Goal: Task Accomplishment & Management: Use online tool/utility

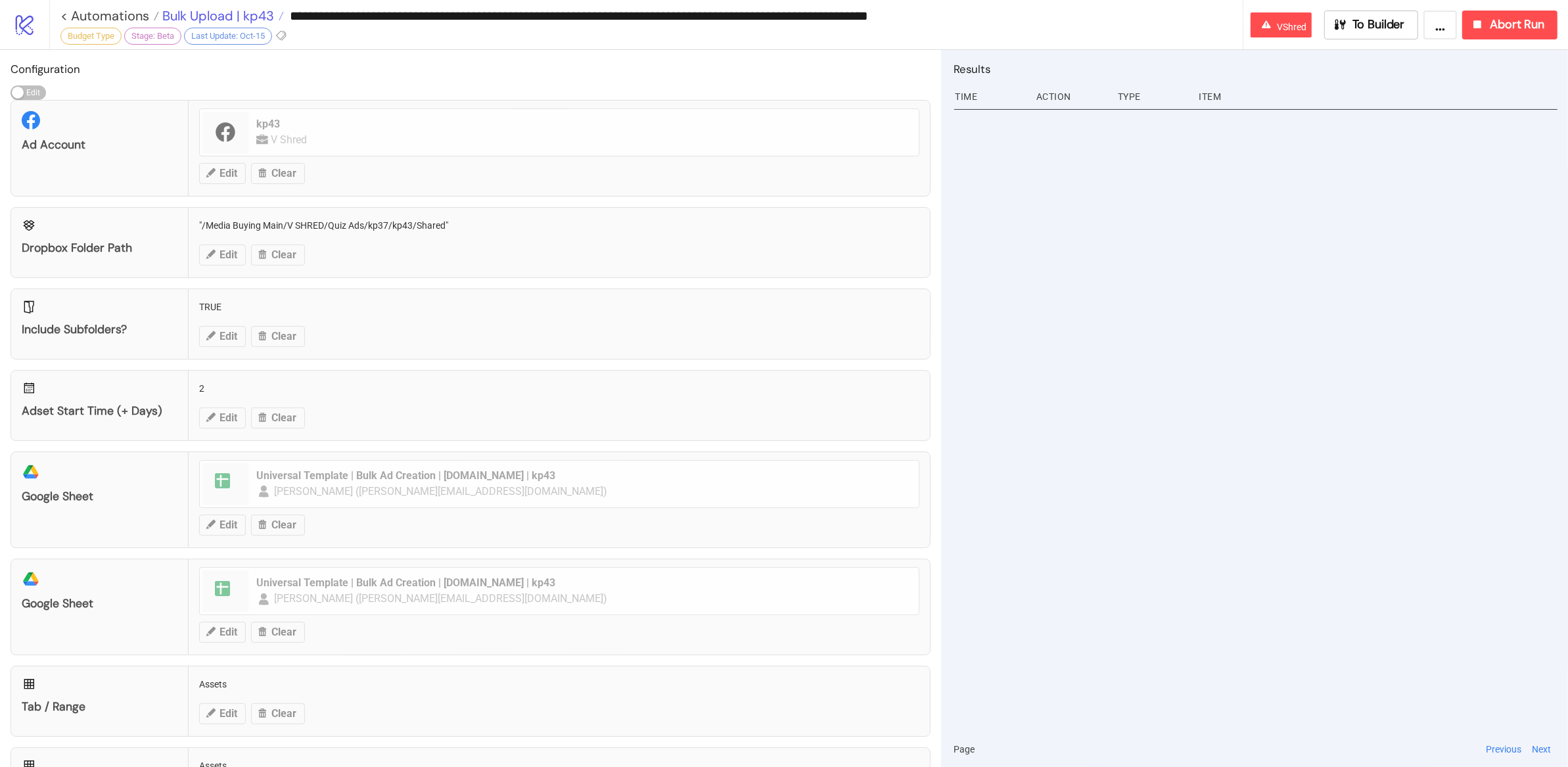
click at [216, 17] on span "Bulk Upload | kp43" at bounding box center [217, 16] width 115 height 17
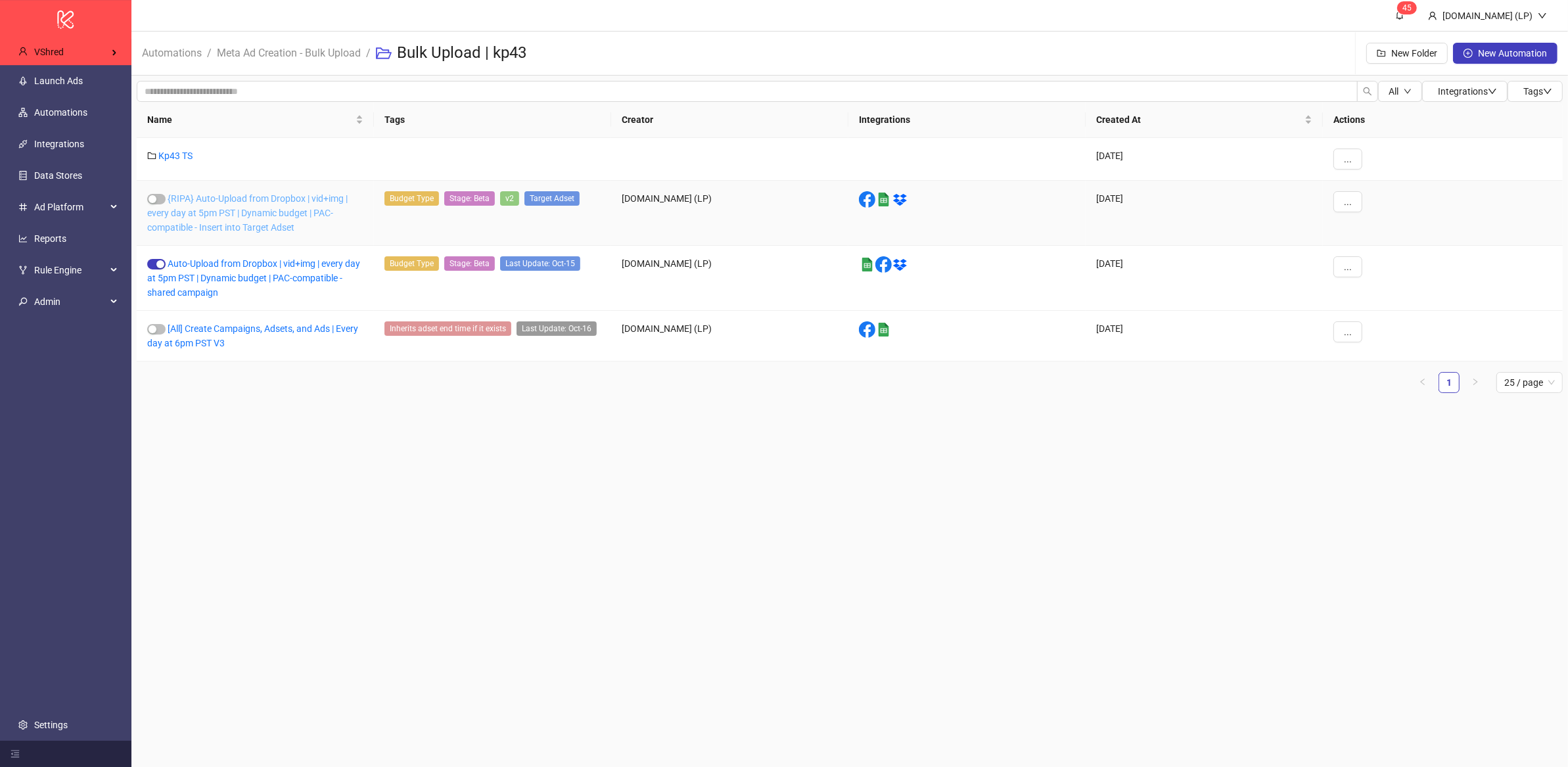
click at [283, 224] on link "{RIPA} Auto-Upload from Dropbox | vid+img | every day at 5pm PST | Dynamic budg…" at bounding box center [247, 213] width 200 height 39
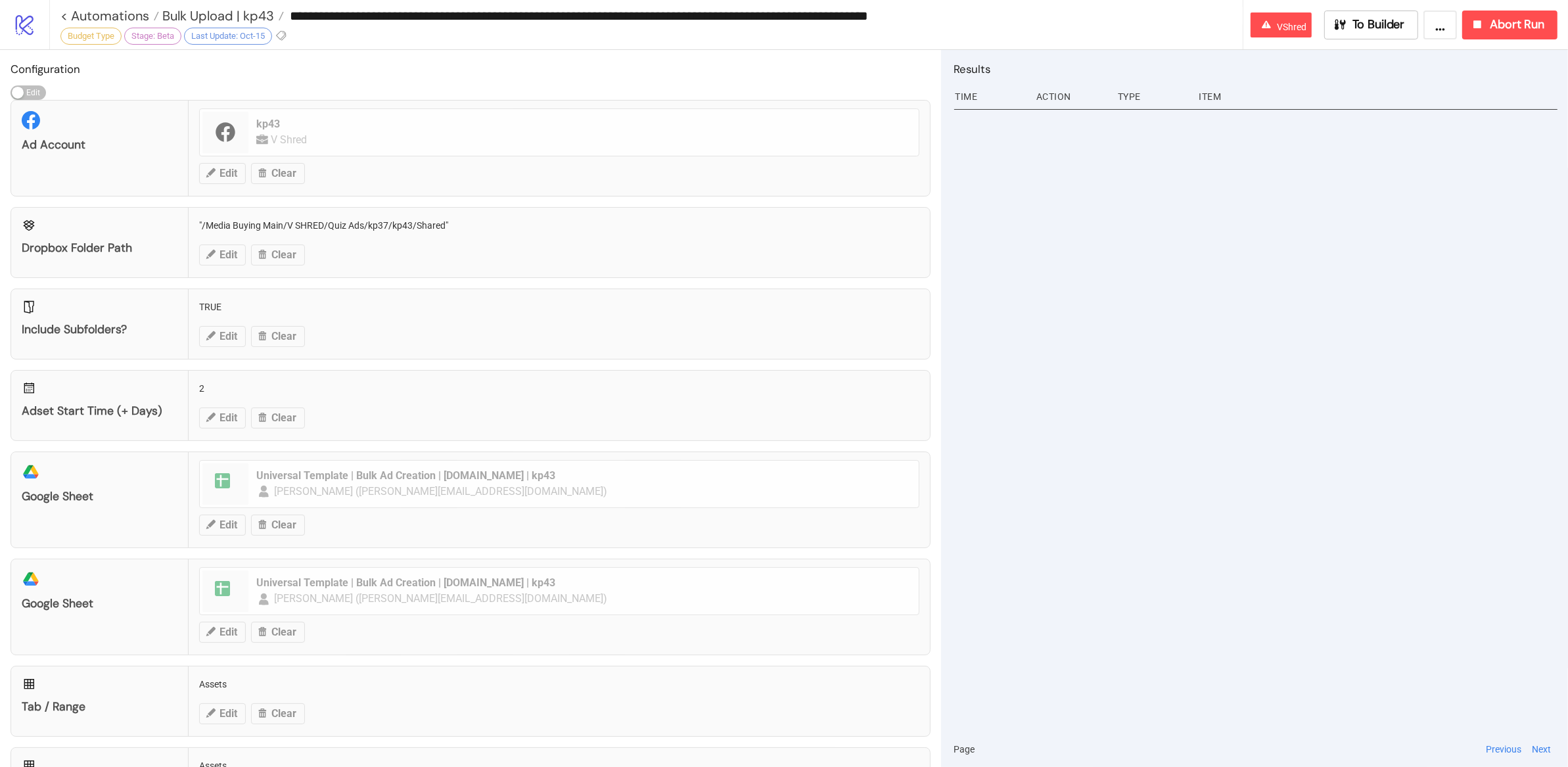
type input "**********"
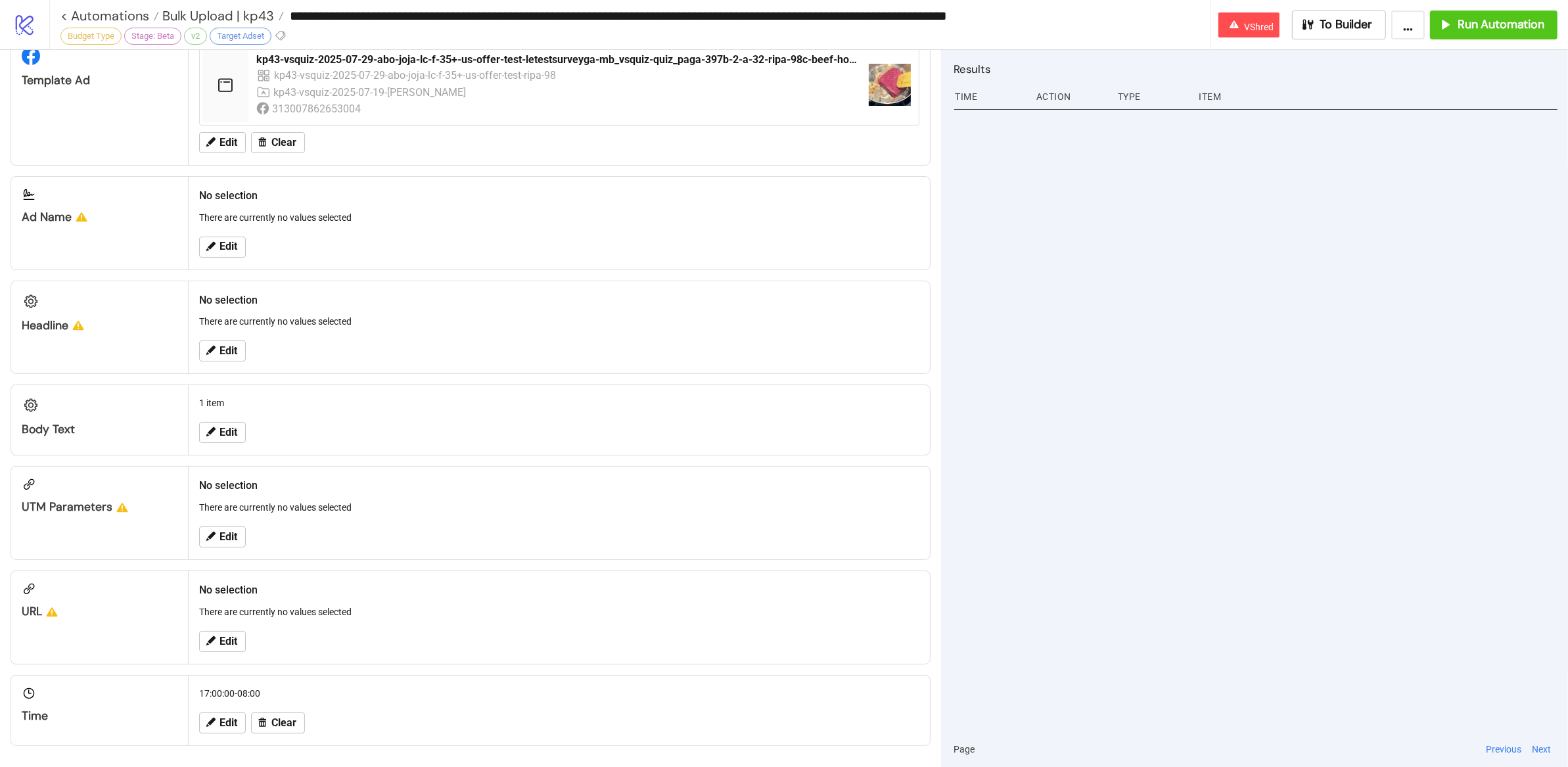
scroll to position [858, 0]
click at [268, 17] on span "Bulk Upload | kp43" at bounding box center [217, 16] width 115 height 17
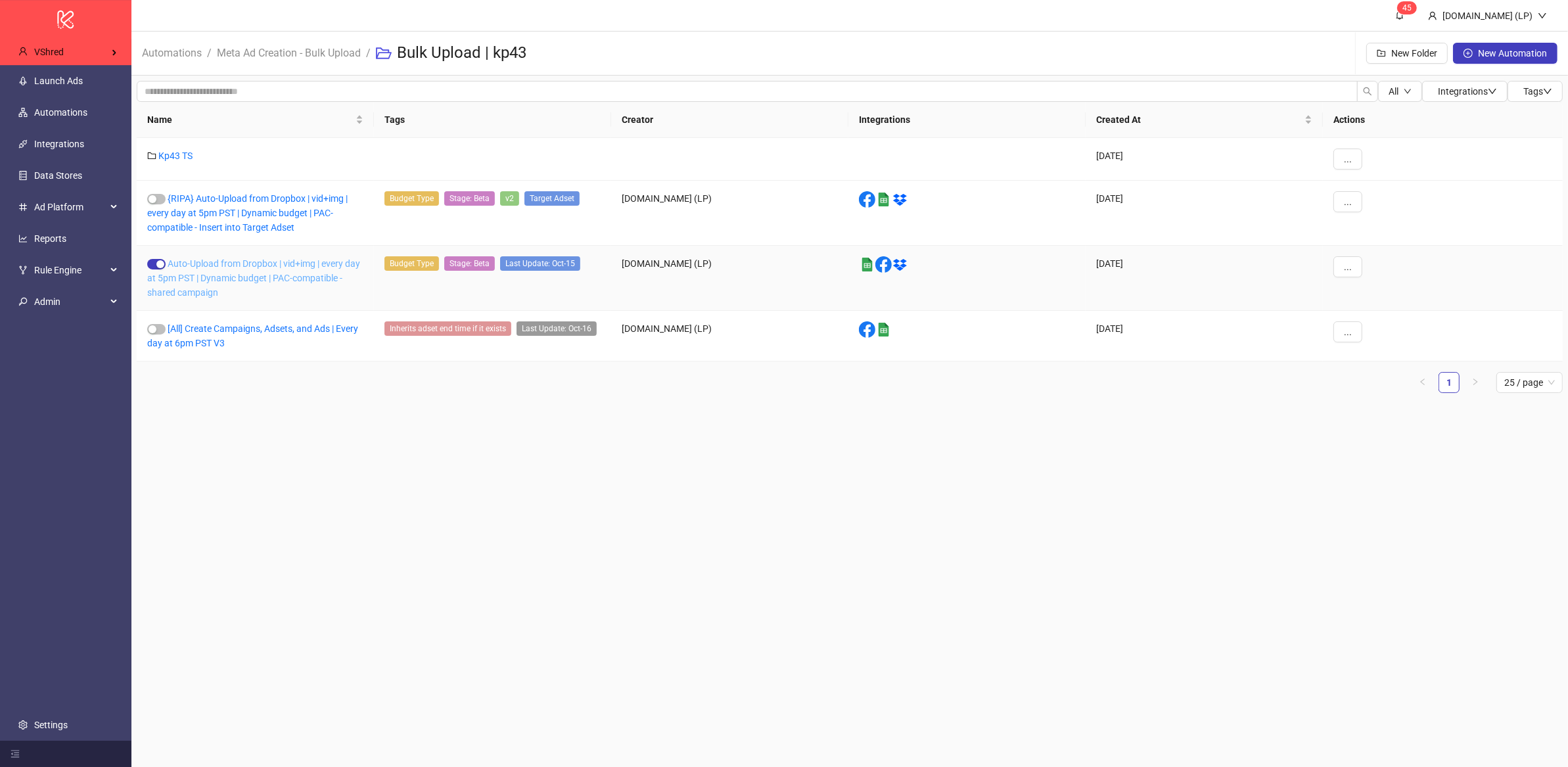
click at [277, 280] on link "Auto-Upload from Dropbox | vid+img | every day at 5pm PST | Dynamic budget | PA…" at bounding box center [253, 278] width 213 height 39
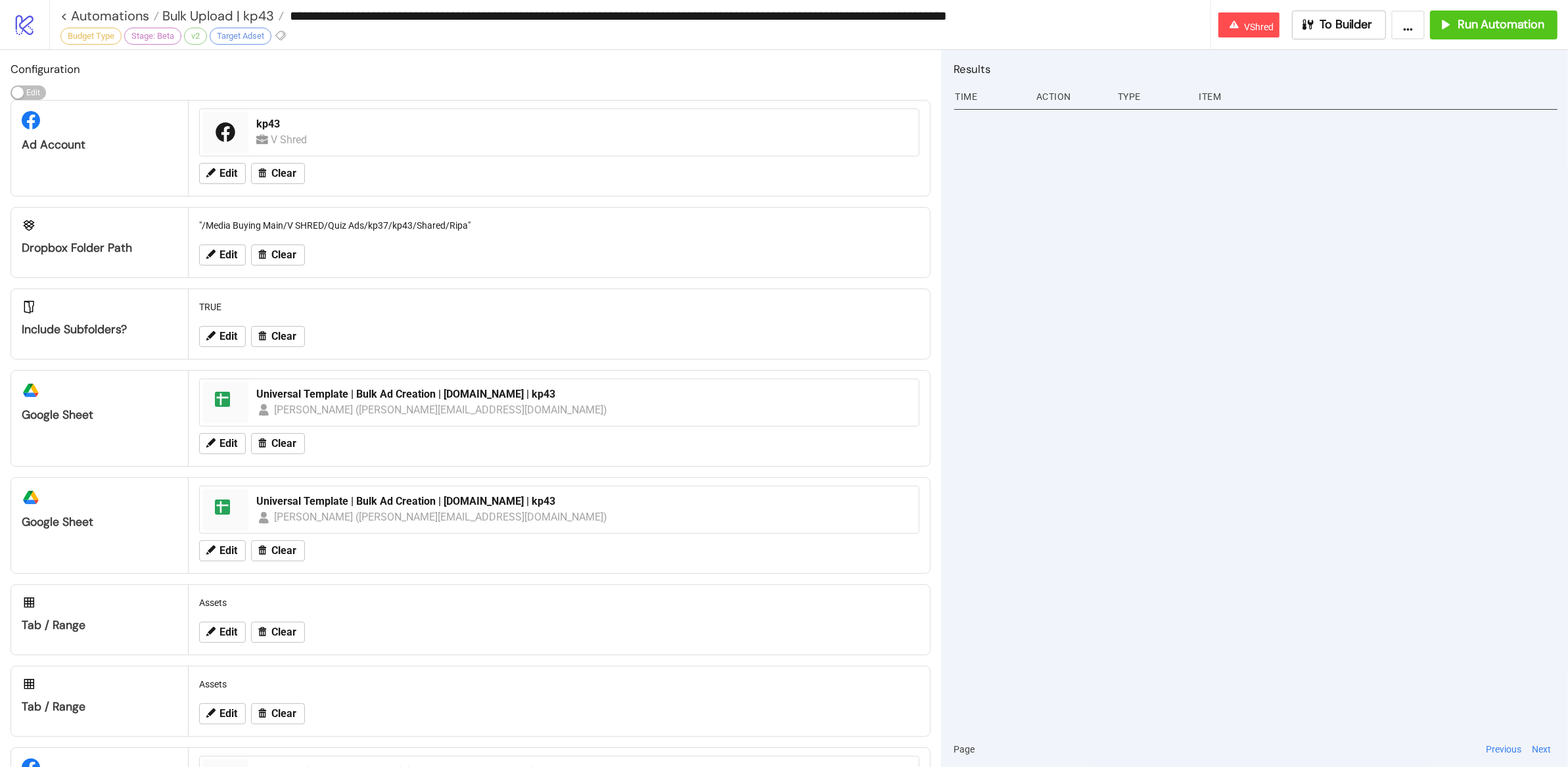
type input "**********"
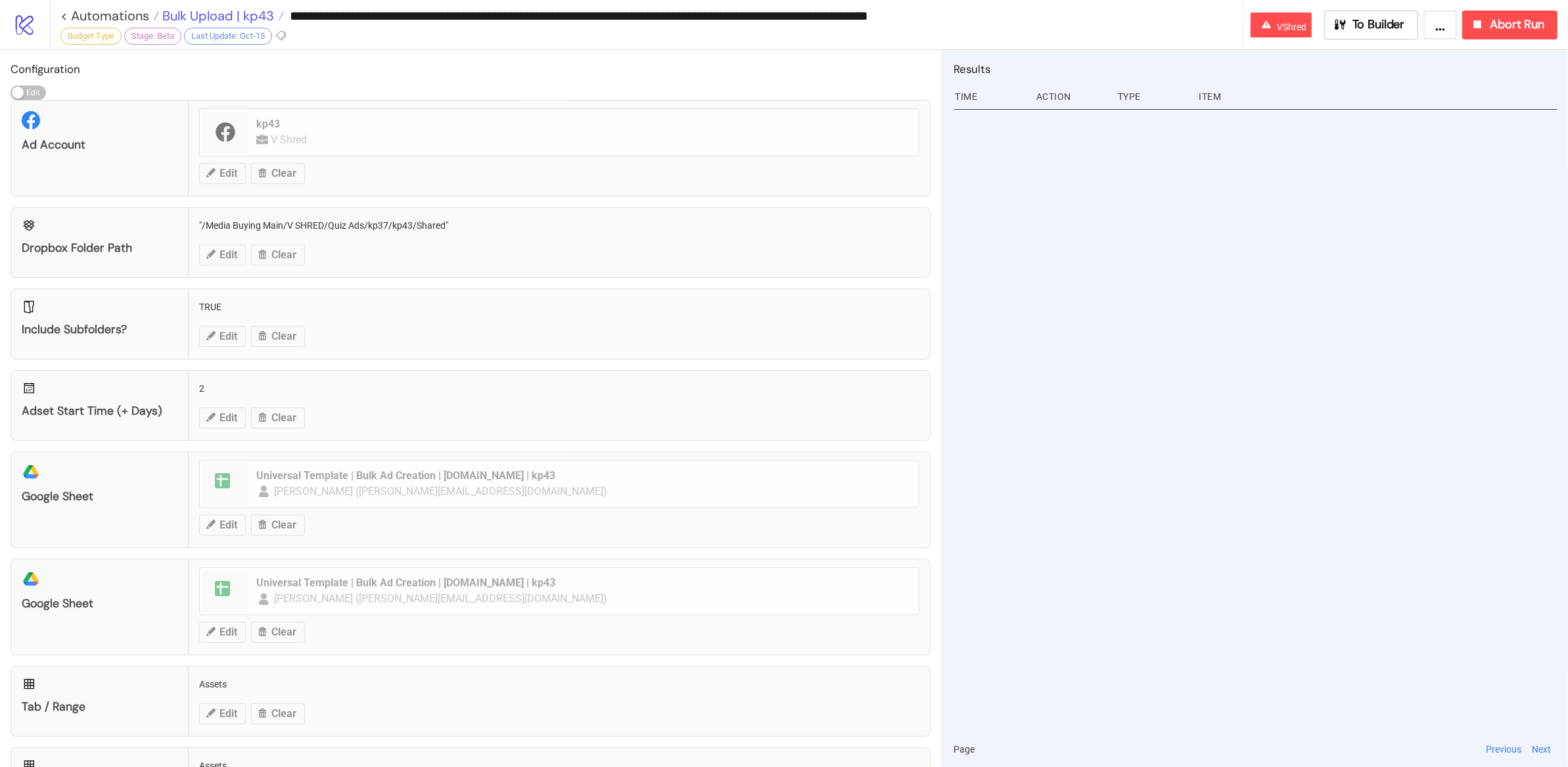
click at [203, 14] on span "Bulk Upload | kp43" at bounding box center [217, 16] width 115 height 17
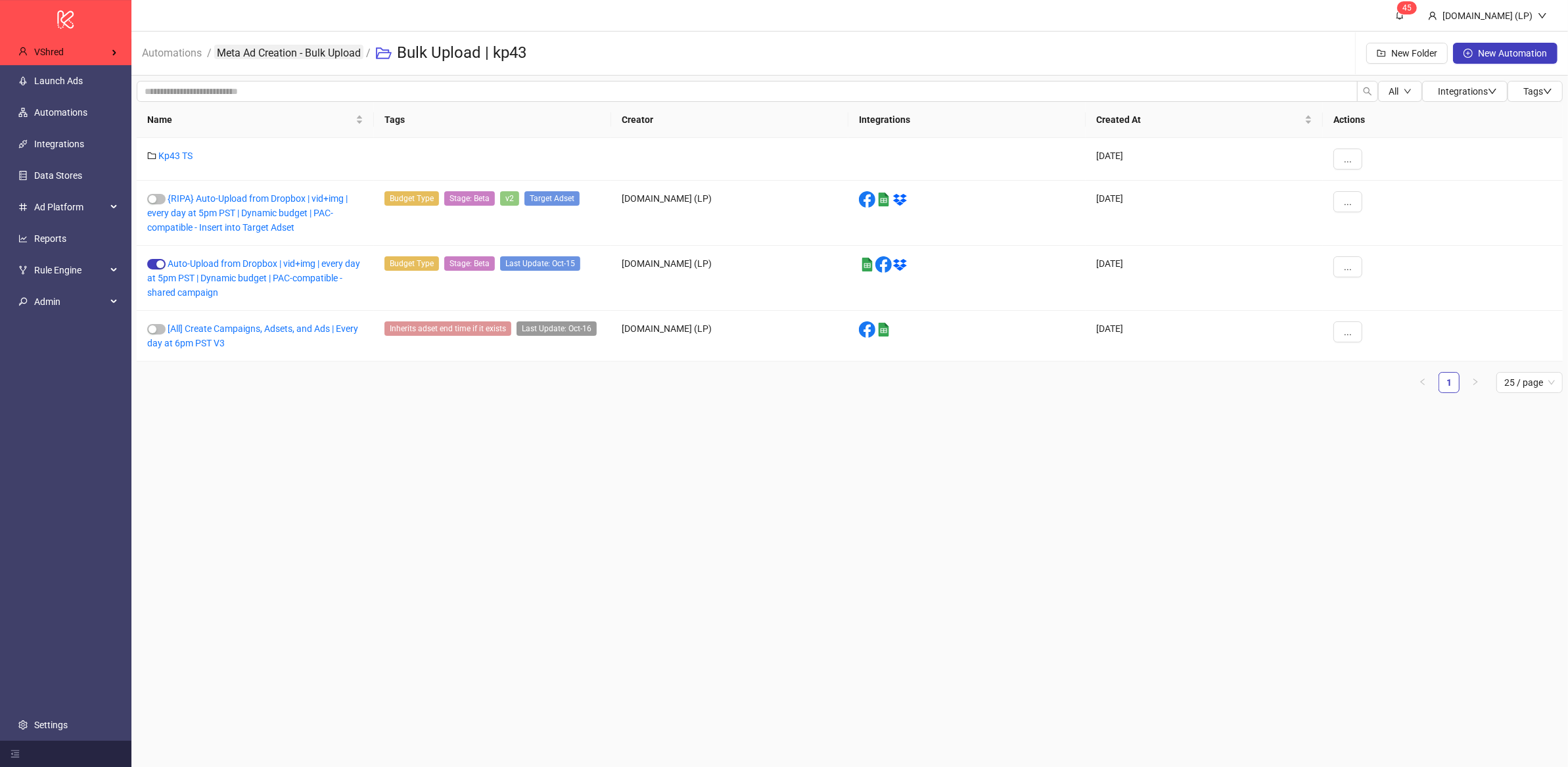
click at [290, 54] on link "Meta Ad Creation - Bulk Upload" at bounding box center [288, 52] width 150 height 14
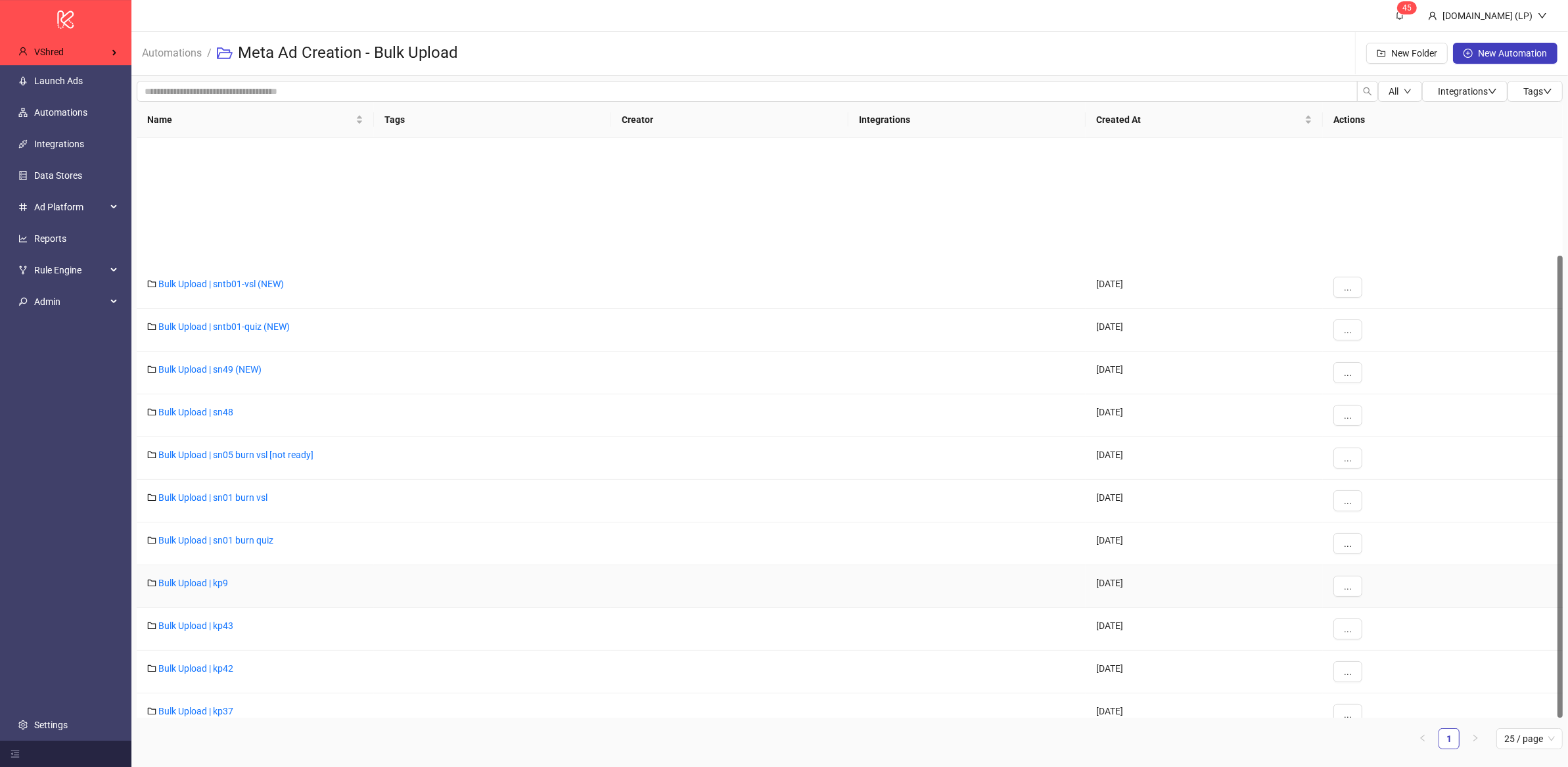
scroll to position [146, 0]
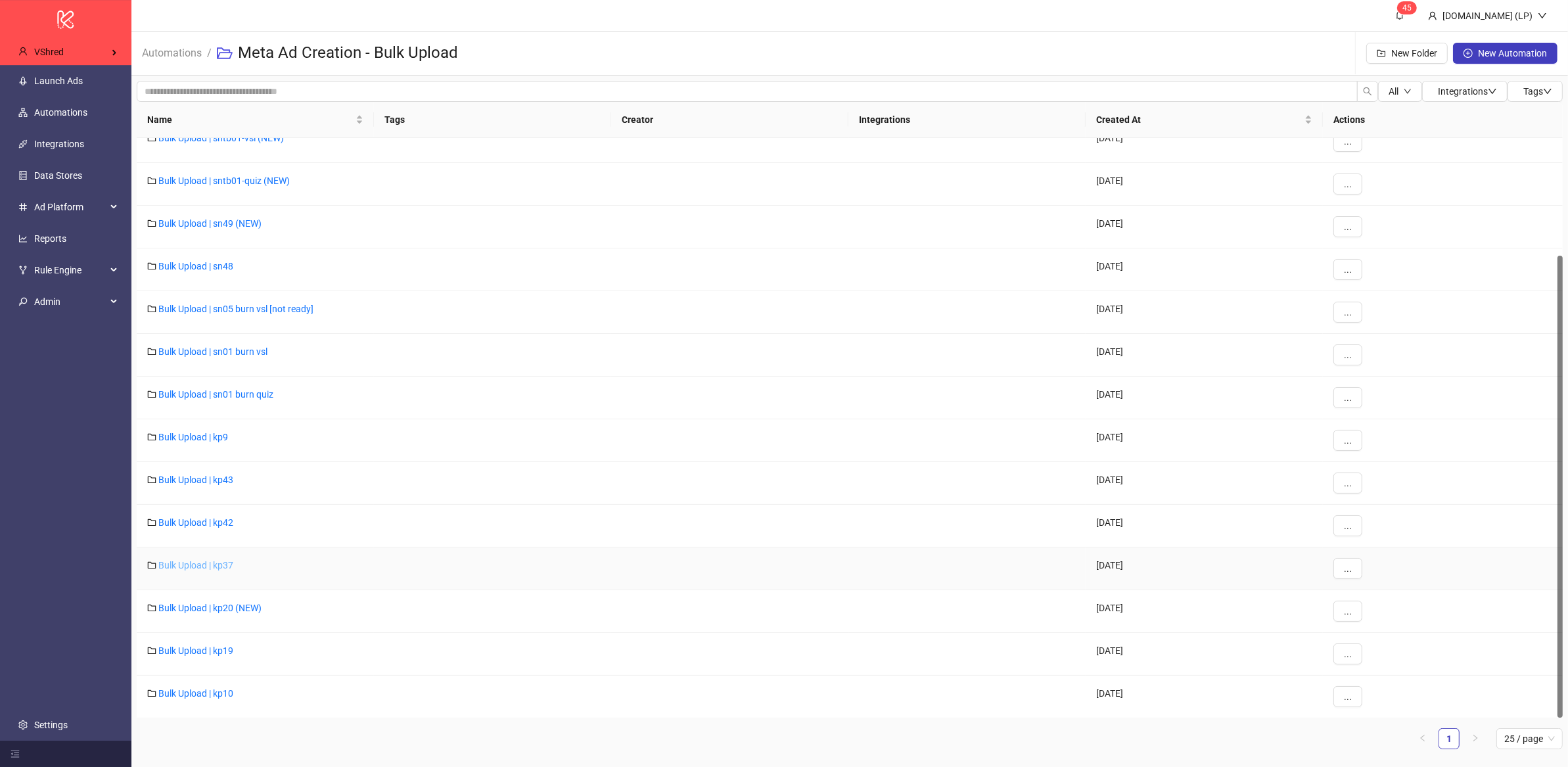
click at [225, 569] on link "Bulk Upload | kp37" at bounding box center [196, 565] width 75 height 11
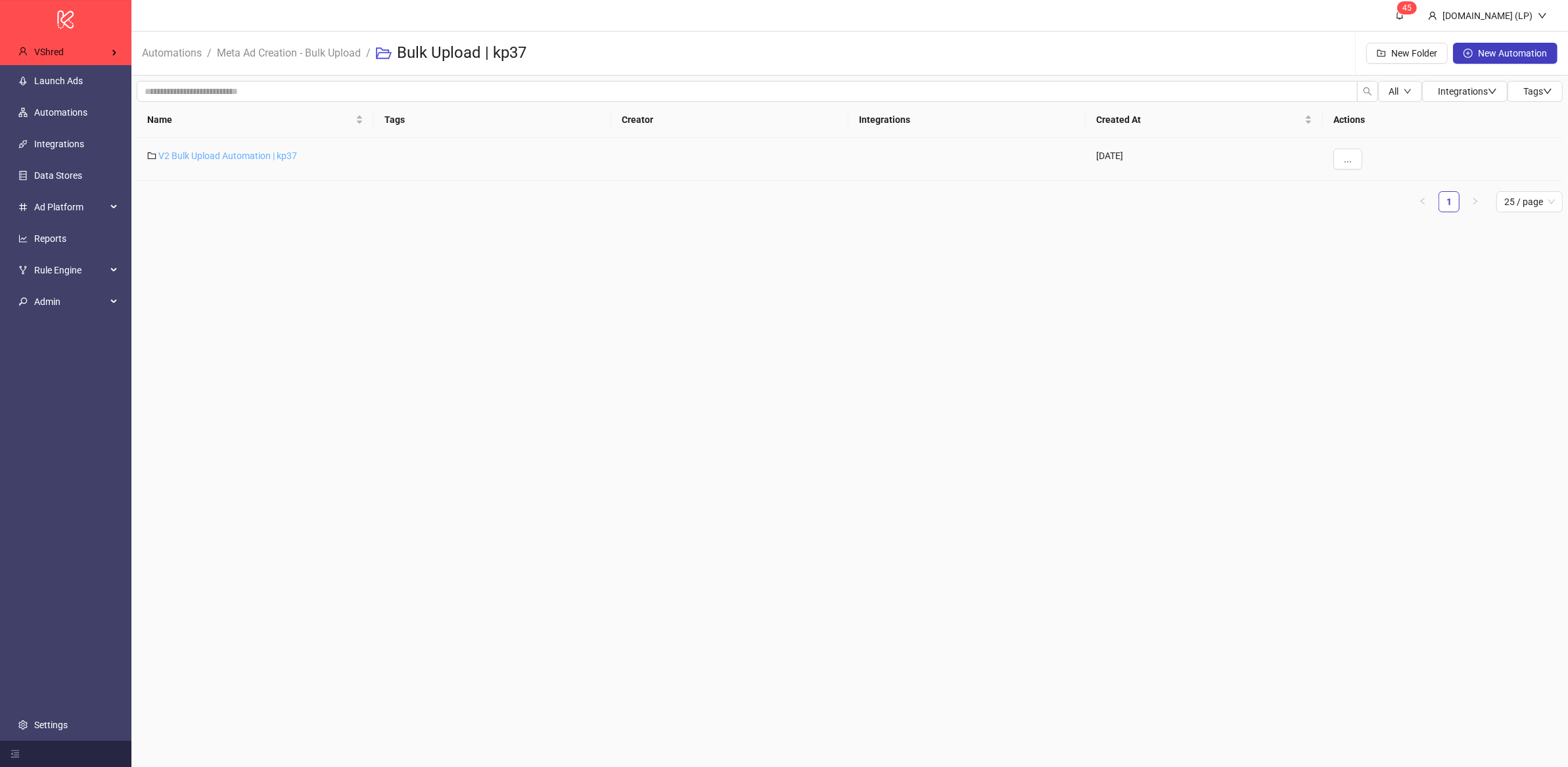
click at [272, 159] on link "V2 Bulk Upload Automation | kp37" at bounding box center [228, 156] width 139 height 11
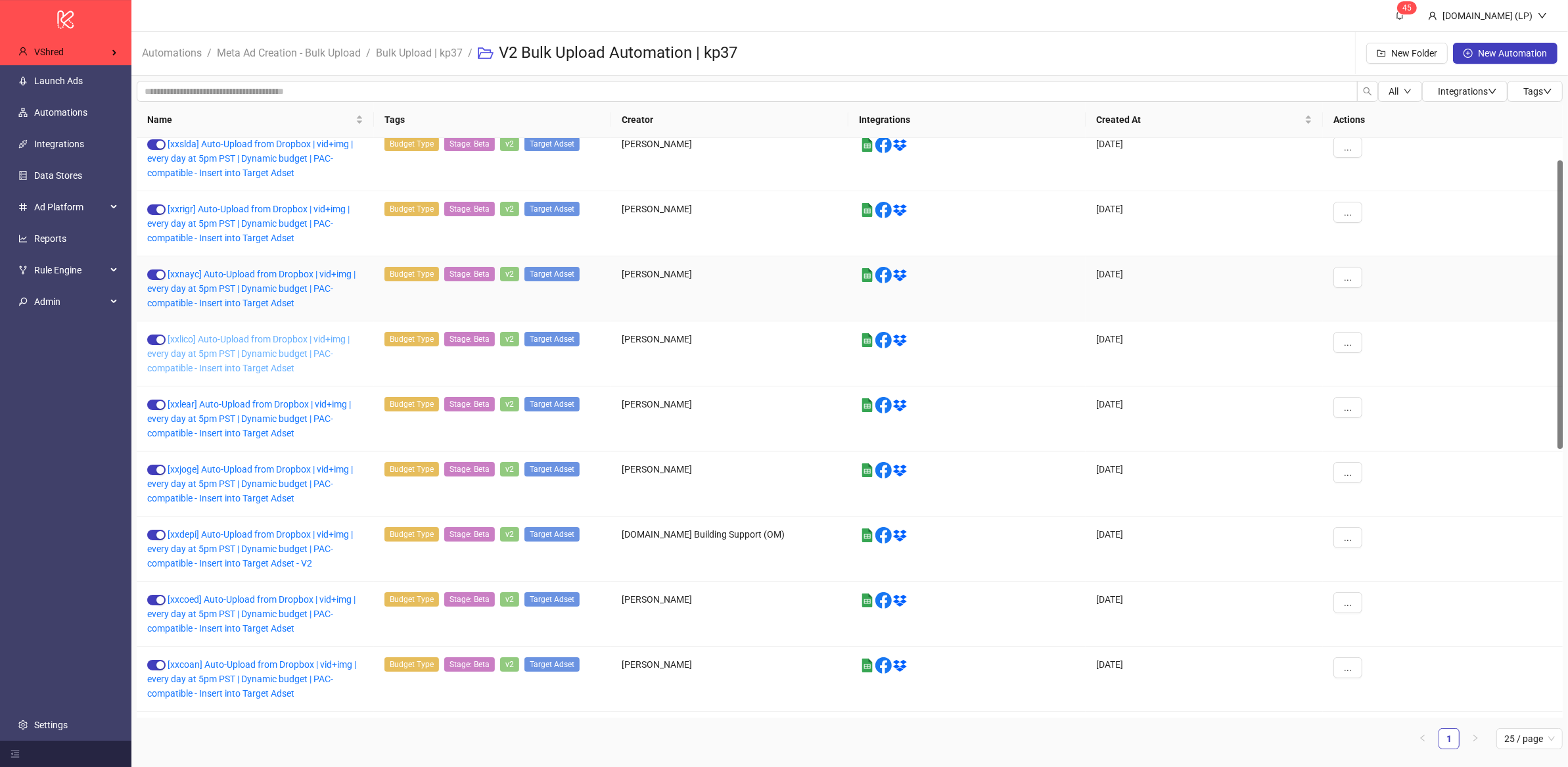
scroll to position [596, 0]
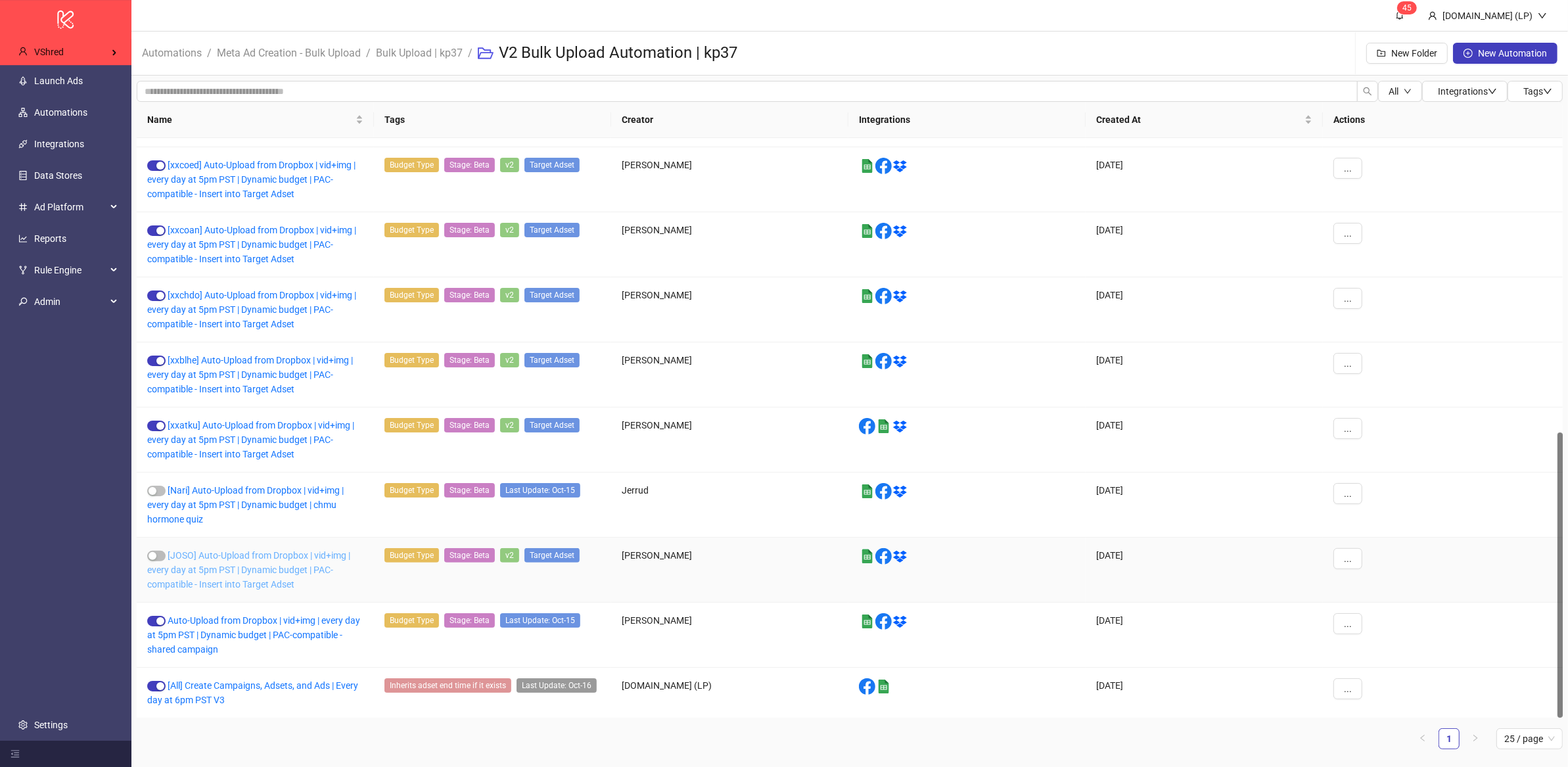
click at [292, 586] on link "[JOSO] Auto-Upload from Dropbox | vid+img | every day at 5pm PST | Dynamic budg…" at bounding box center [249, 570] width 203 height 39
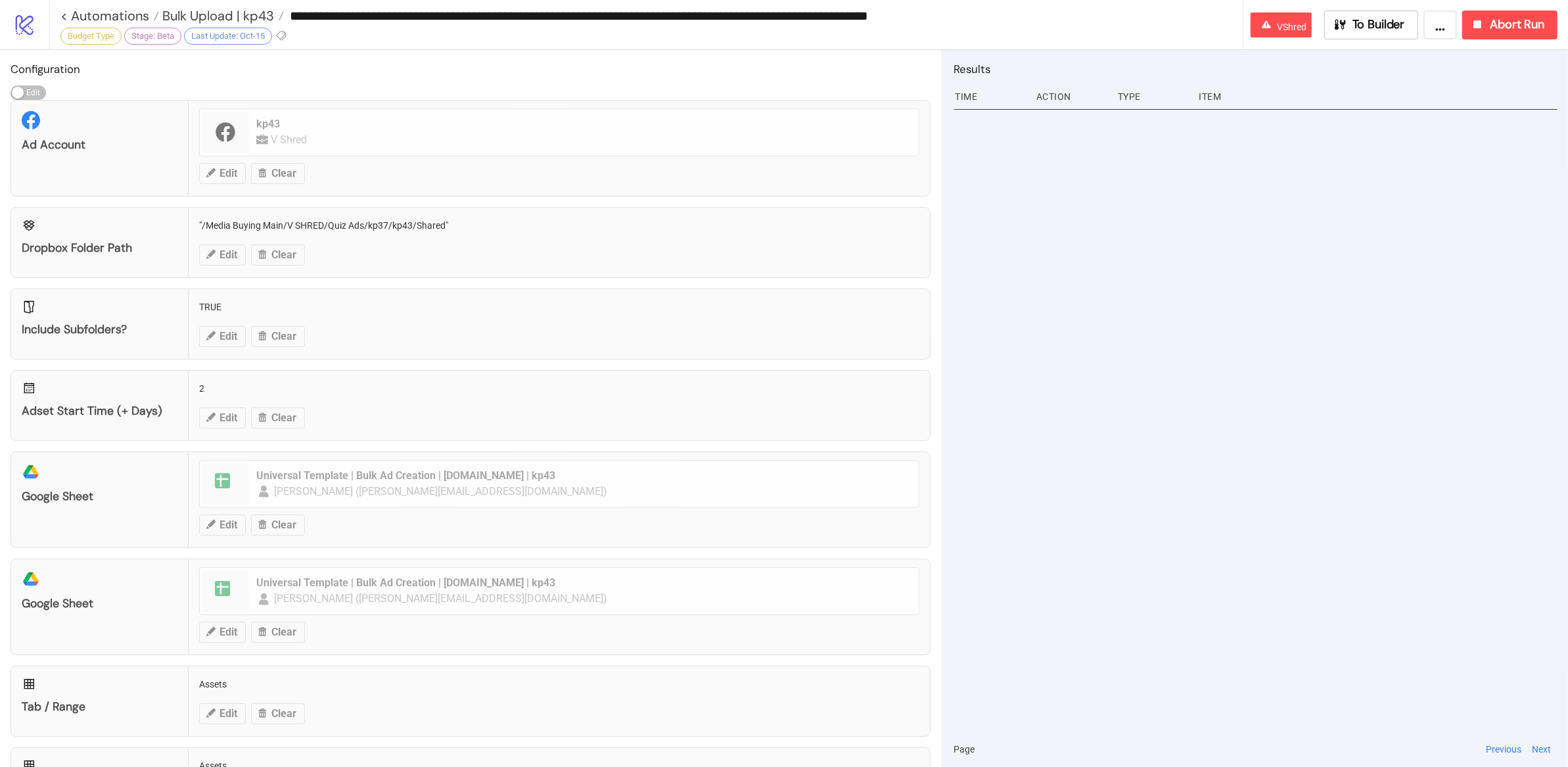
type input "**********"
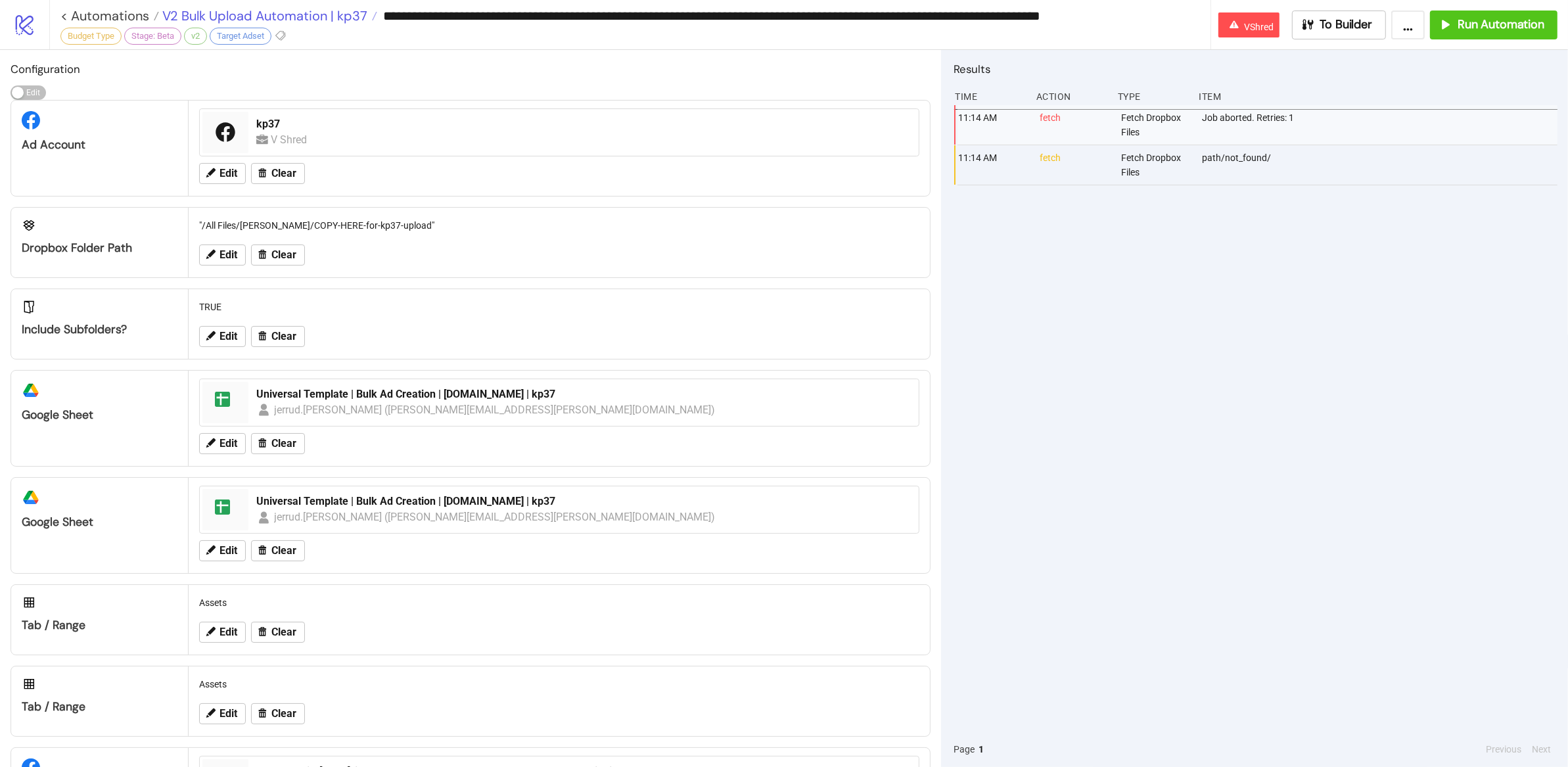
click at [335, 10] on span "V2 Bulk Upload Automation | kp37" at bounding box center [263, 16] width 209 height 17
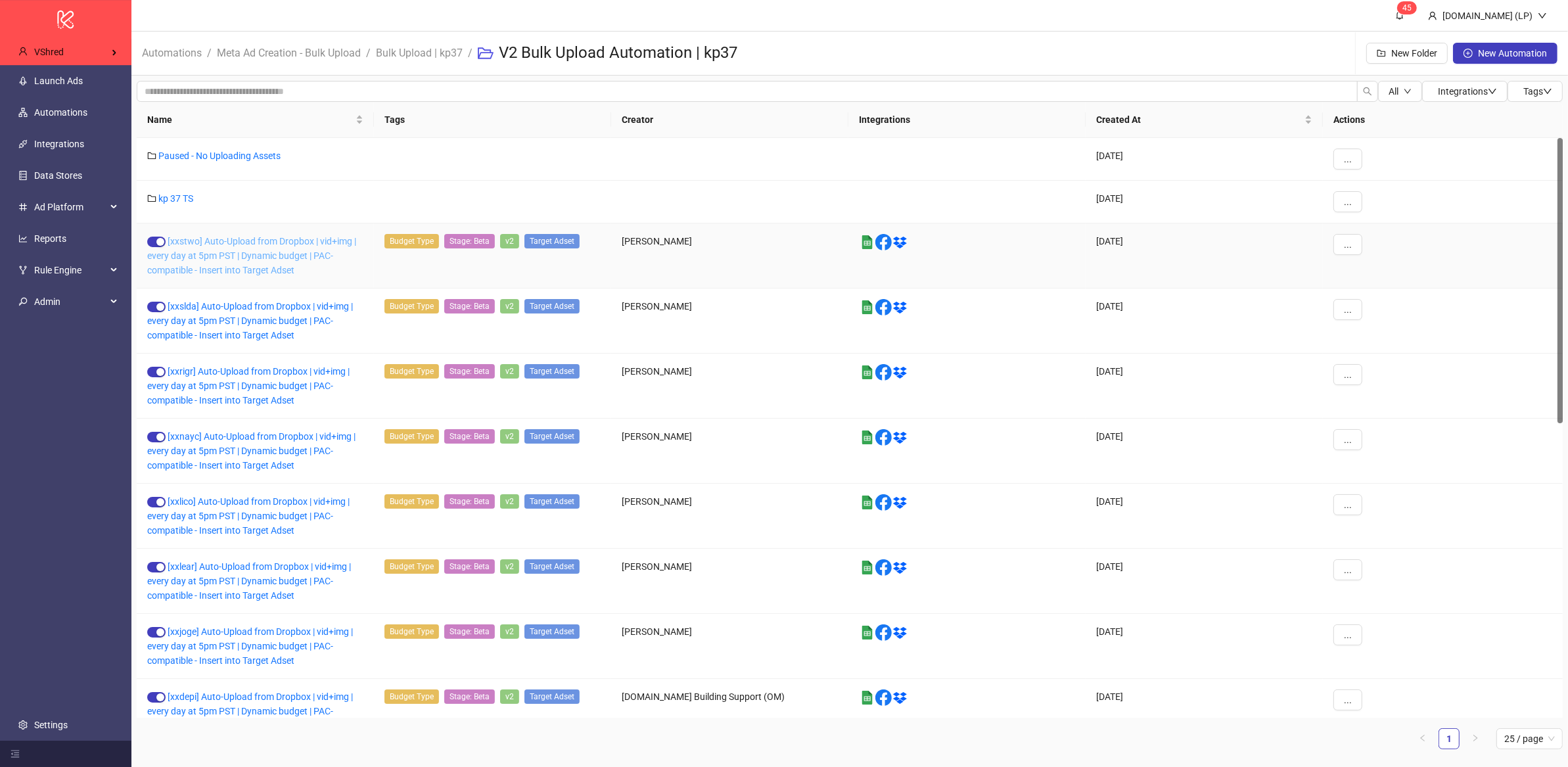
click at [282, 252] on link "[xxstwo] Auto-Upload from Dropbox | vid+img | every day at 5pm PST | Dynamic bu…" at bounding box center [251, 256] width 209 height 39
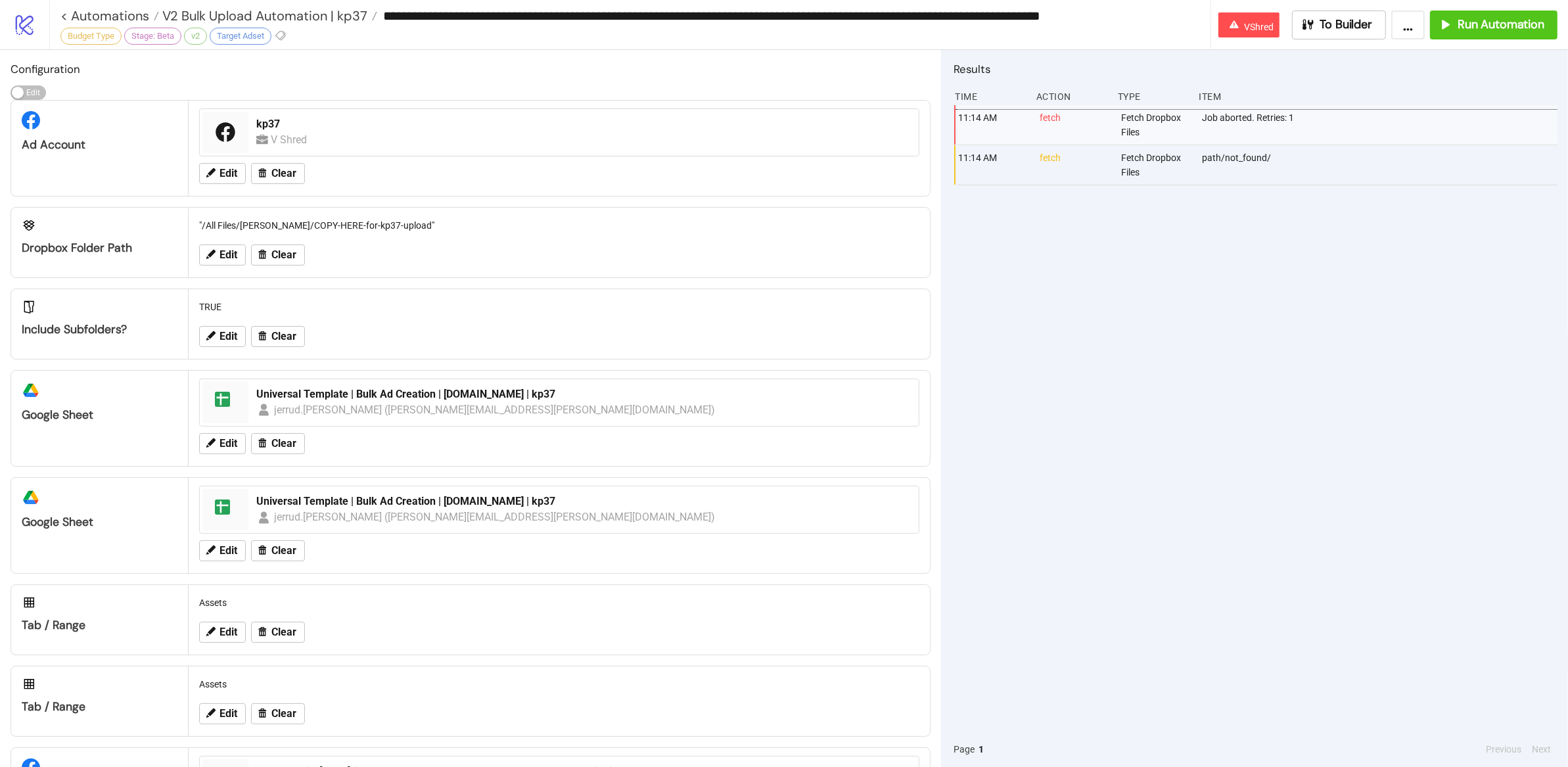
scroll to position [1, 0]
type input "**********"
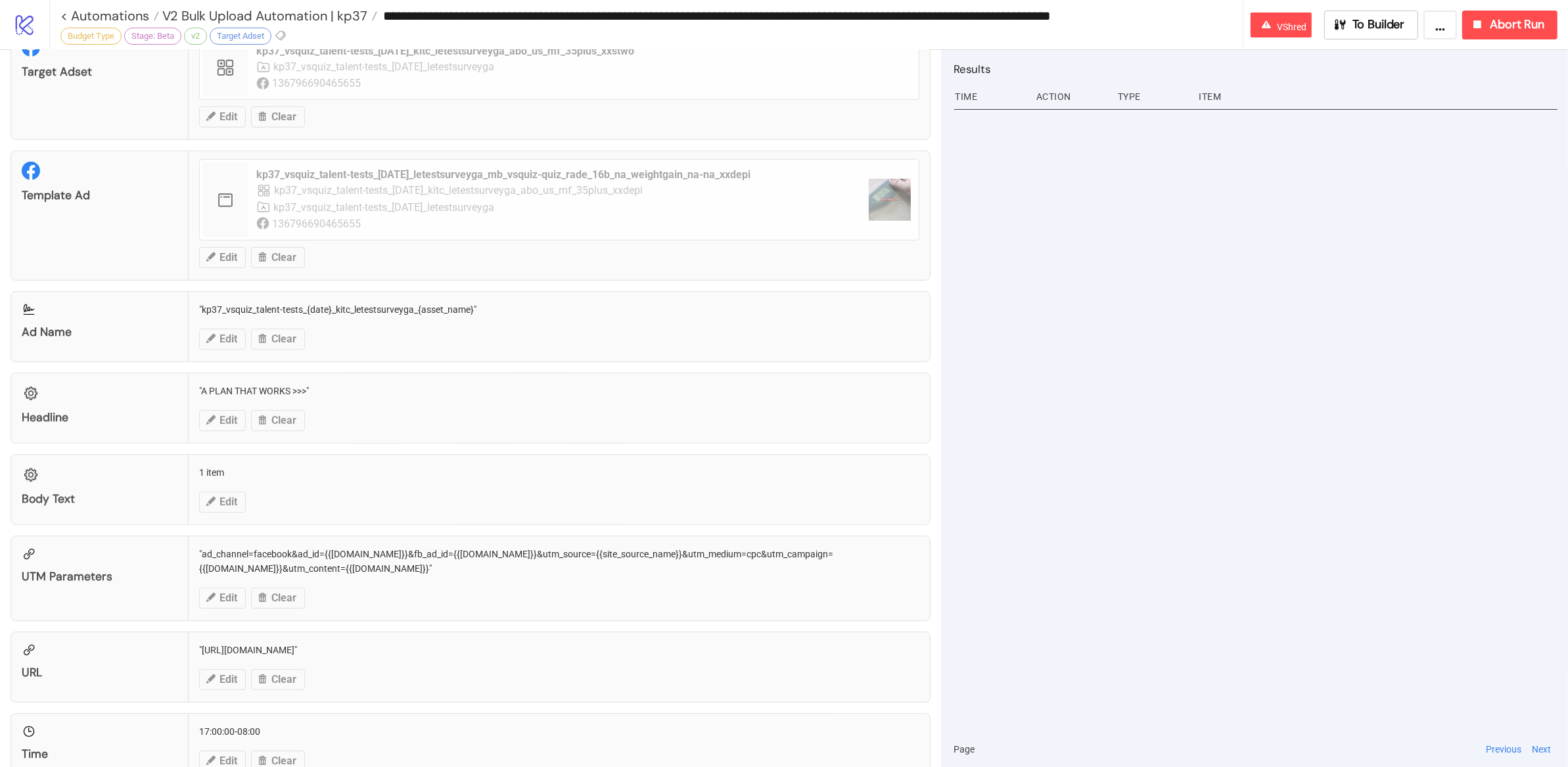
scroll to position [762, 0]
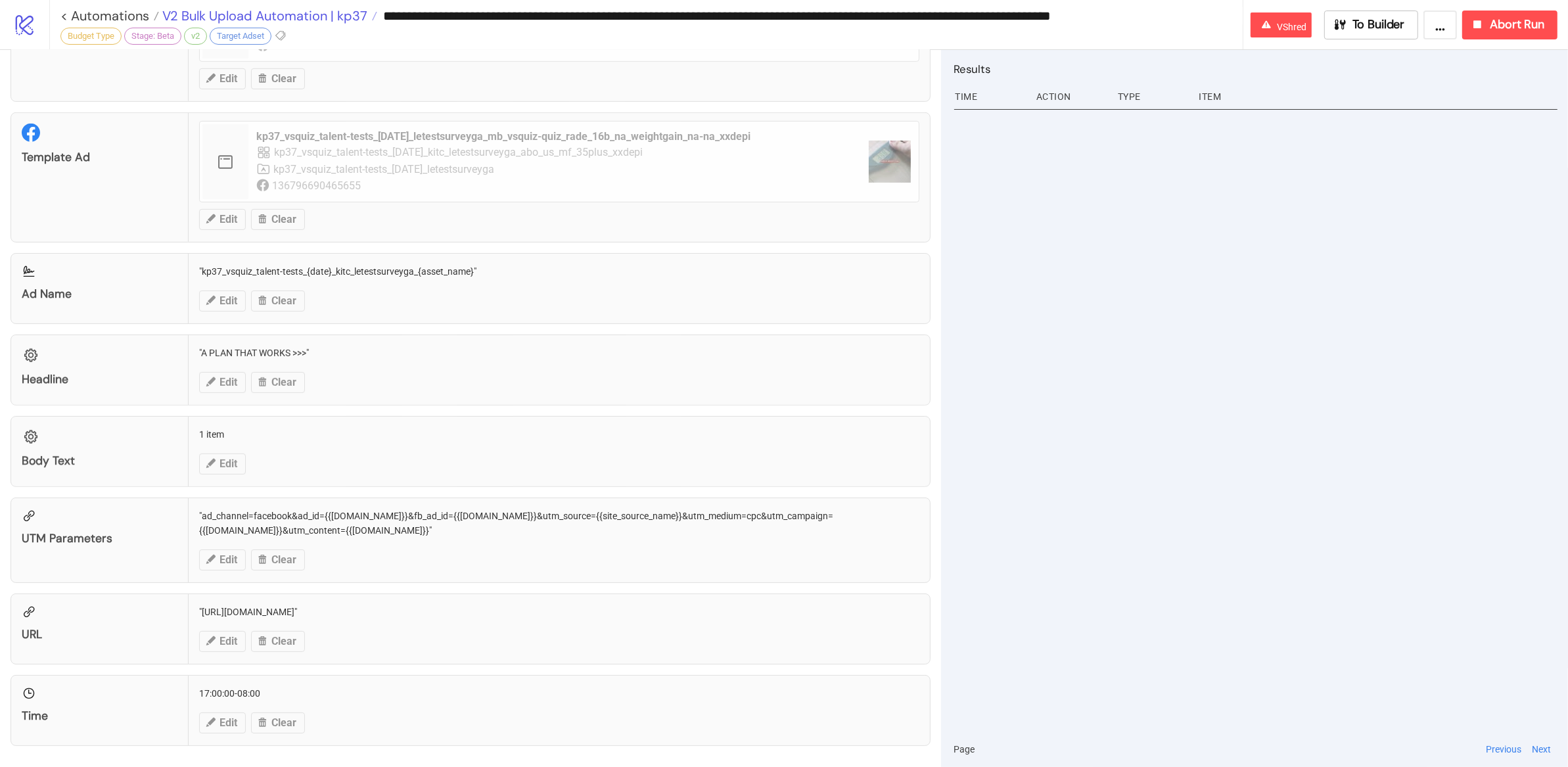
click at [356, 15] on span "V2 Bulk Upload Automation | kp37" at bounding box center [263, 16] width 209 height 17
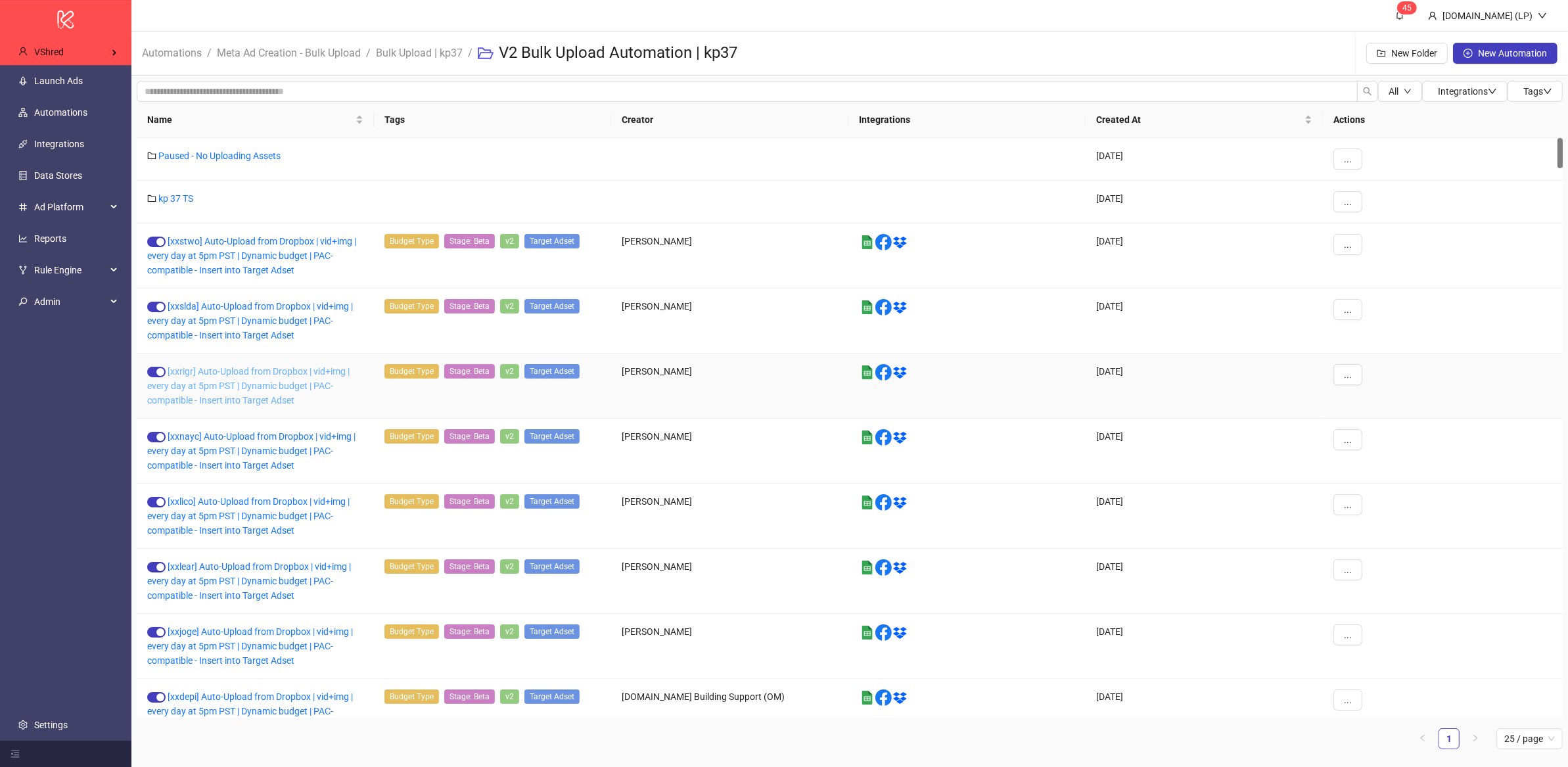
click at [231, 382] on link "[xxrigr] Auto-Upload from Dropbox | vid+img | every day at 5pm PST | Dynamic bu…" at bounding box center [248, 385] width 203 height 39
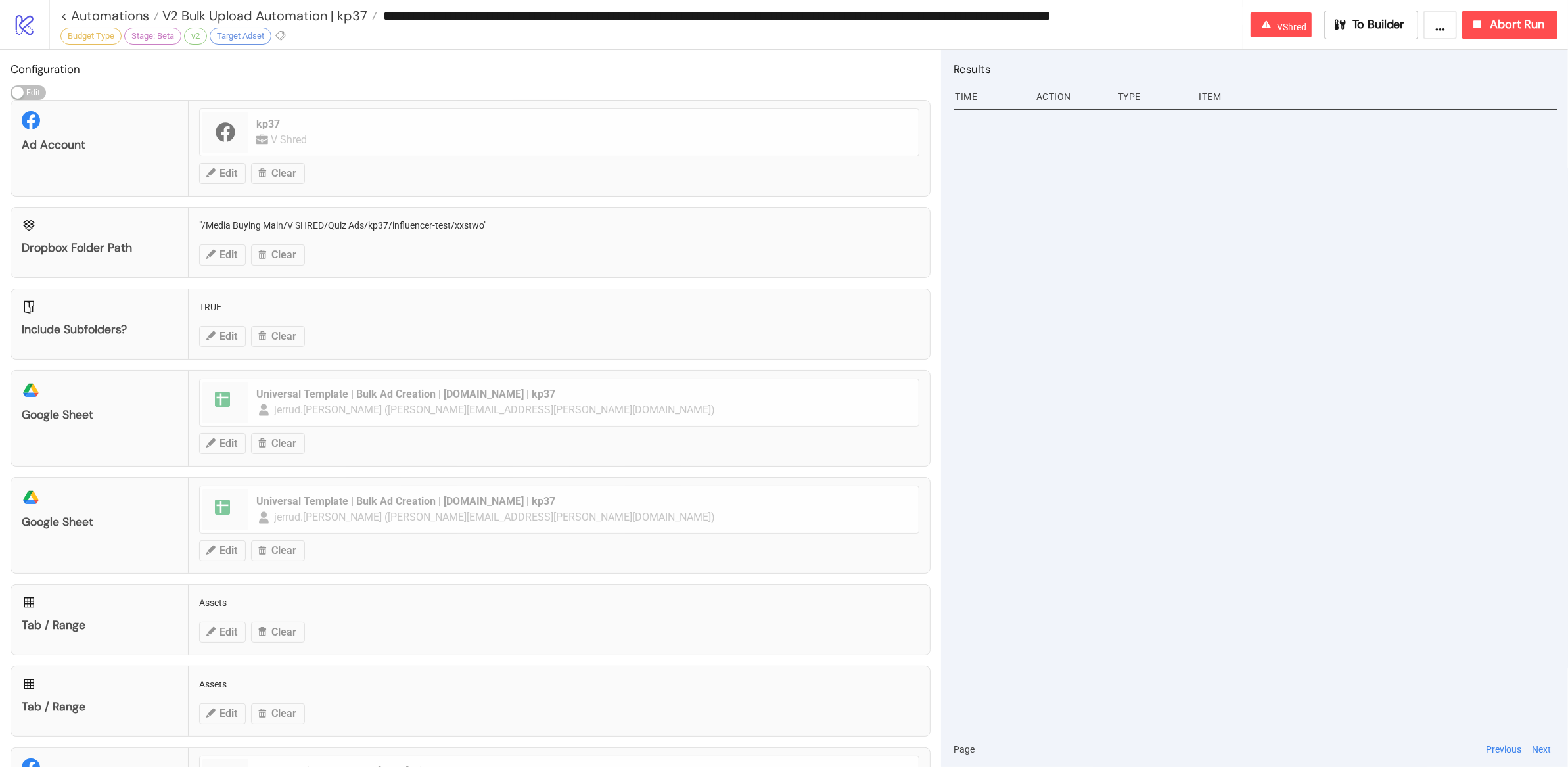
type input "**********"
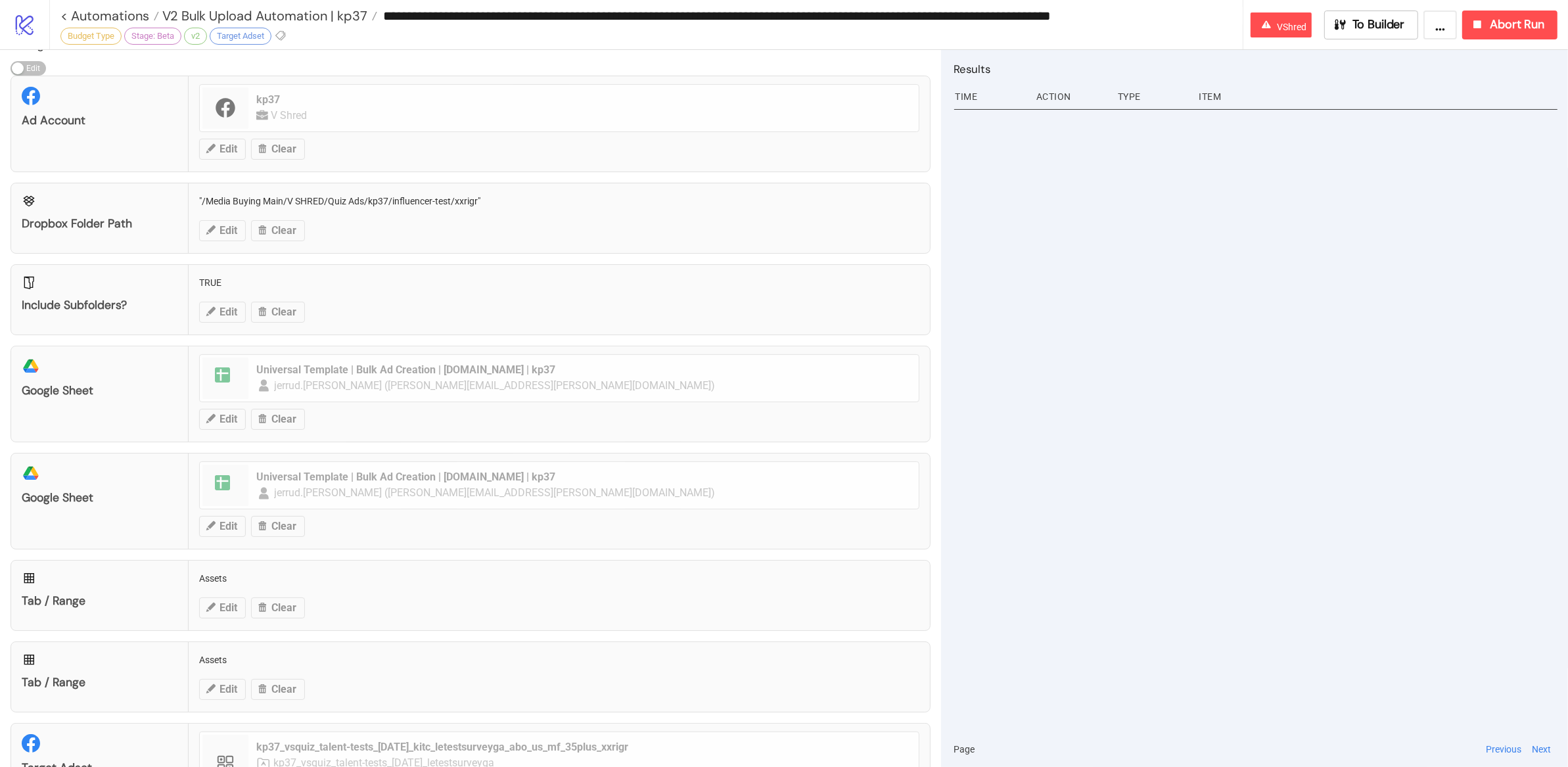
scroll to position [23, 0]
click at [328, 19] on span "V2 Bulk Upload Automation | kp37" at bounding box center [263, 16] width 209 height 17
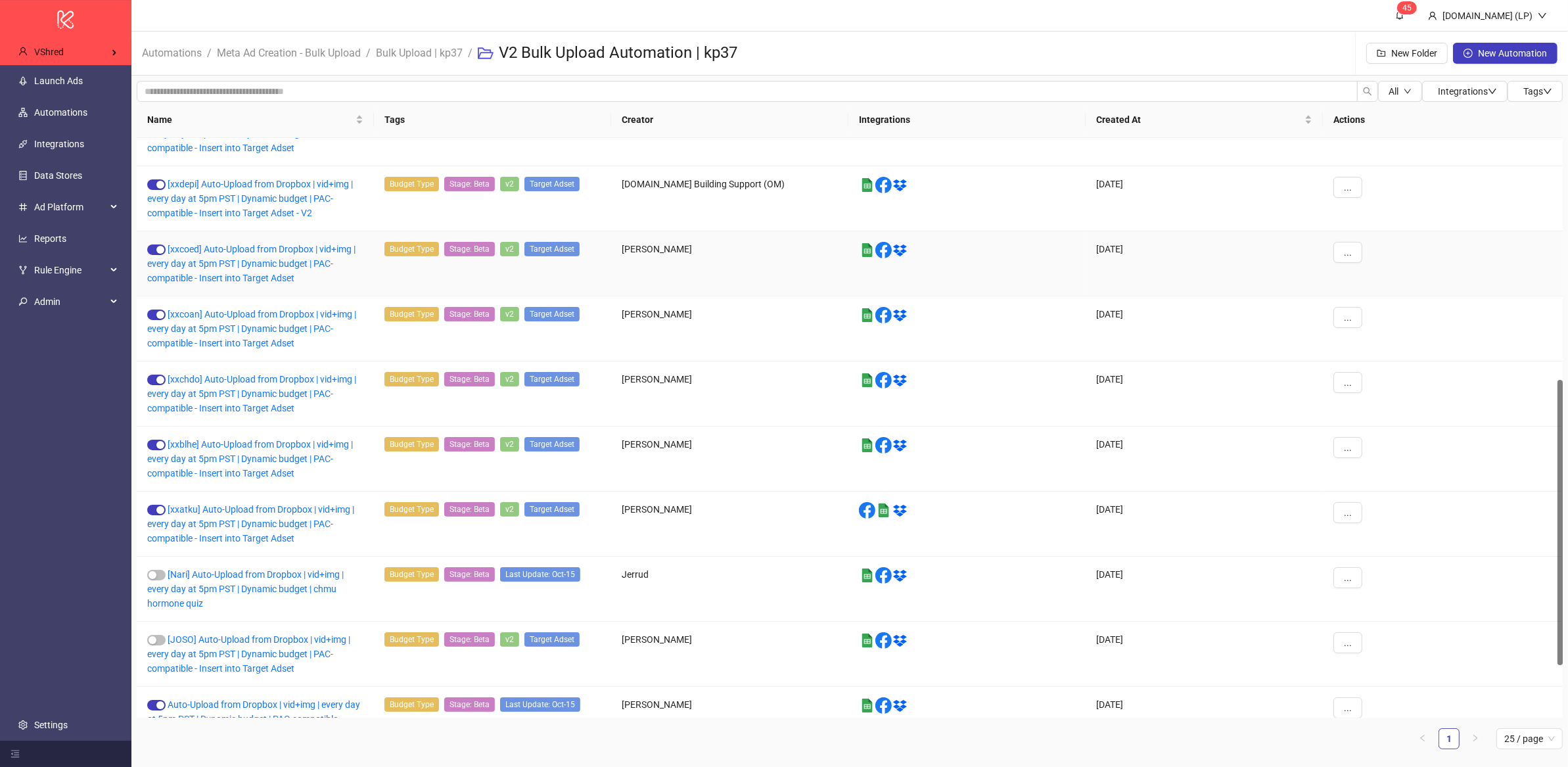
scroll to position [596, 0]
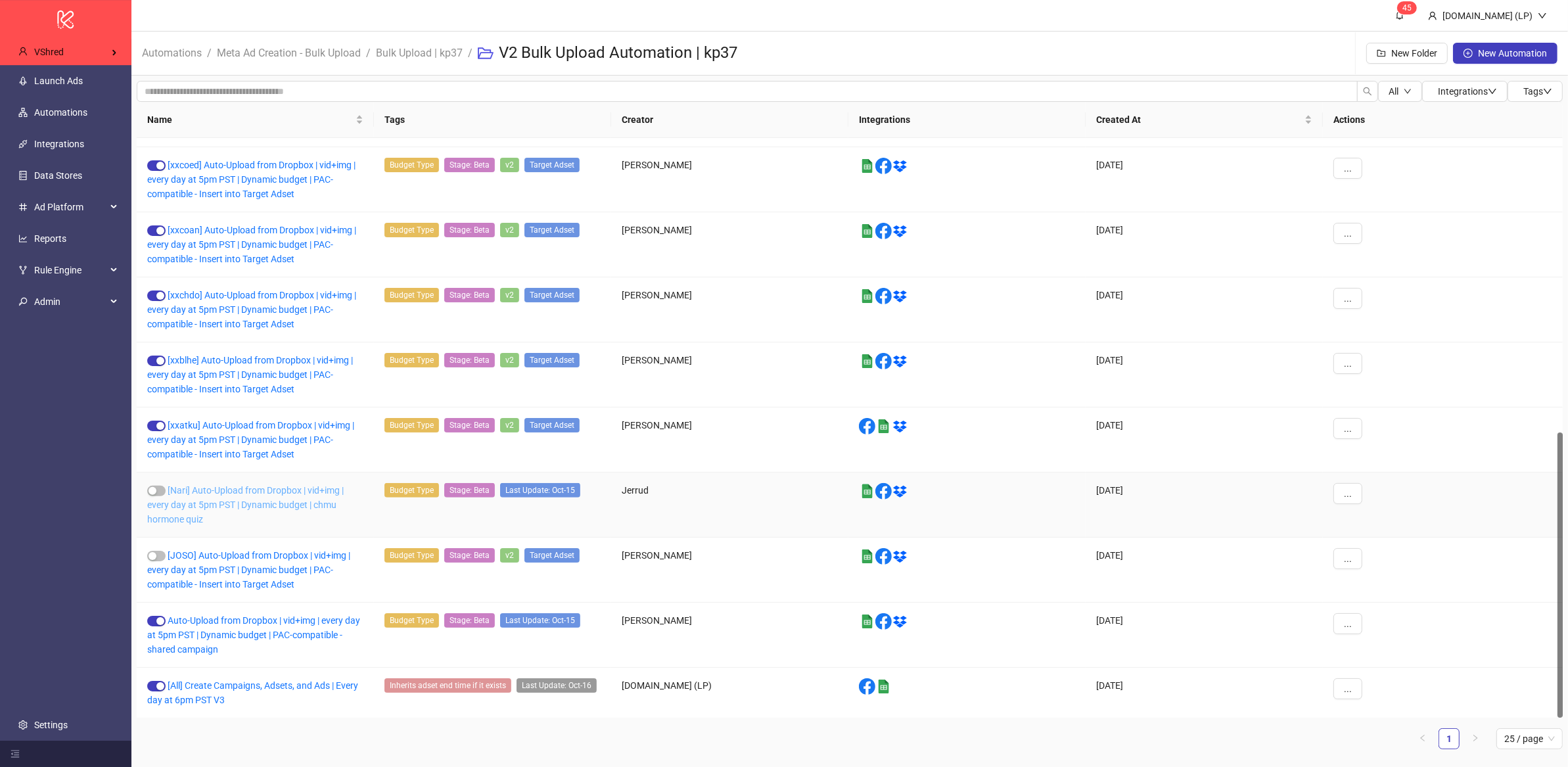
click at [242, 508] on link "[Nari] Auto-Upload from Dropbox | vid+img | every day at 5pm PST | Dynamic budg…" at bounding box center [245, 505] width 197 height 39
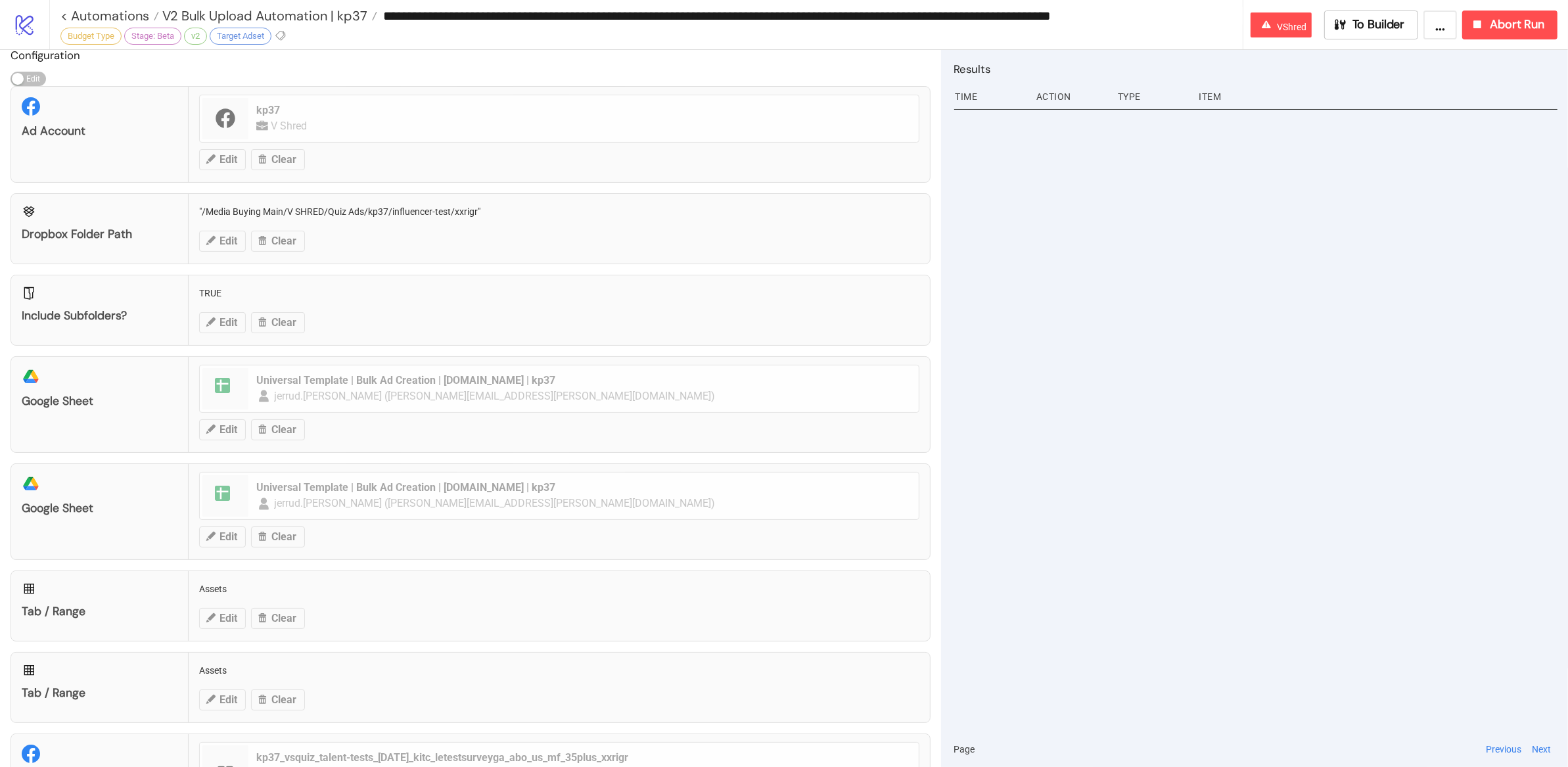
type input "**********"
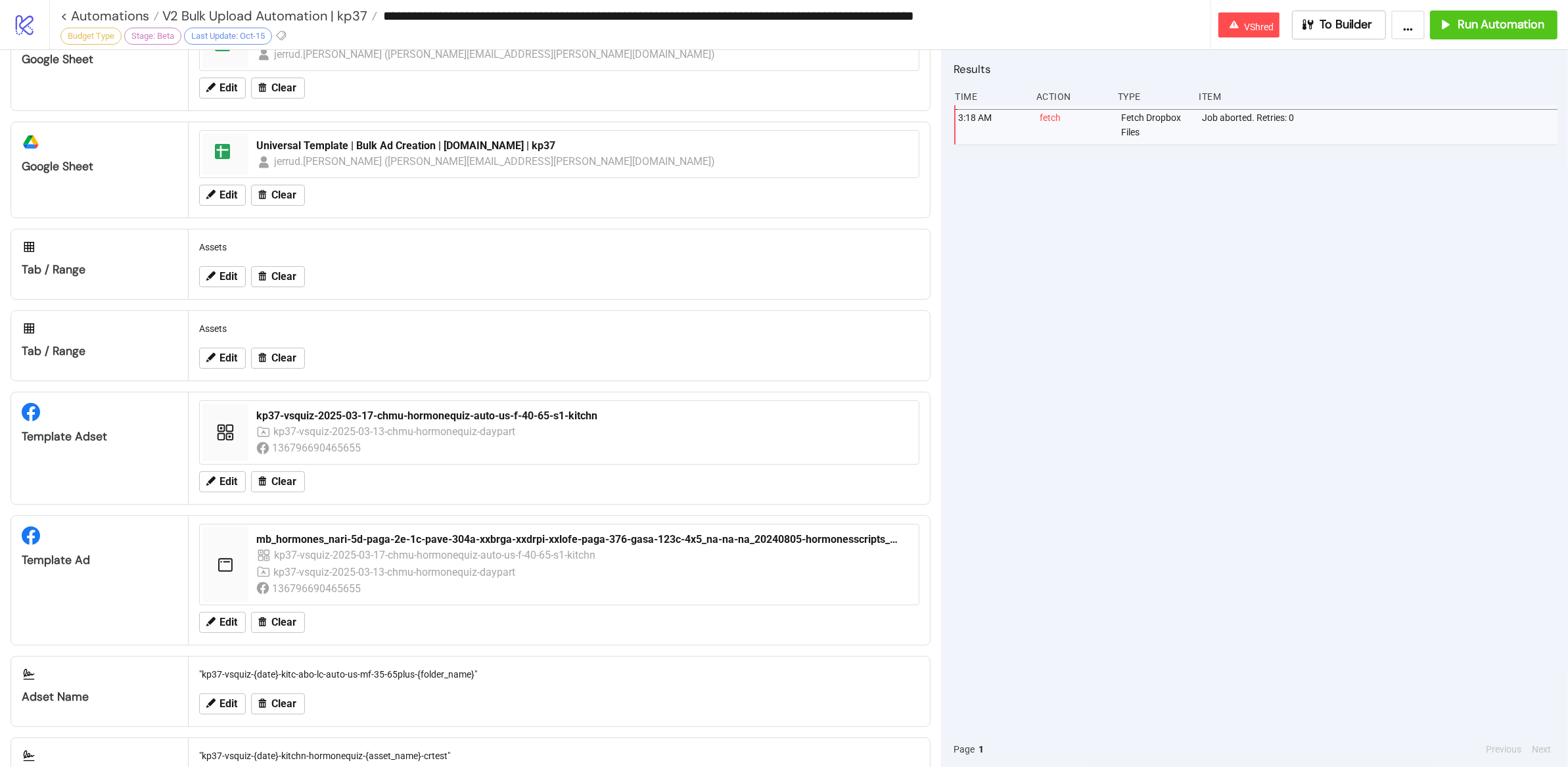
scroll to position [631, 0]
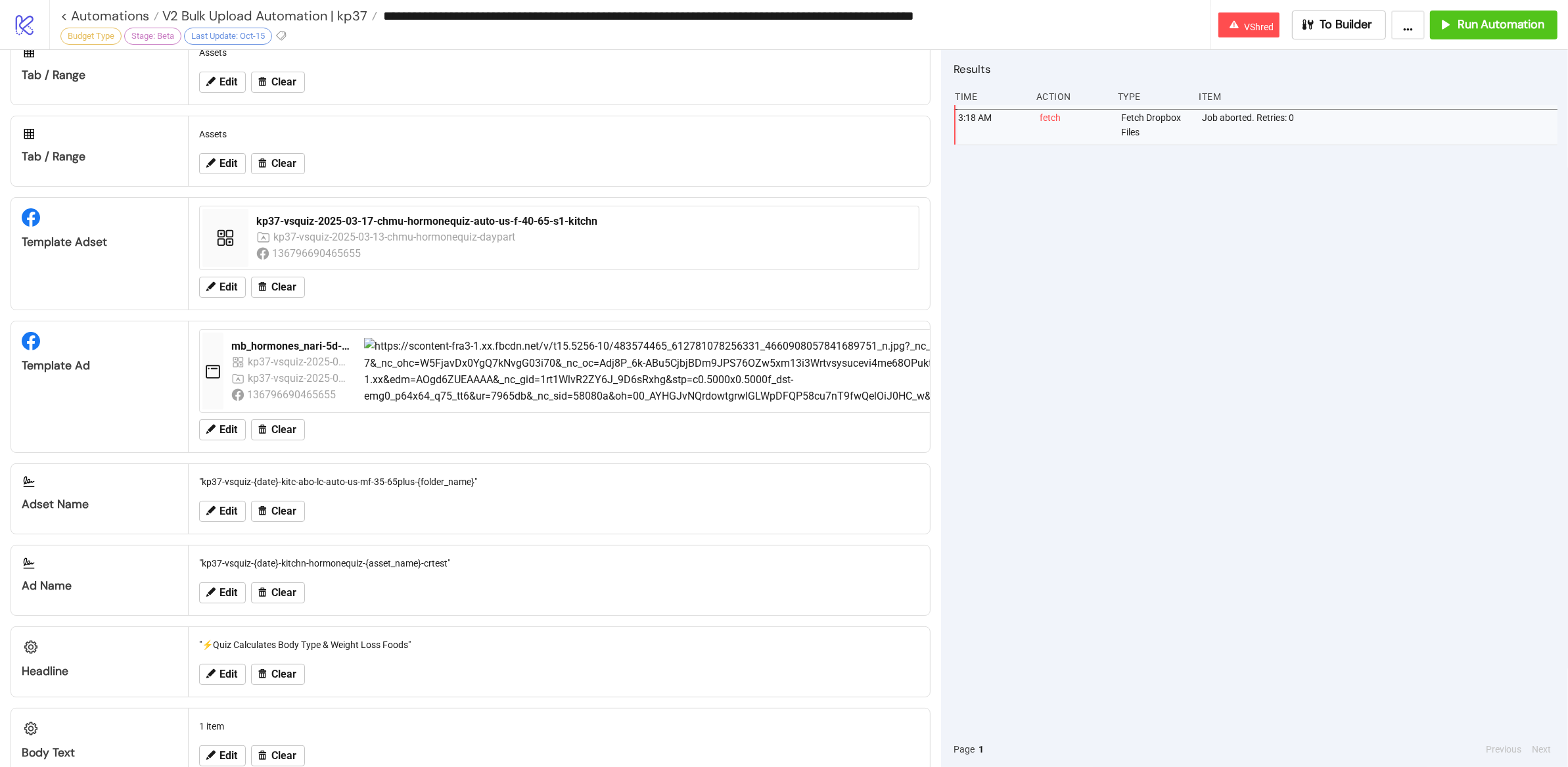
click at [22, 22] on icon "logo/logo-mobile" at bounding box center [24, 24] width 23 height 23
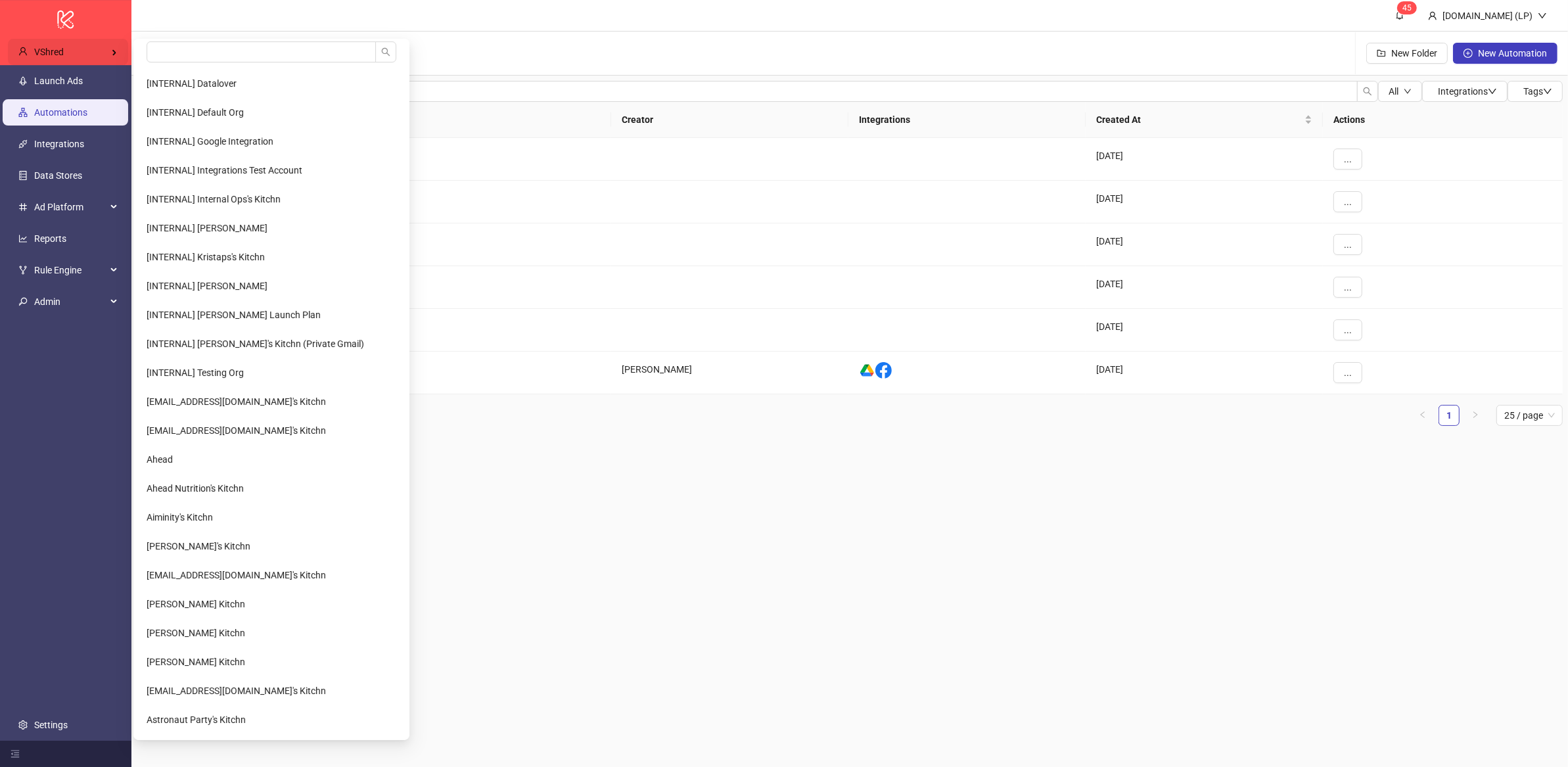
click at [90, 63] on div "VShred" at bounding box center [68, 52] width 120 height 27
click at [181, 58] on input "search" at bounding box center [261, 52] width 229 height 21
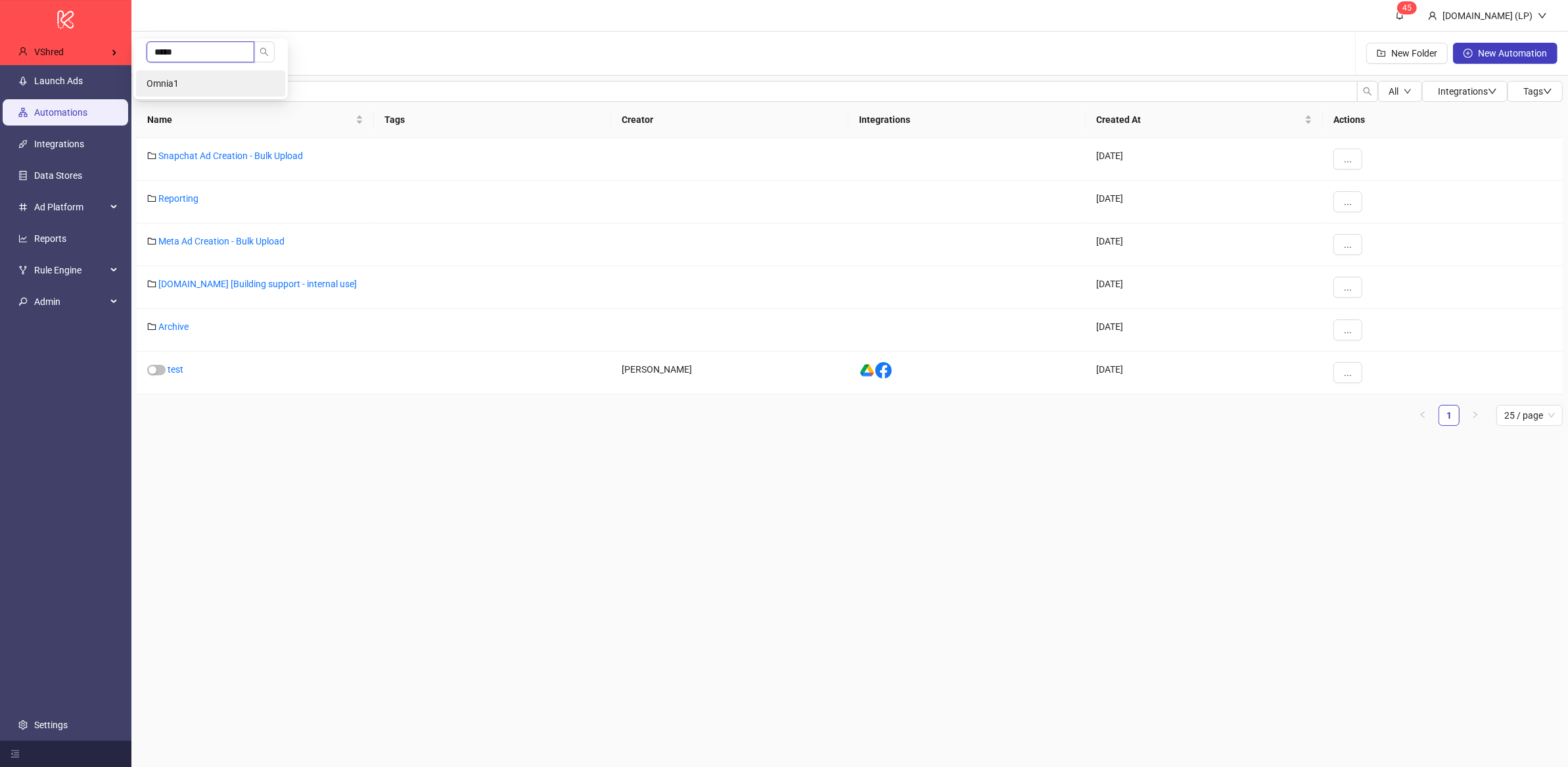
type input "*****"
click at [206, 75] on li "Omnia1" at bounding box center [210, 83] width 150 height 27
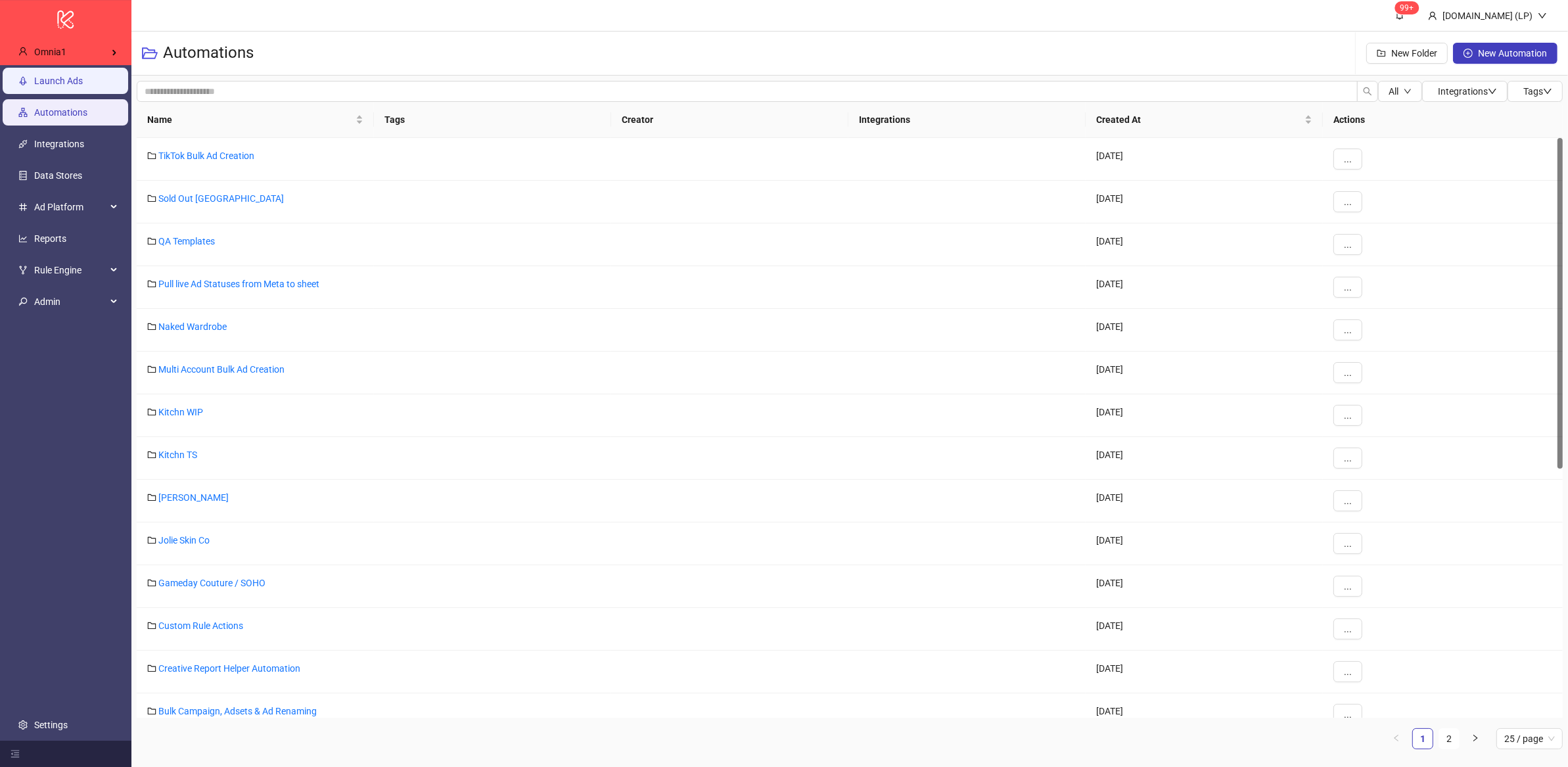
click at [83, 86] on link "Launch Ads" at bounding box center [58, 81] width 49 height 11
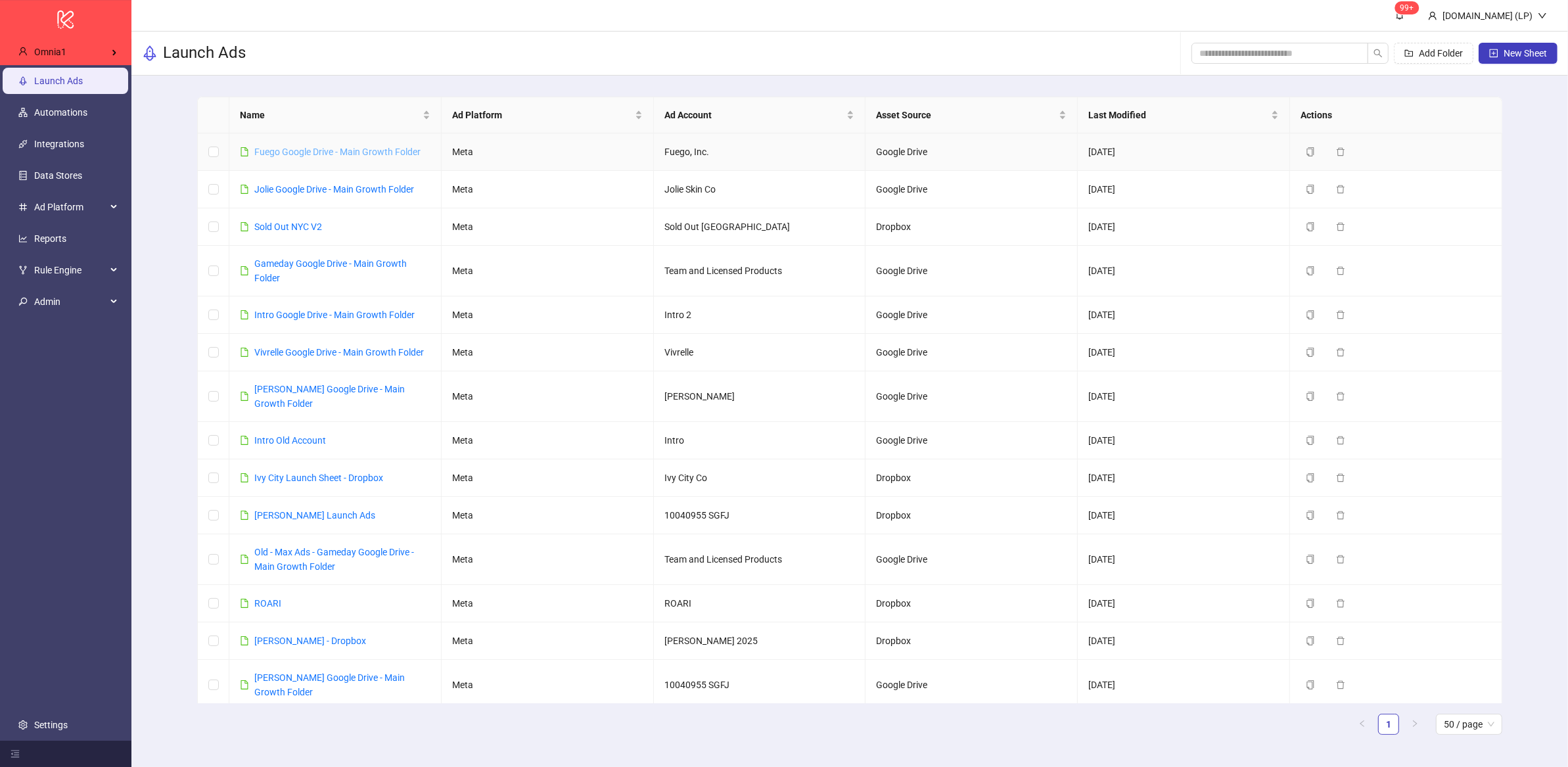
click at [409, 146] on link "Fuego Google Drive - Main Growth Folder" at bounding box center [337, 152] width 166 height 11
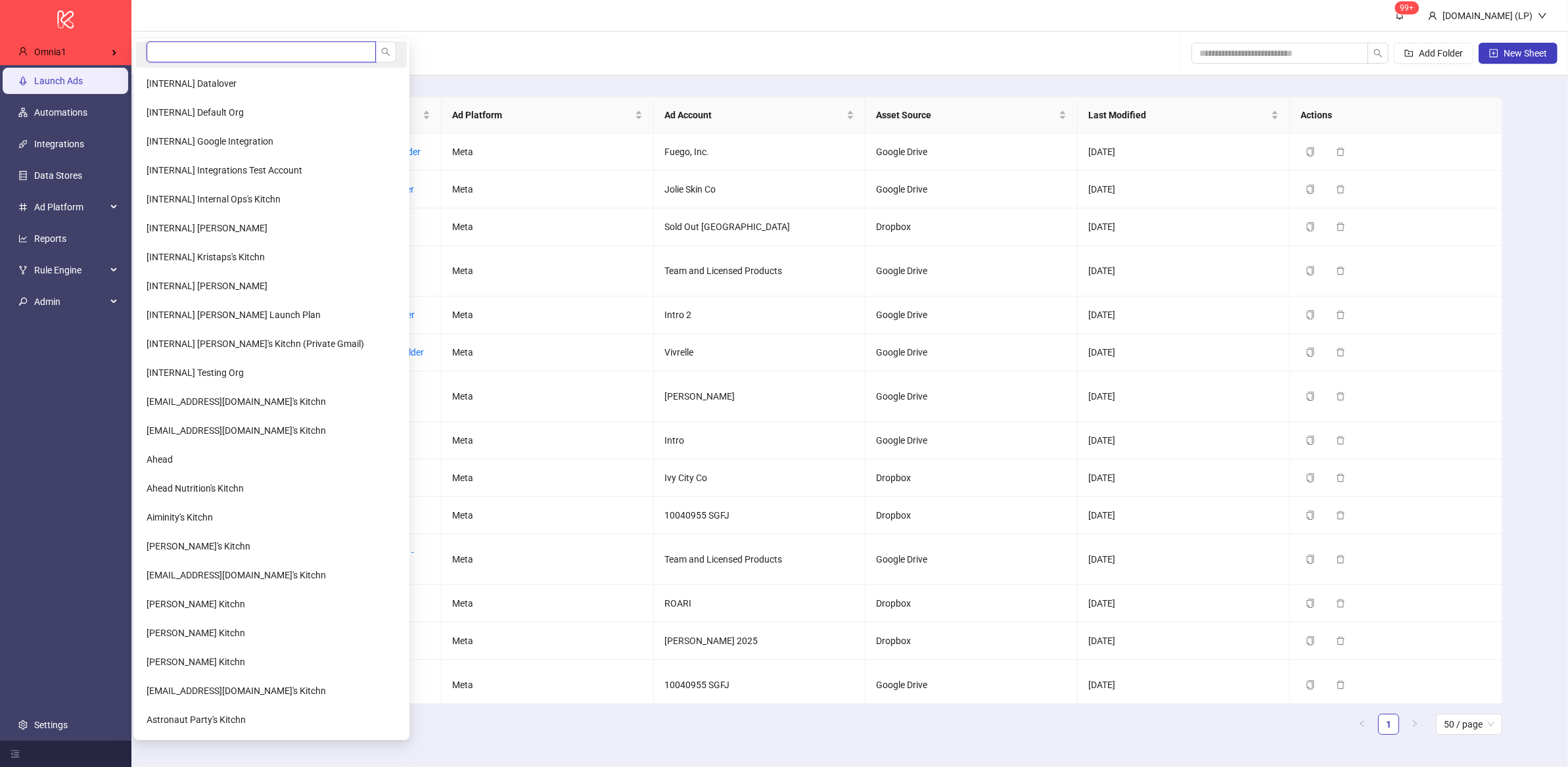
click at [175, 46] on input "search" at bounding box center [261, 52] width 229 height 21
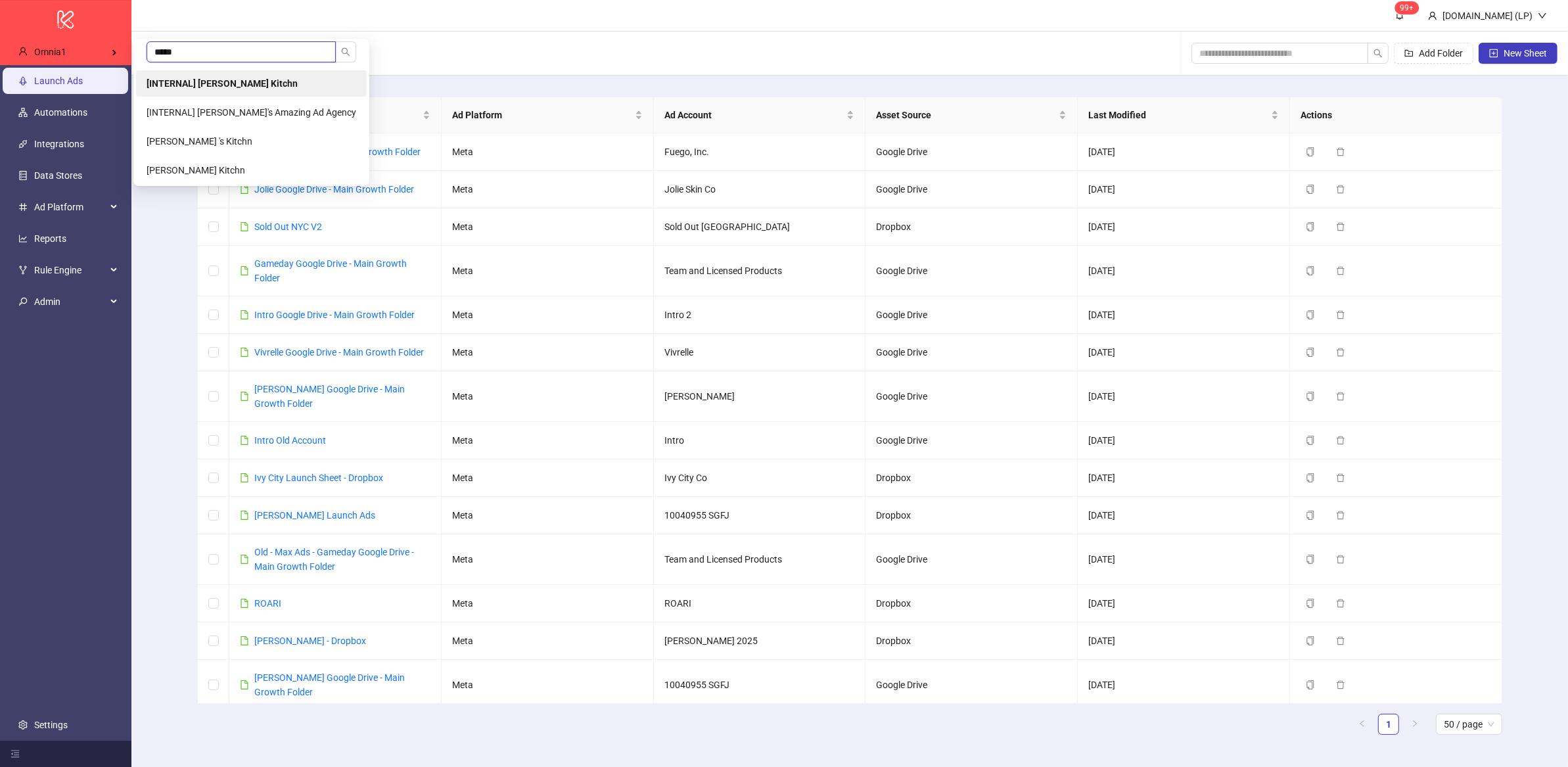
type input "*****"
click at [228, 73] on li "[INTERNAL] [PERSON_NAME] Kitchn" at bounding box center [251, 83] width 231 height 27
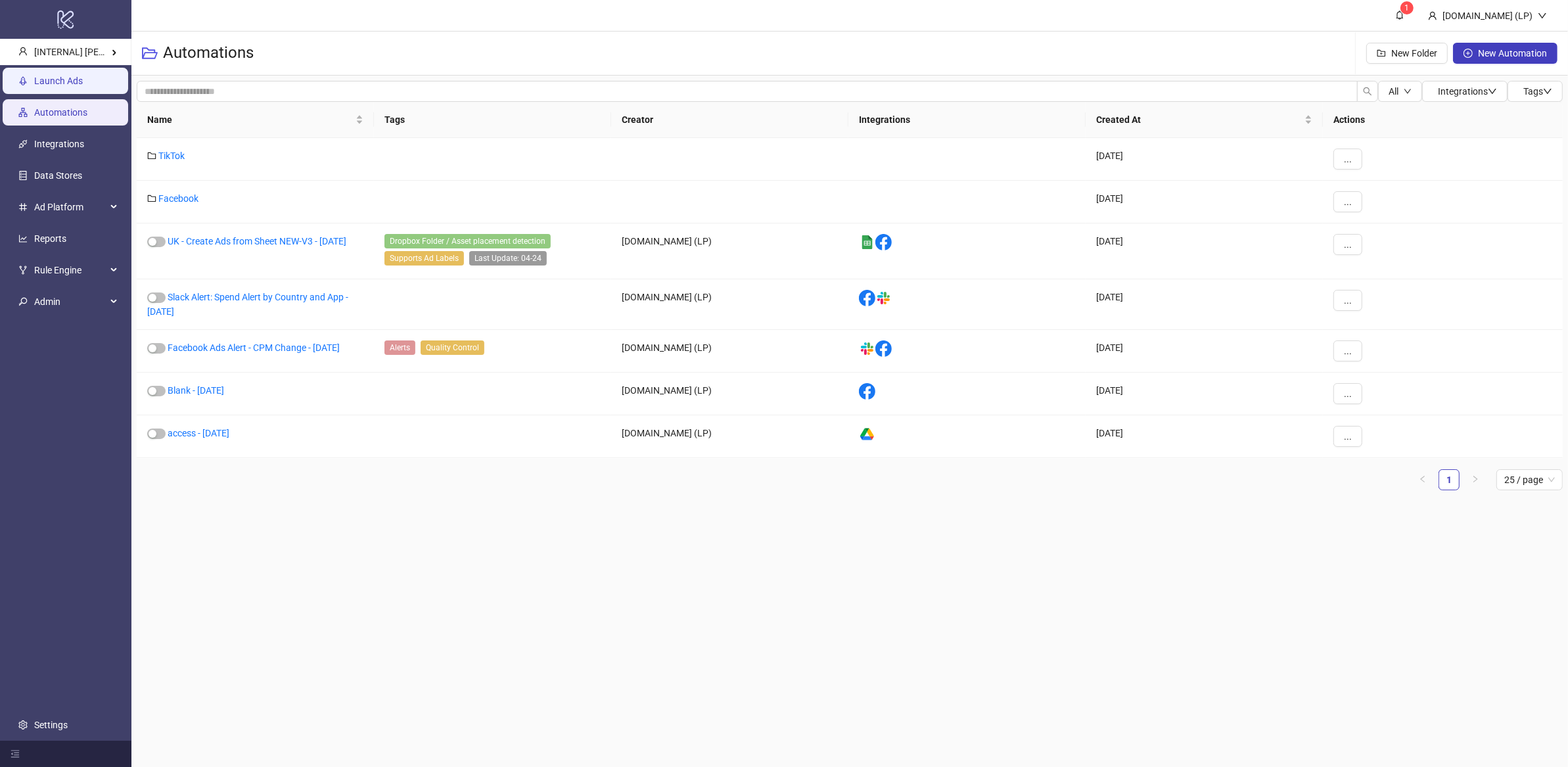
click at [78, 76] on link "Launch Ads" at bounding box center [58, 81] width 49 height 11
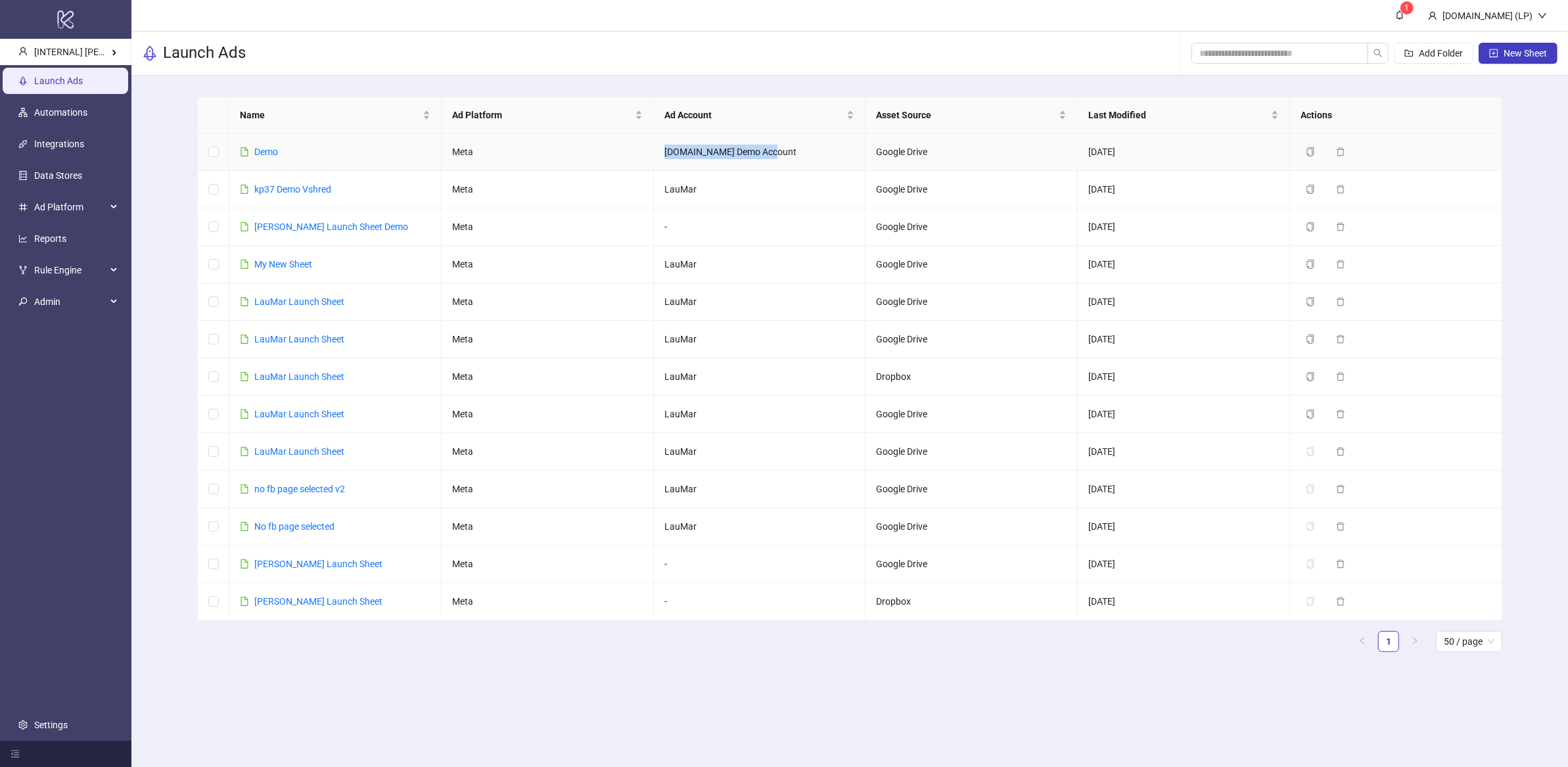
drag, startPoint x: 664, startPoint y: 152, endPoint x: 780, endPoint y: 149, distance: 116.0
click at [780, 149] on td "Kitchn.io Demo Account" at bounding box center [760, 152] width 213 height 37
drag, startPoint x: 664, startPoint y: 267, endPoint x: 745, endPoint y: 264, distance: 81.1
click at [745, 264] on td "LauMar" at bounding box center [760, 264] width 213 height 37
click at [267, 155] on link "Demo" at bounding box center [266, 152] width 24 height 11
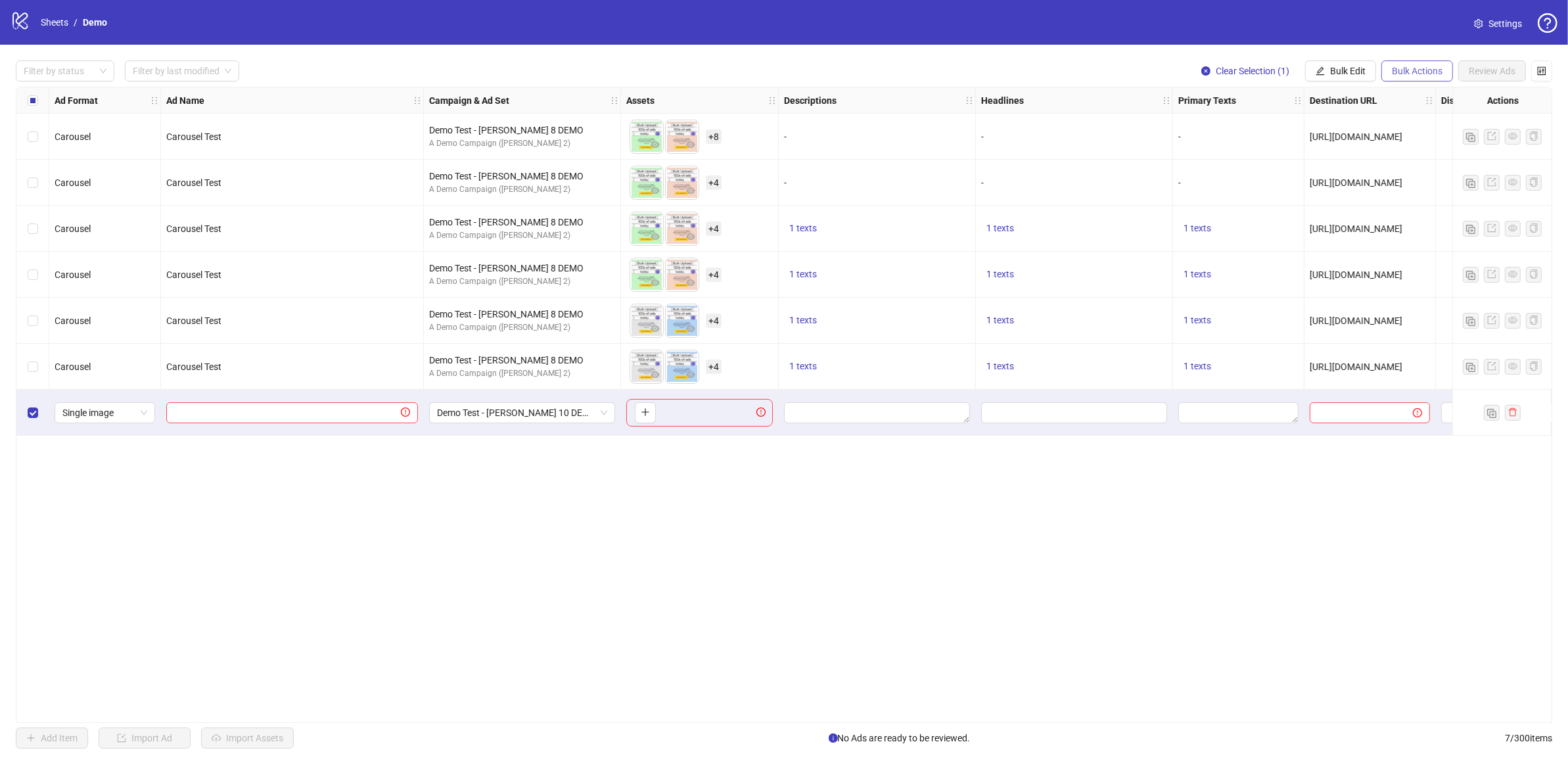
click at [1399, 66] on span "Bulk Actions" at bounding box center [1417, 71] width 51 height 11
click at [1401, 102] on span "Delete" at bounding box center [1436, 98] width 90 height 14
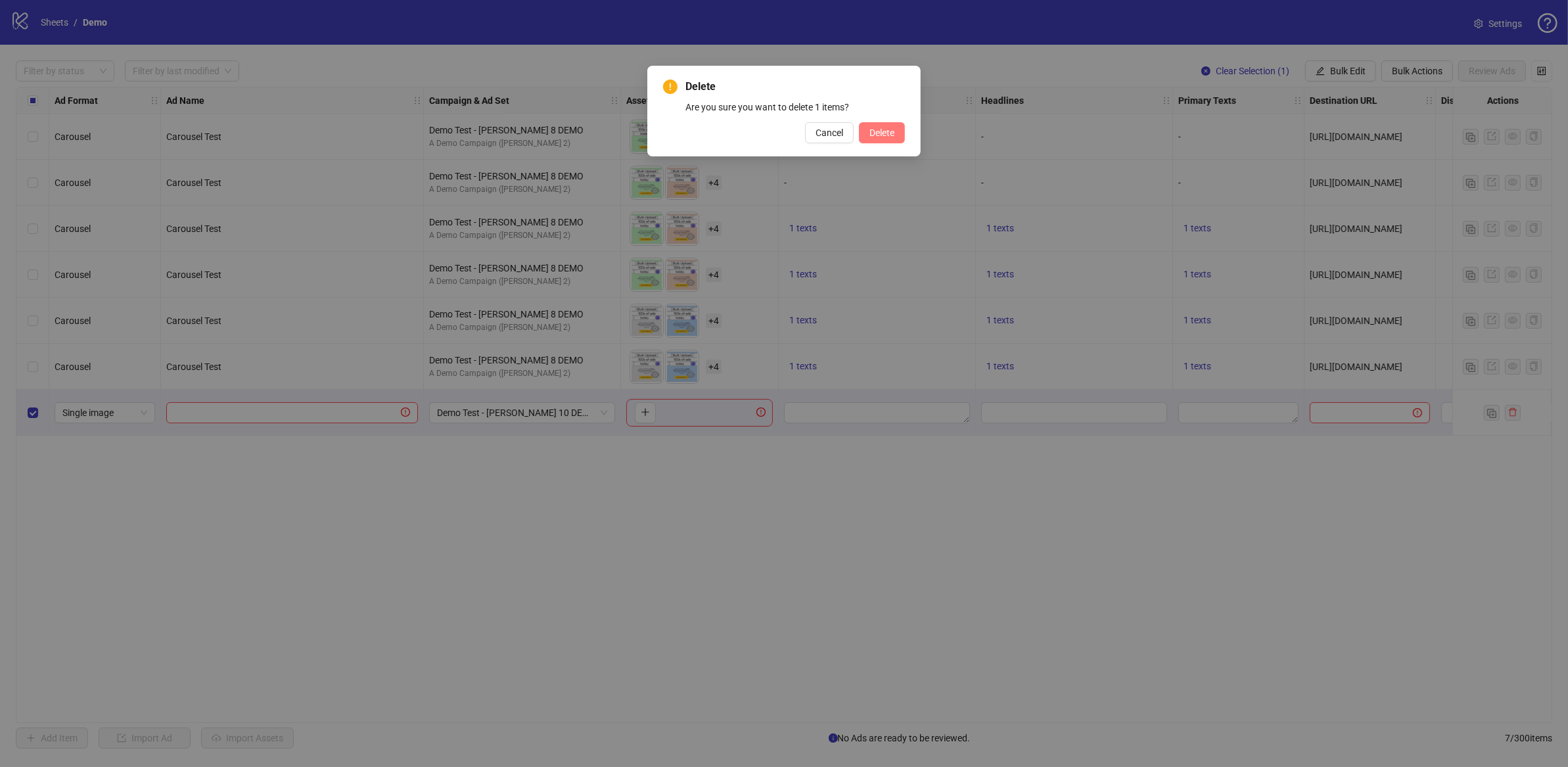
click at [893, 137] on span "Delete" at bounding box center [882, 133] width 25 height 11
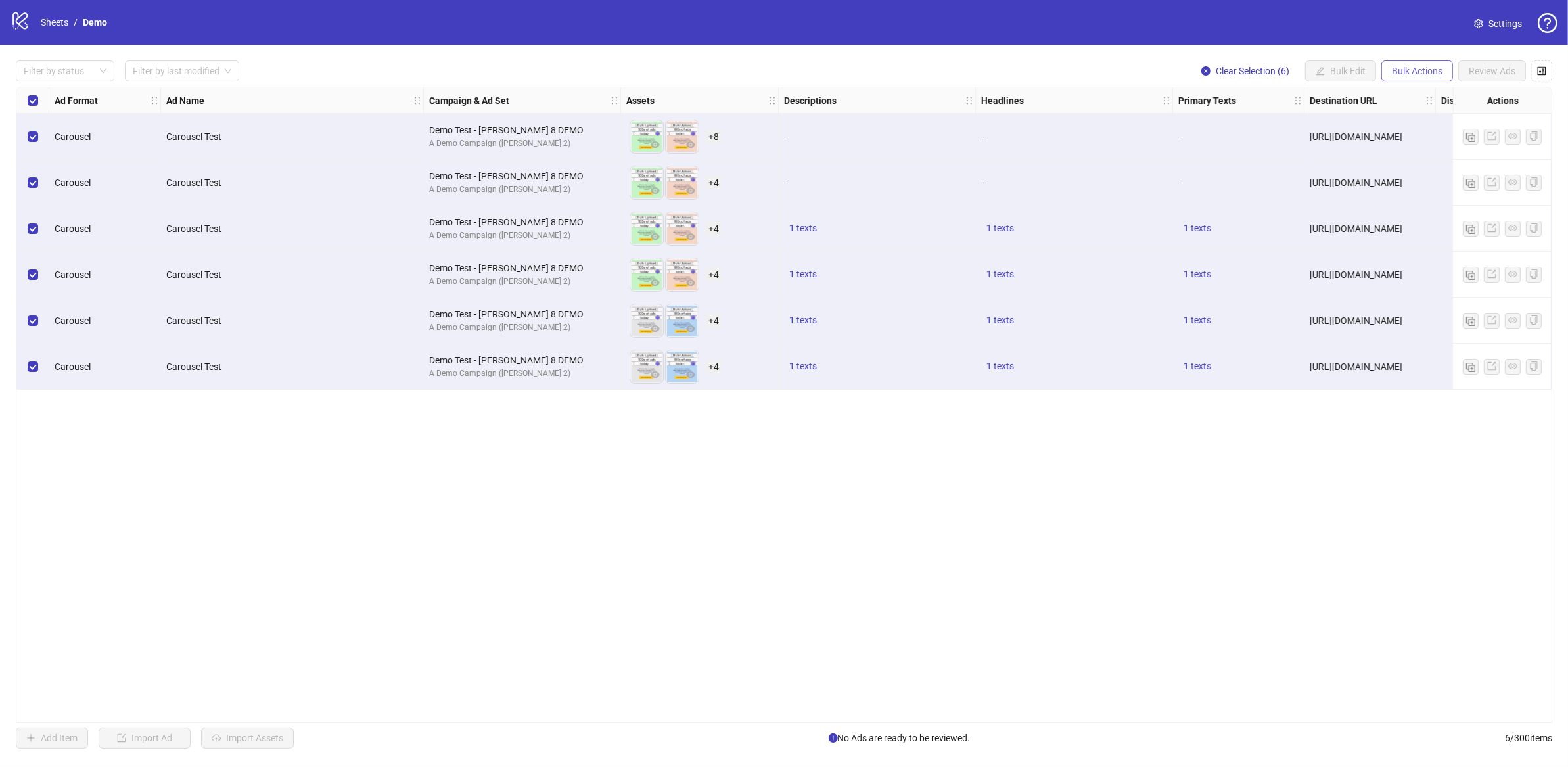
click at [1406, 74] on span "Bulk Actions" at bounding box center [1417, 71] width 51 height 11
click at [1411, 165] on span "Copy to another sheet" at bounding box center [1436, 161] width 90 height 14
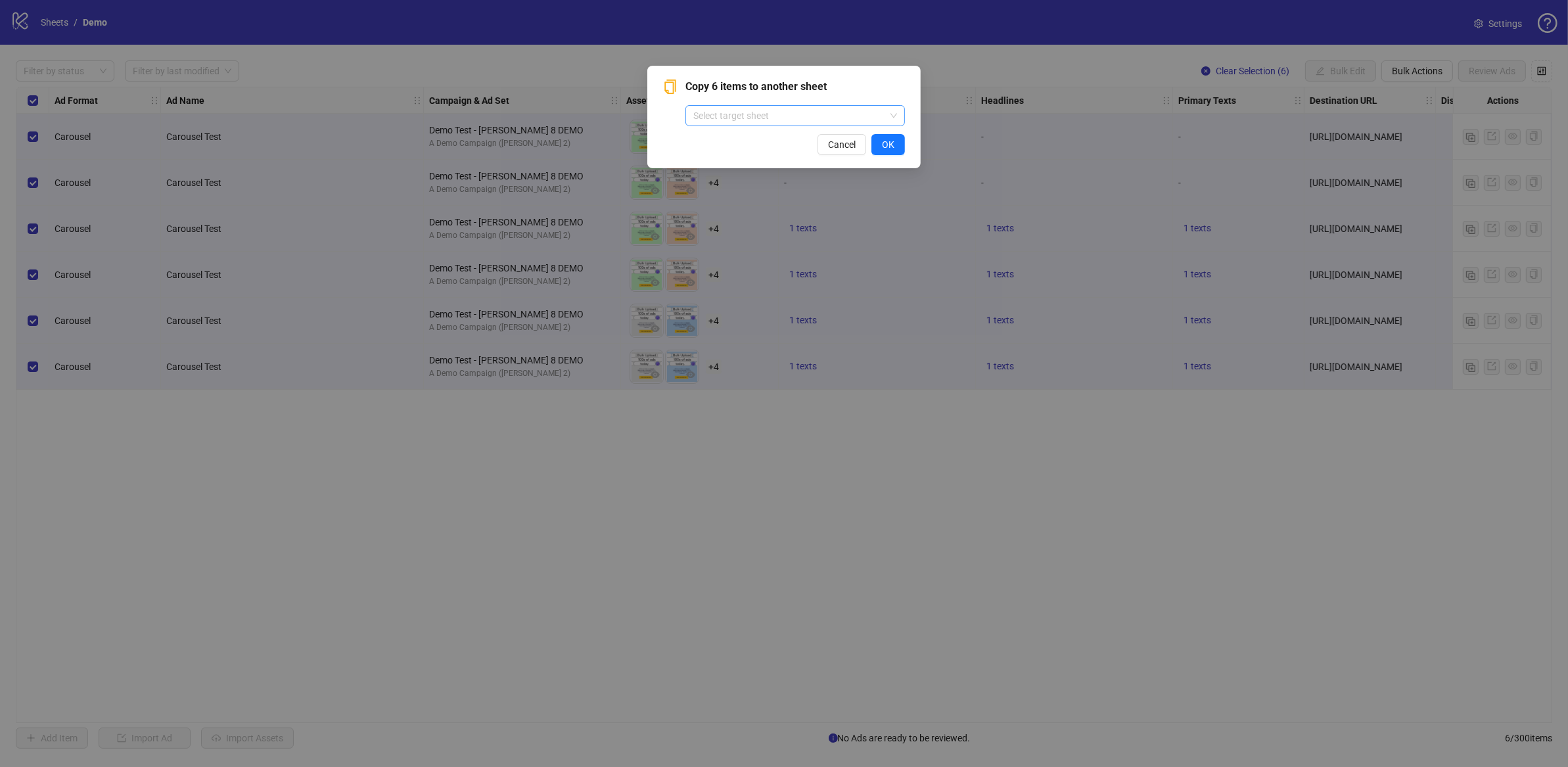
click at [765, 115] on input "search" at bounding box center [789, 115] width 192 height 20
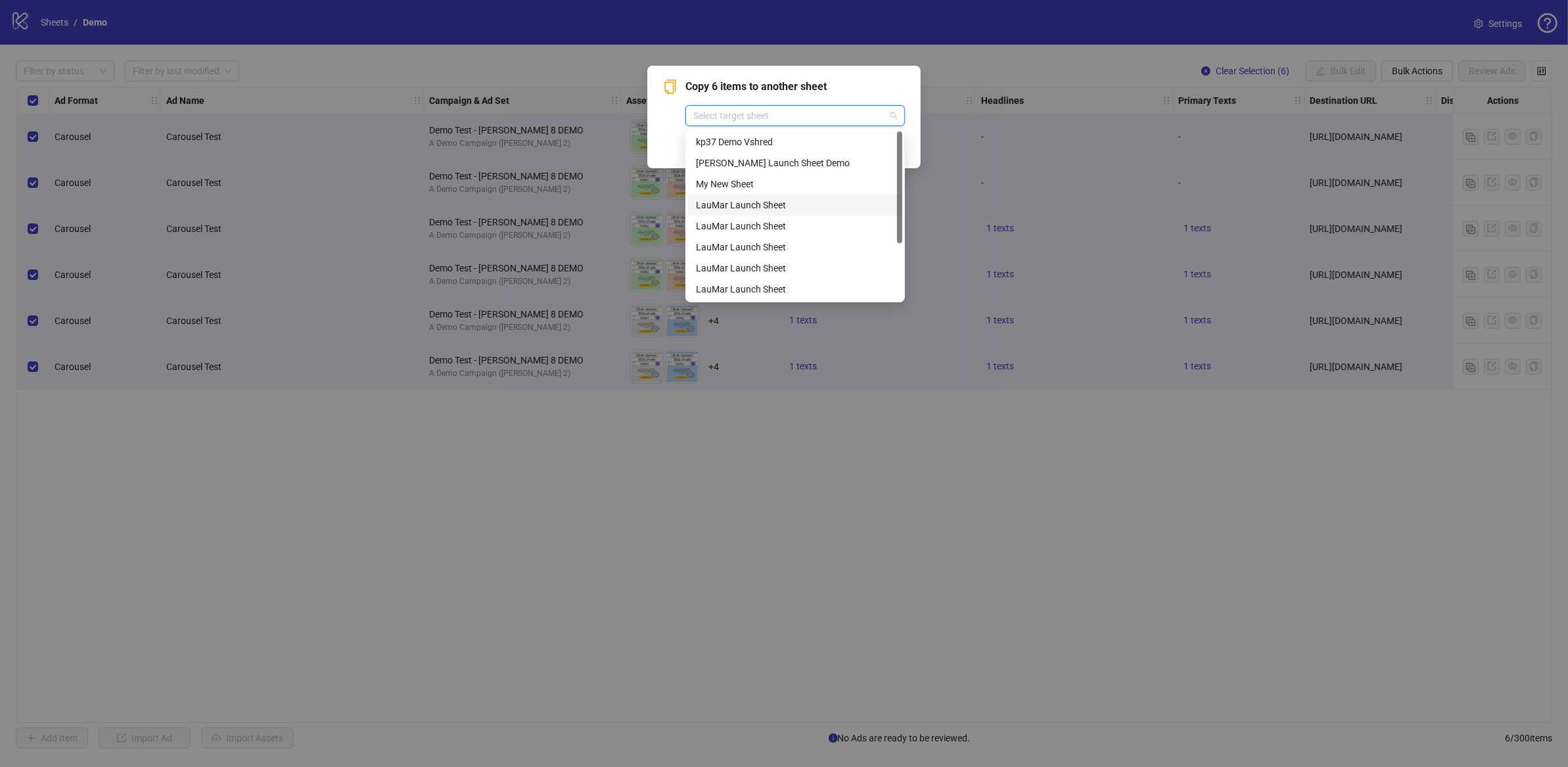
click at [733, 202] on div "LauMar Launch Sheet" at bounding box center [795, 205] width 199 height 14
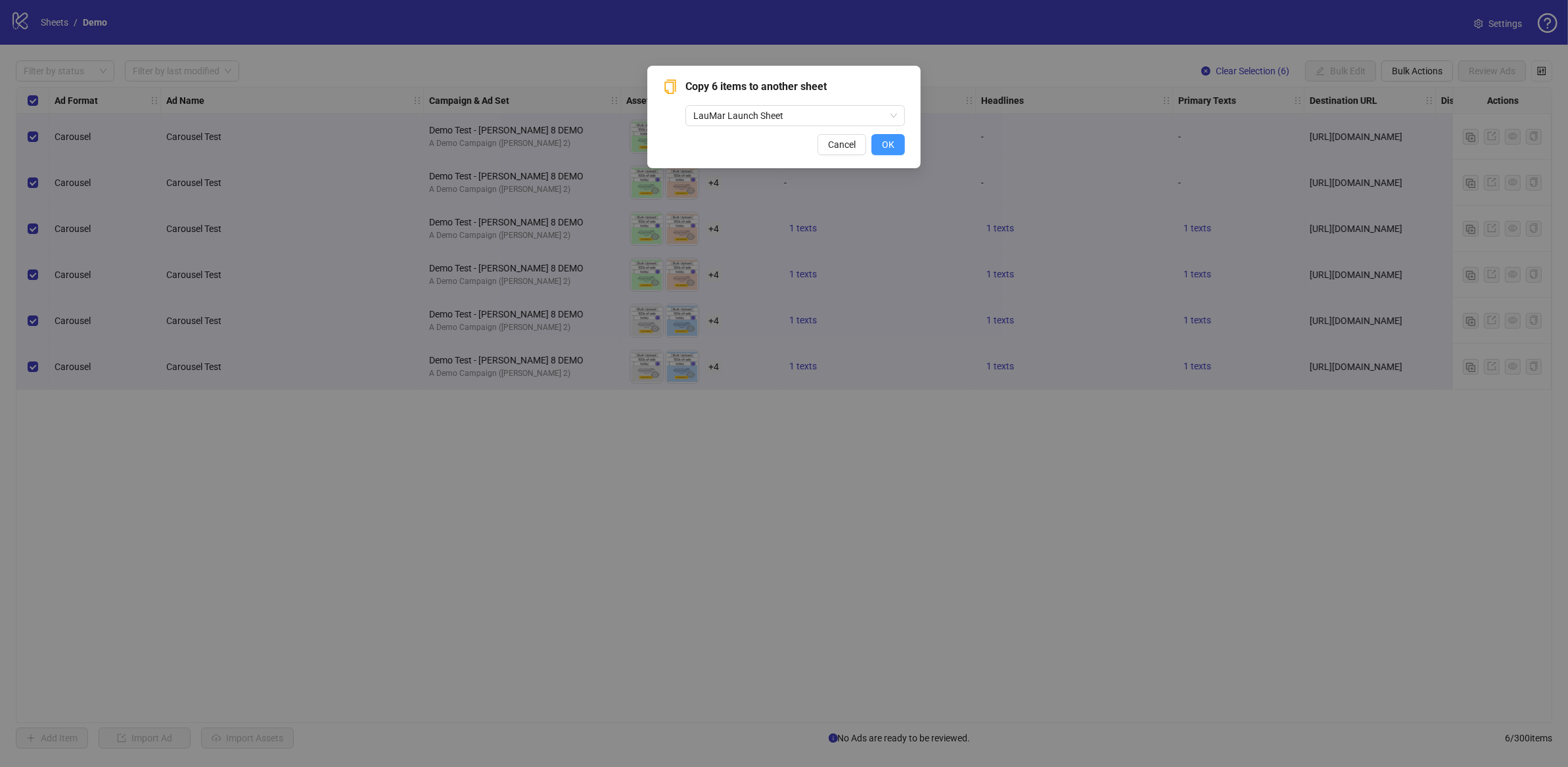
click at [893, 145] on span "OK" at bounding box center [888, 145] width 12 height 11
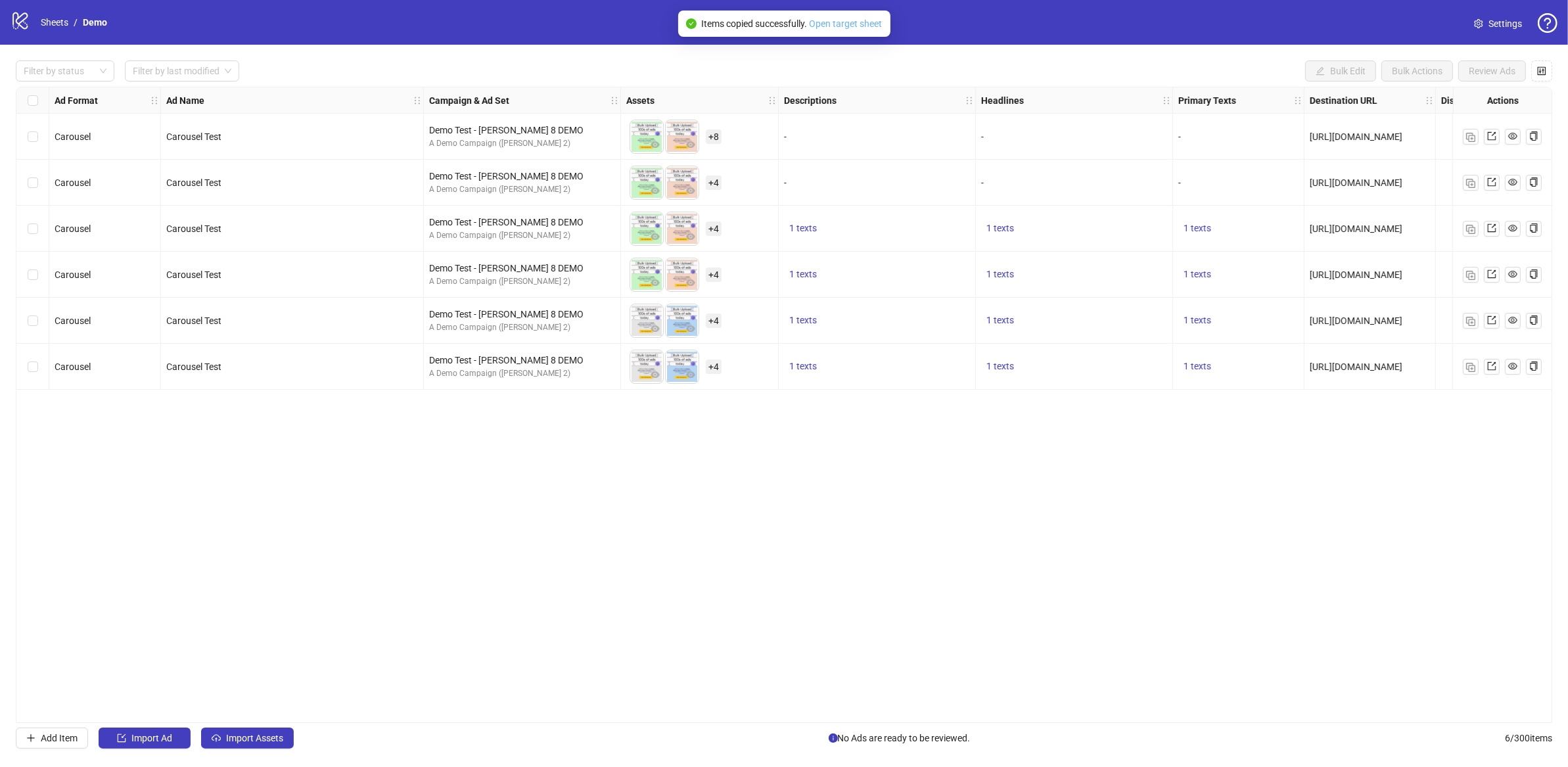
click at [837, 27] on link "Open target sheet" at bounding box center [846, 24] width 73 height 11
click at [1551, 65] on button "button" at bounding box center [1542, 71] width 21 height 21
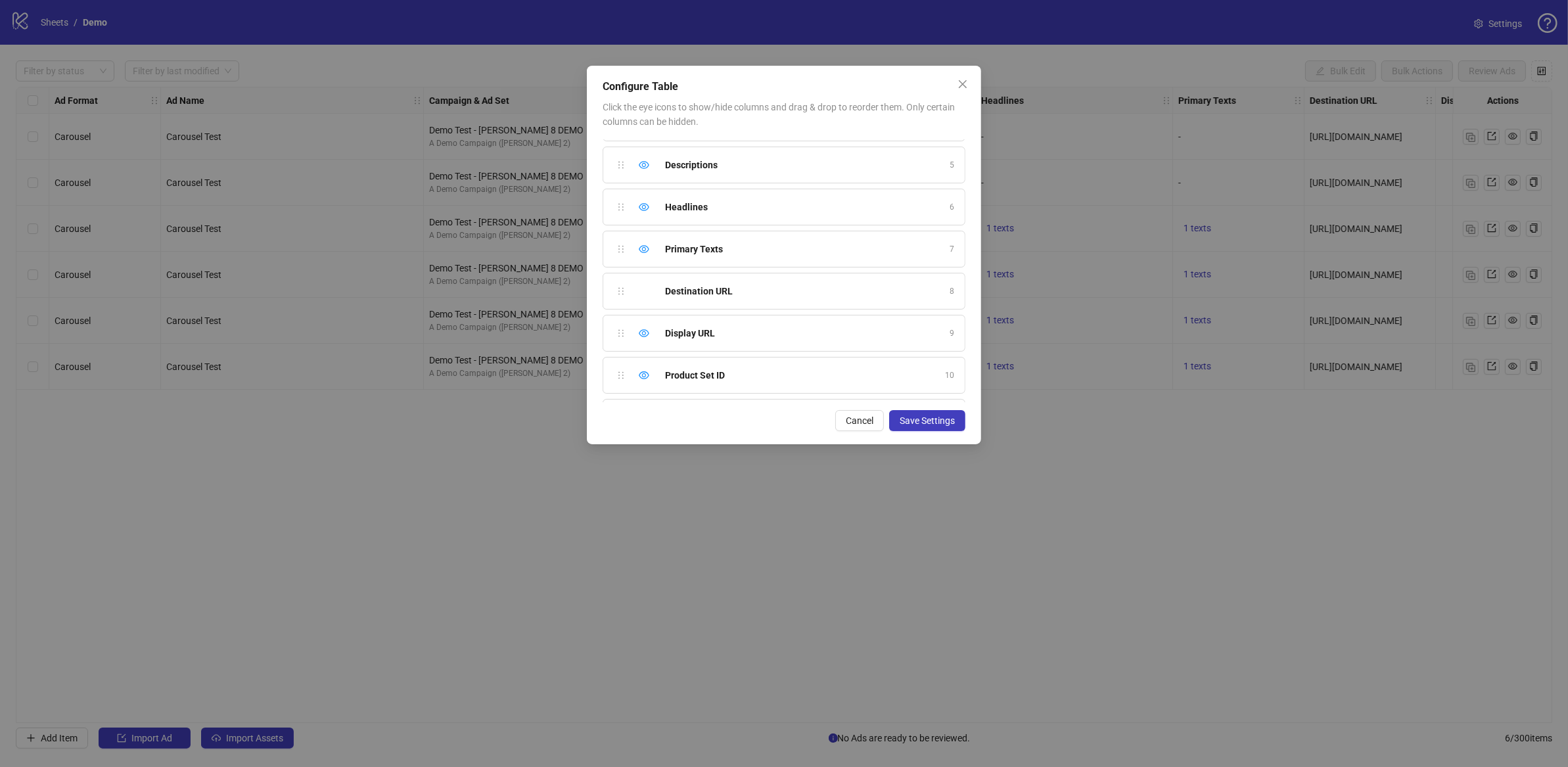
scroll to position [329, 0]
click at [961, 86] on icon "close" at bounding box center [963, 84] width 11 height 11
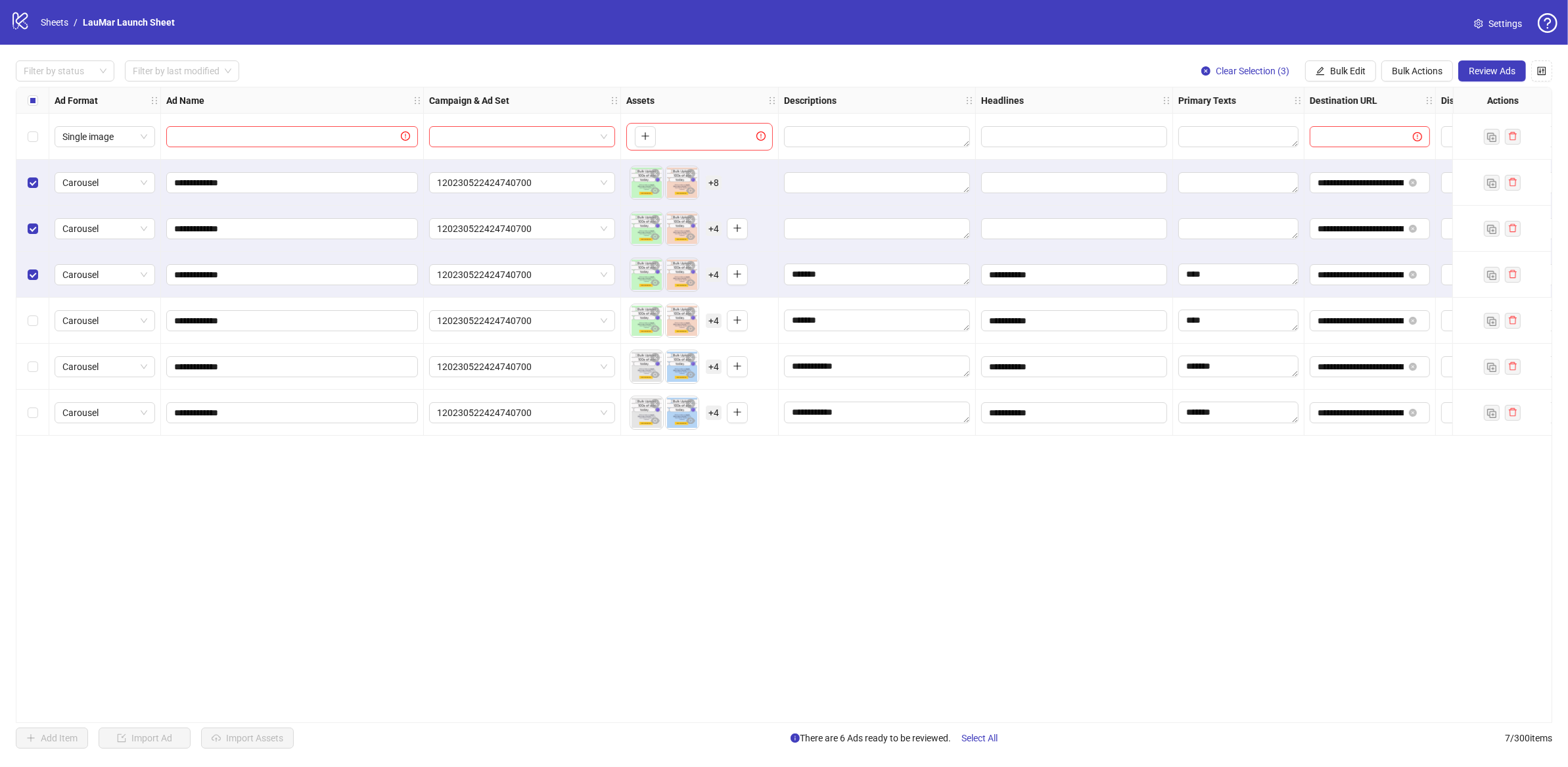
click at [40, 328] on div "Select row 5" at bounding box center [33, 320] width 33 height 46
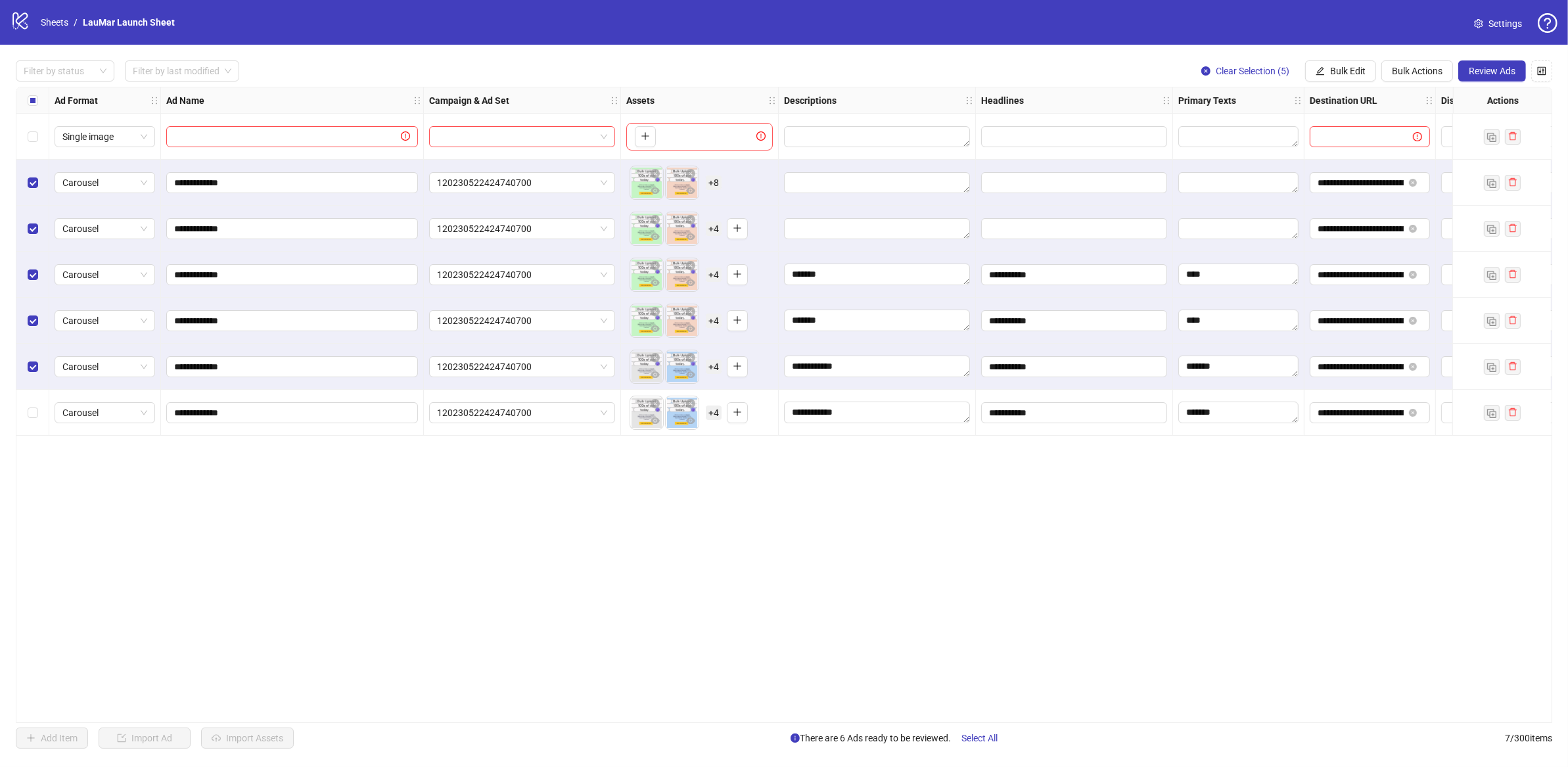
click at [30, 420] on div "Select row 7" at bounding box center [33, 413] width 33 height 46
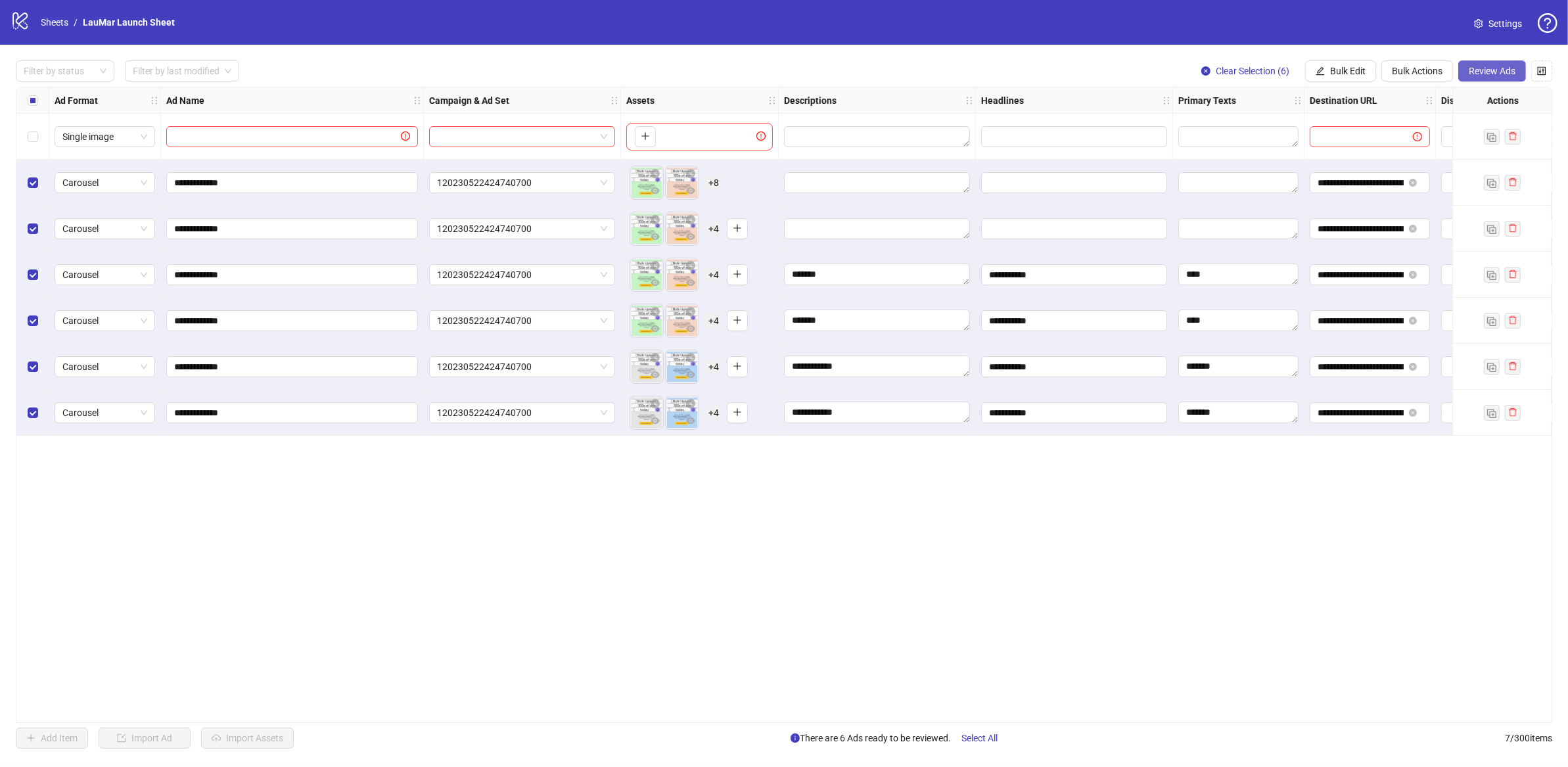
click at [1475, 73] on span "Review Ads" at bounding box center [1492, 71] width 46 height 11
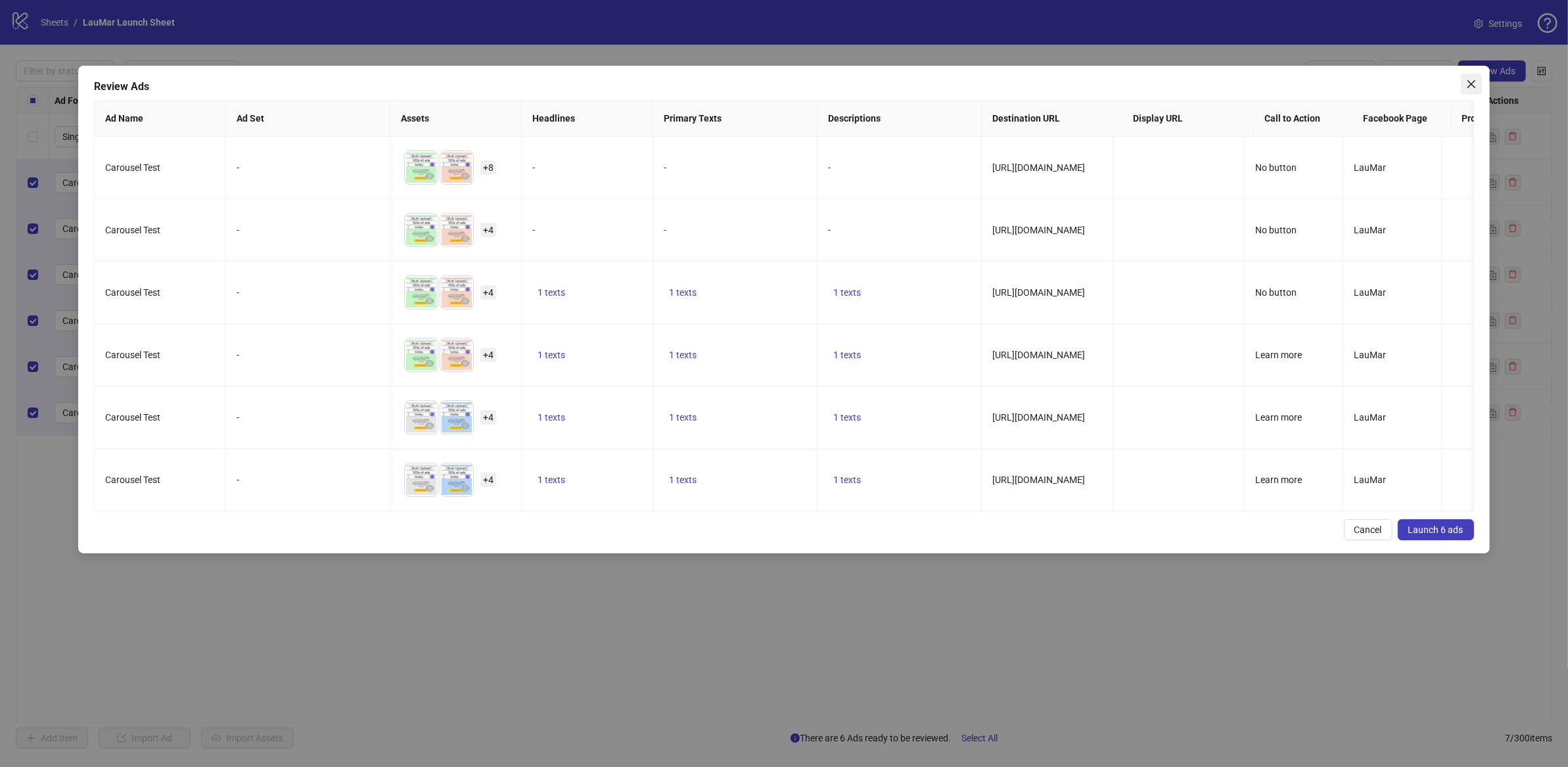
click at [1478, 80] on span "Close" at bounding box center [1472, 84] width 21 height 11
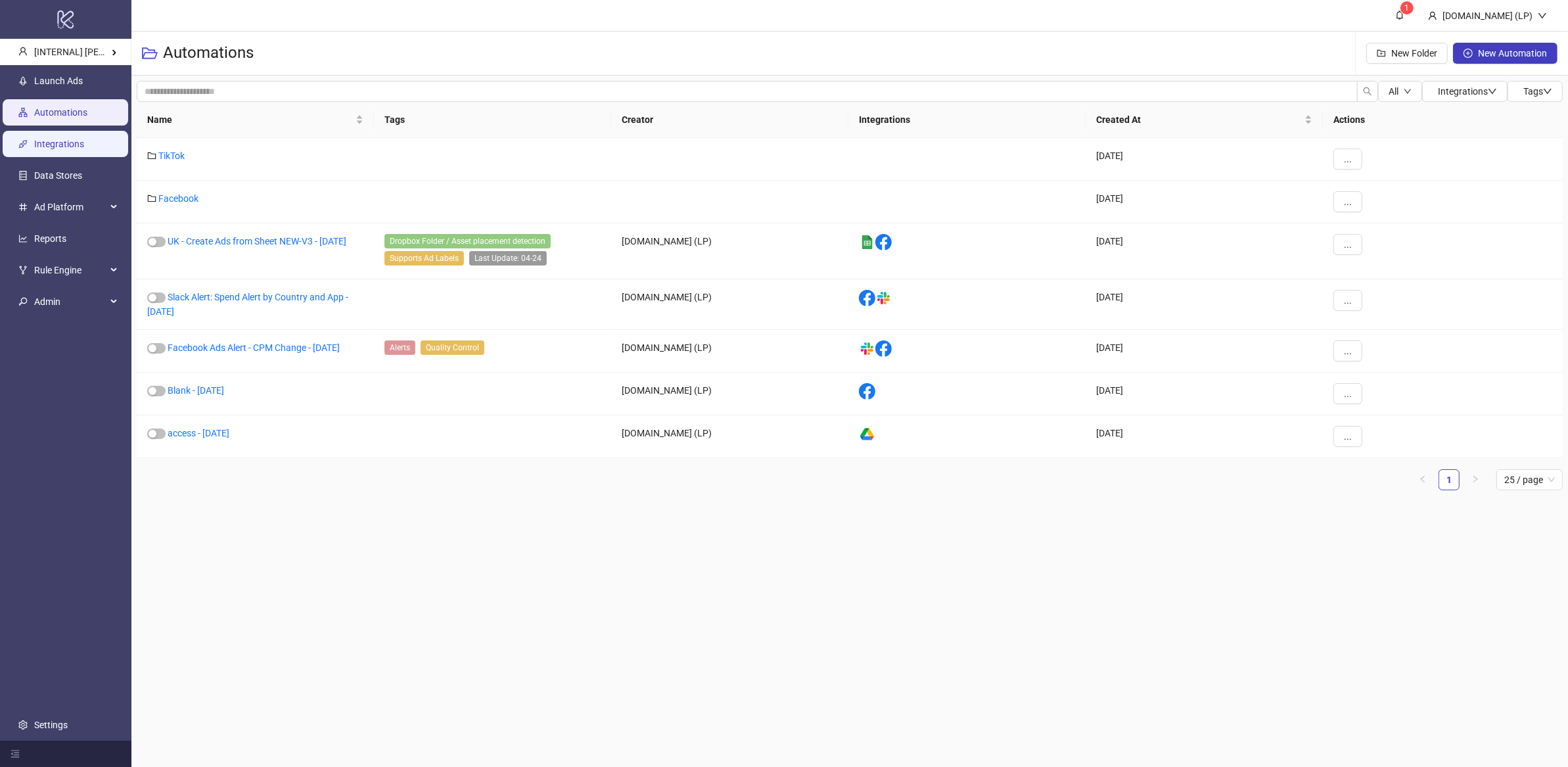
click at [75, 139] on link "Integrations" at bounding box center [59, 144] width 50 height 11
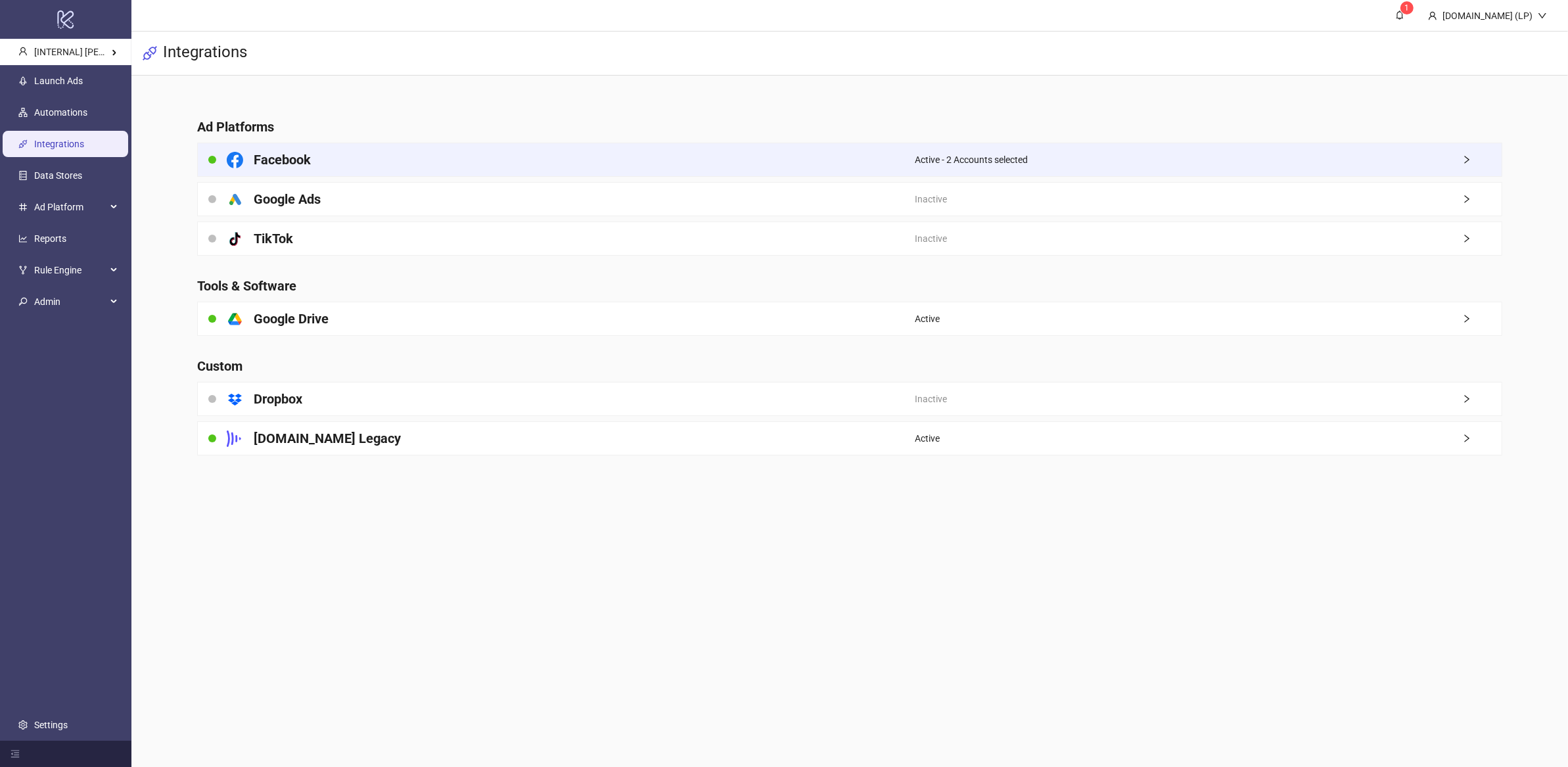
click at [282, 165] on h4 "Facebook" at bounding box center [282, 159] width 57 height 18
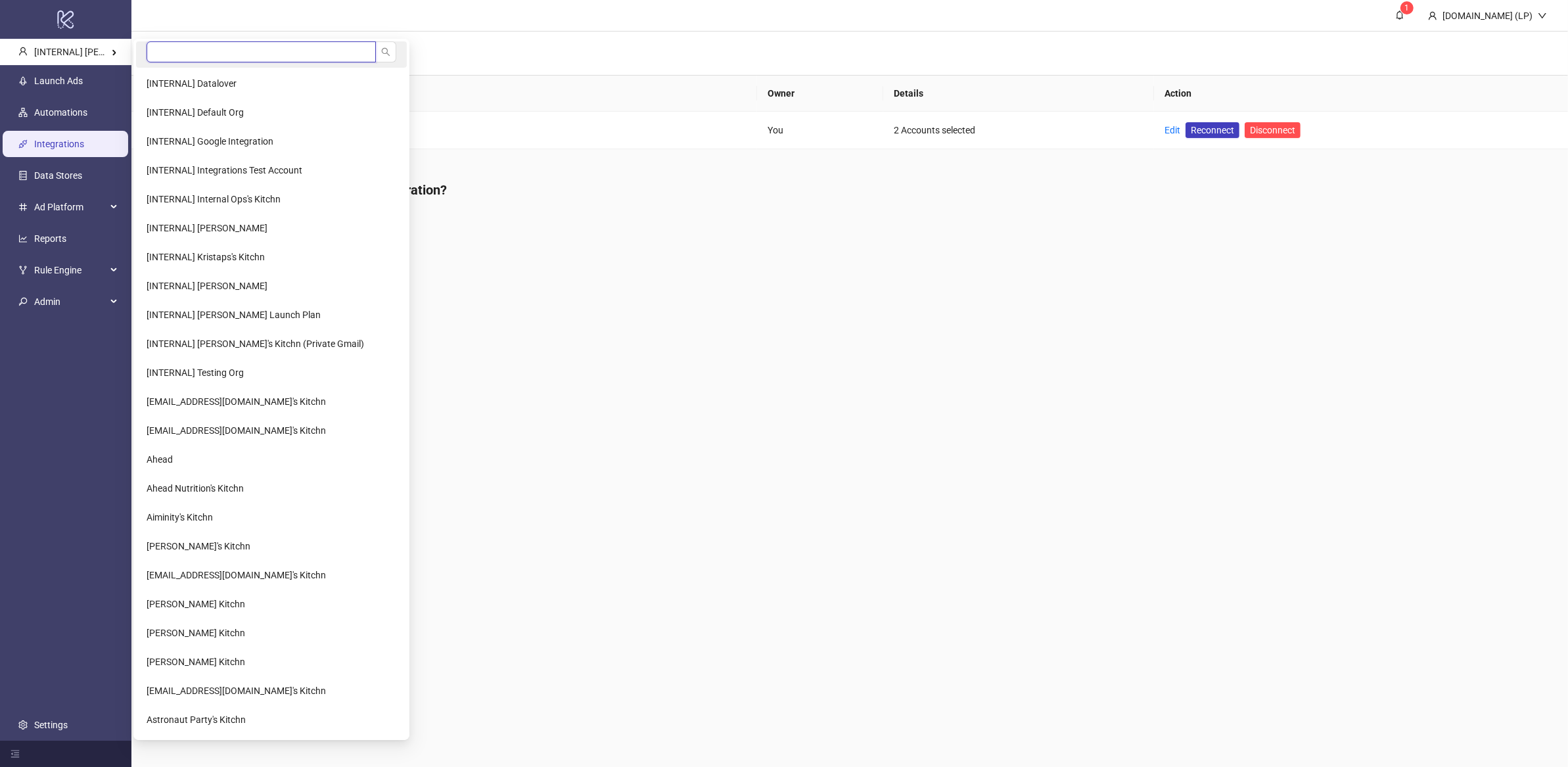
click at [164, 44] on input "search" at bounding box center [261, 52] width 229 height 21
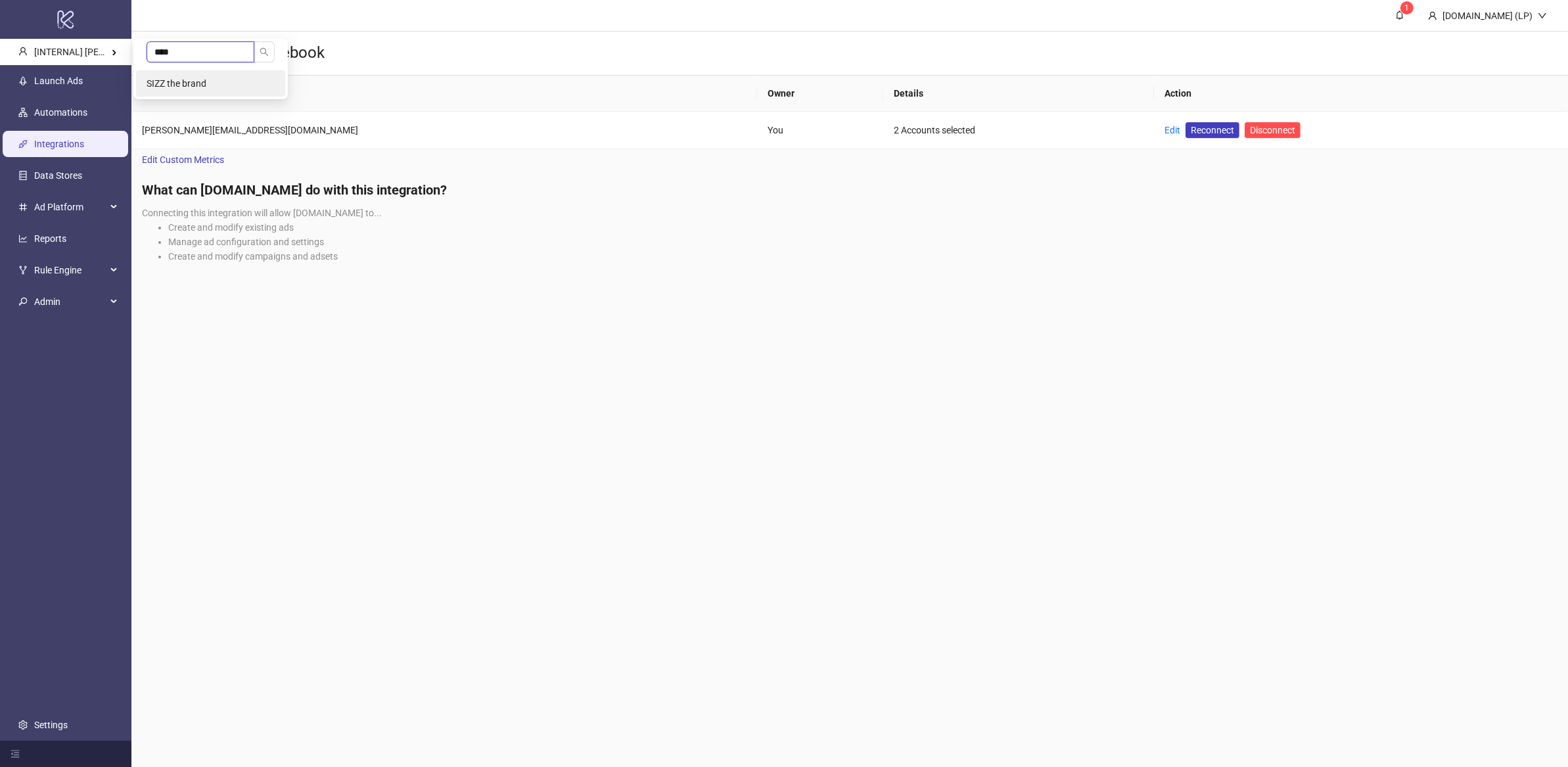
type input "****"
click at [178, 83] on span "SIZZ the brand" at bounding box center [176, 83] width 60 height 11
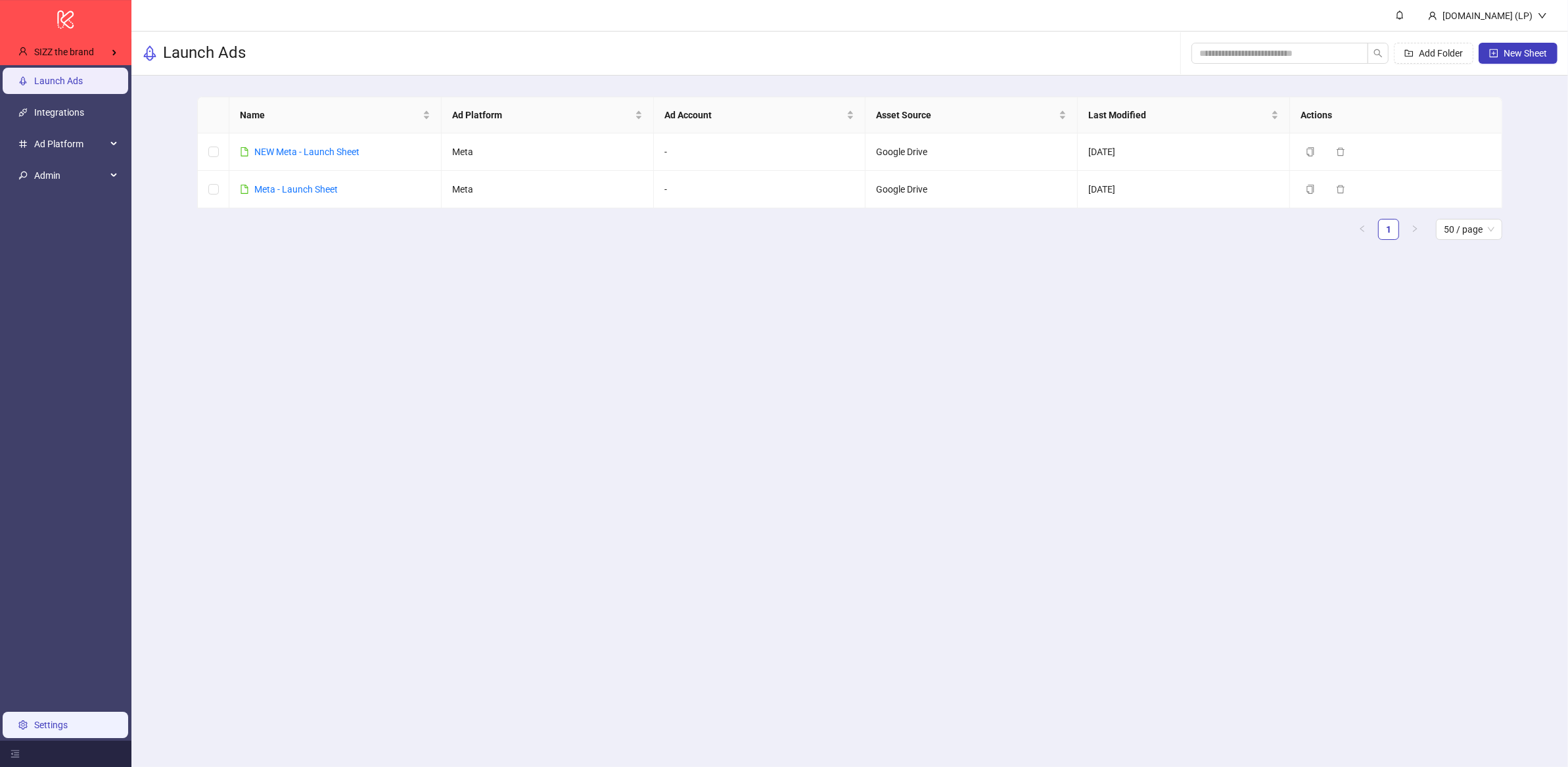
click at [34, 724] on link "Settings" at bounding box center [51, 725] width 33 height 11
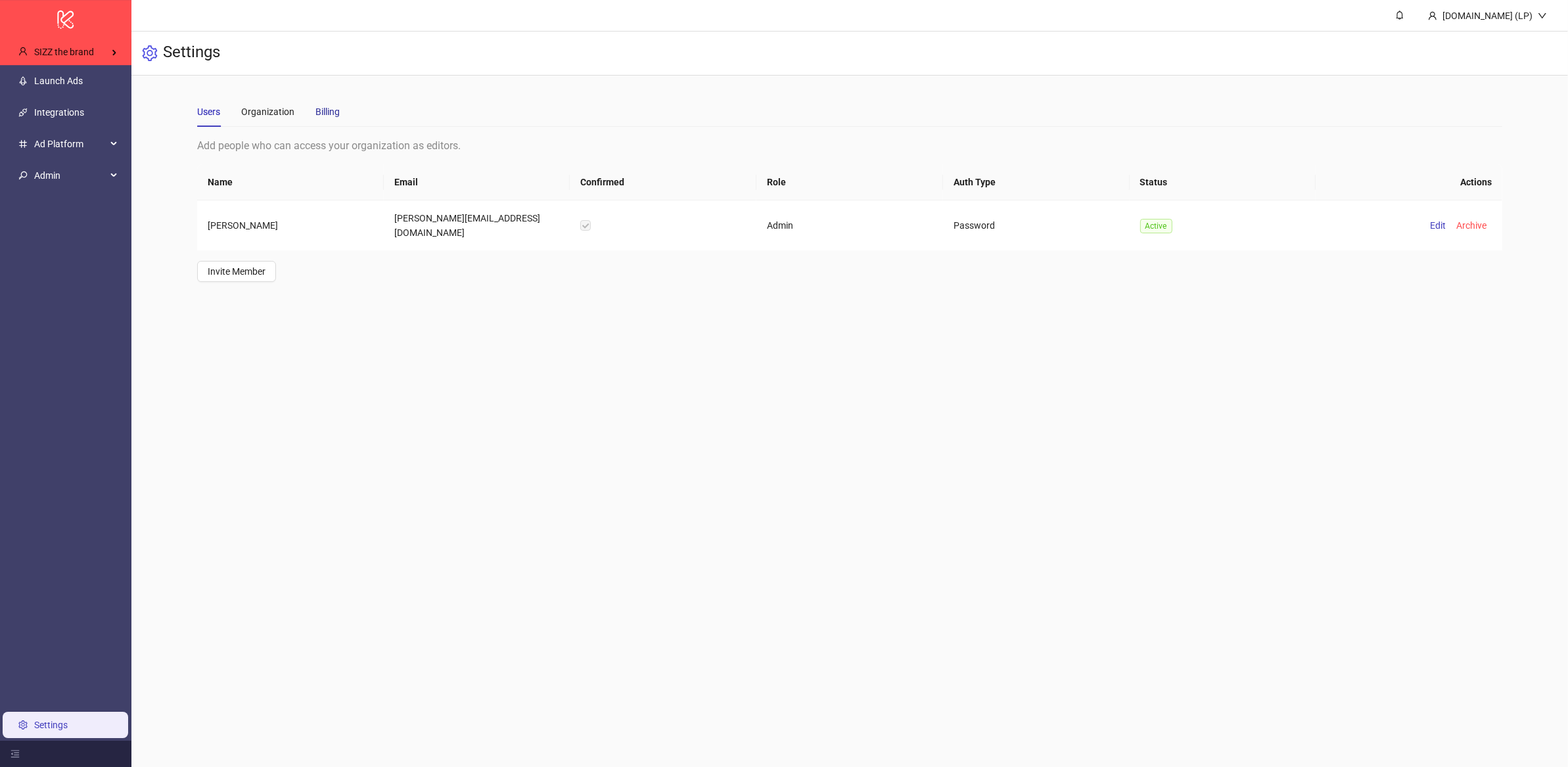
click at [338, 108] on div "Billing" at bounding box center [328, 112] width 24 height 14
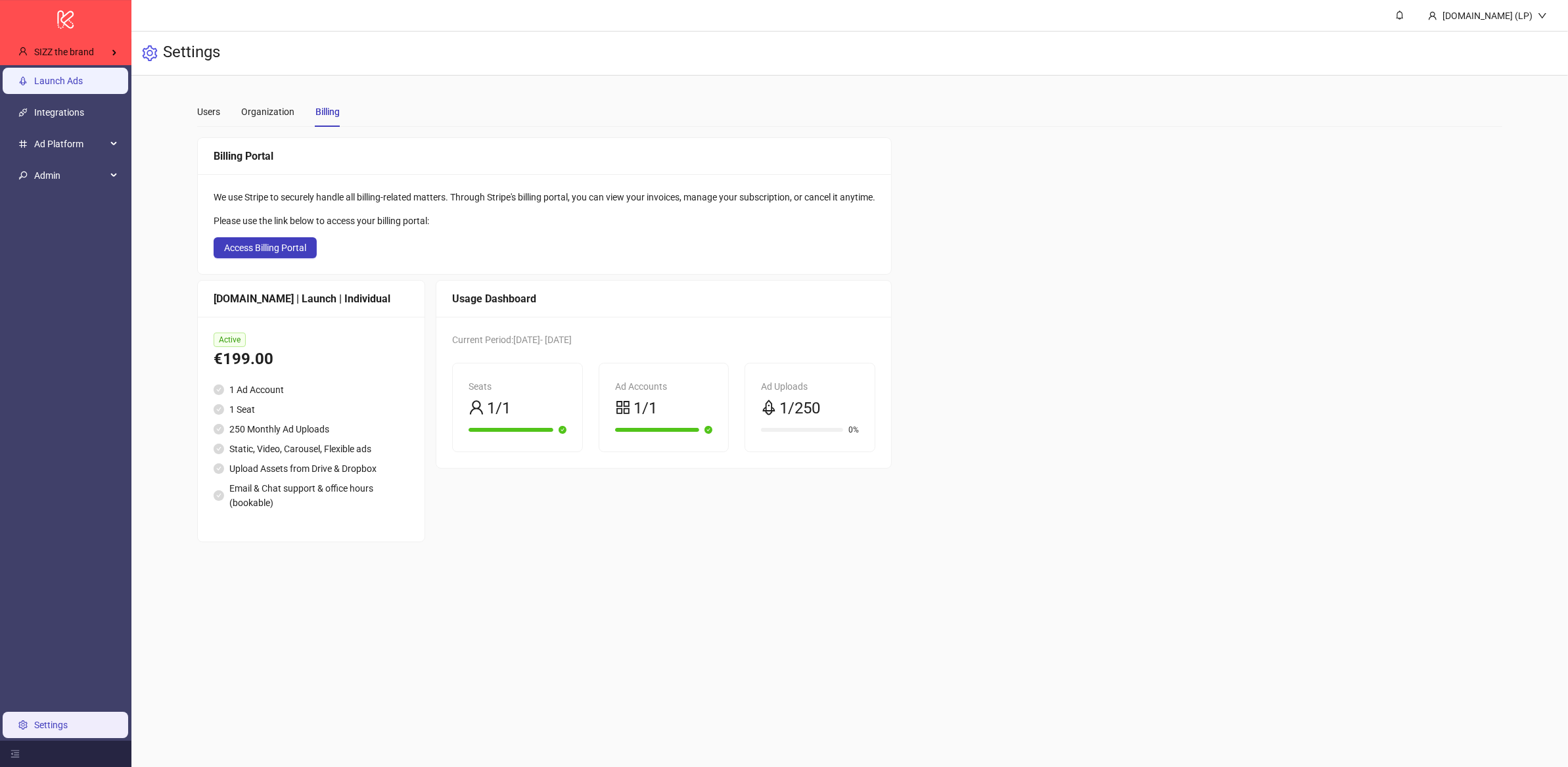
click at [83, 80] on link "Launch Ads" at bounding box center [58, 81] width 49 height 11
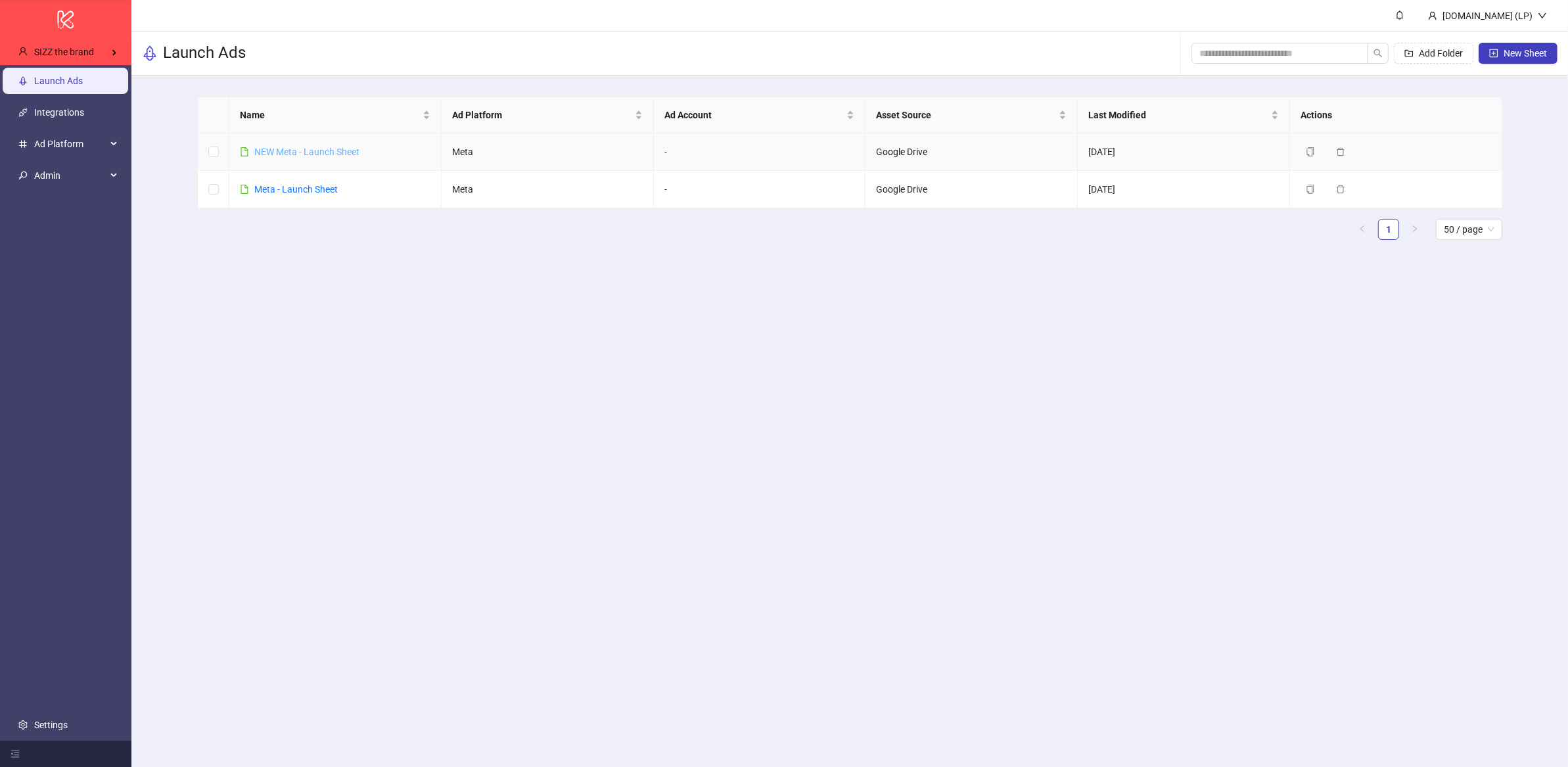
click at [335, 155] on link "NEW Meta - Launch Sheet" at bounding box center [307, 152] width 105 height 11
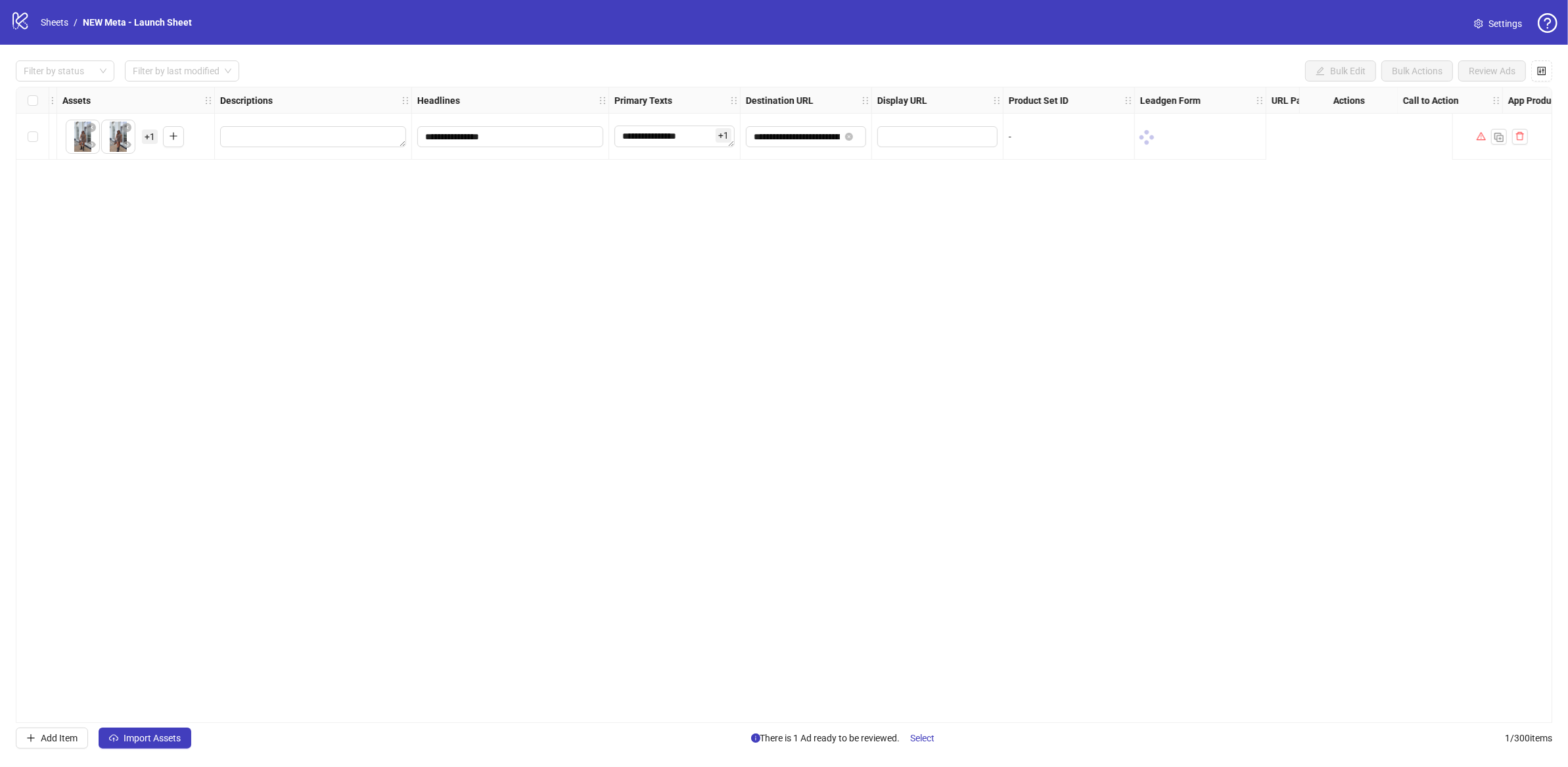
scroll to position [0, 746]
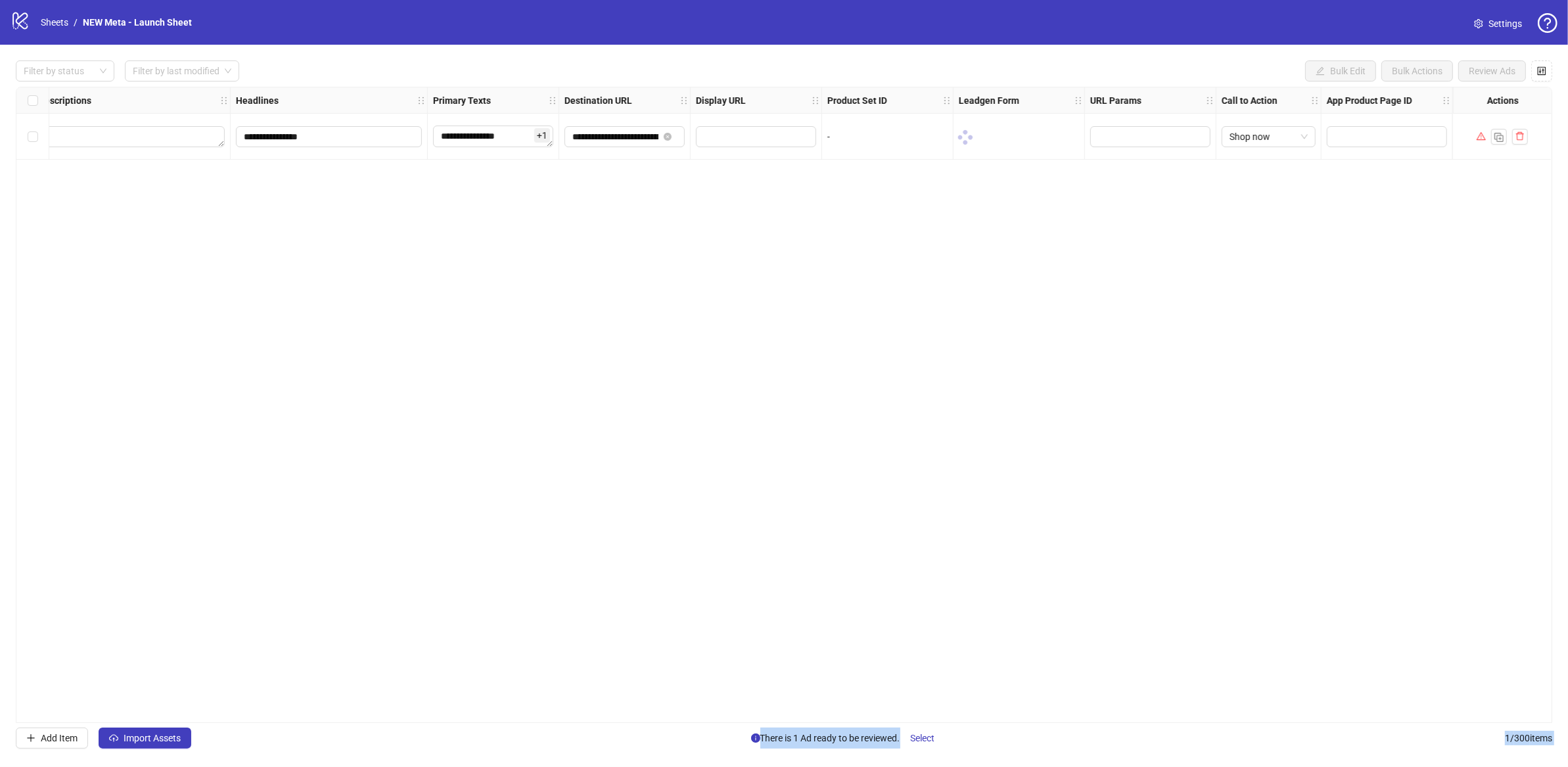
drag, startPoint x: 1478, startPoint y: 115, endPoint x: 1444, endPoint y: 116, distance: 34.0
click at [1435, 116] on body "**********" at bounding box center [784, 383] width 1568 height 767
click at [1466, 135] on div at bounding box center [1502, 137] width 99 height 46
click at [1478, 103] on div "We had trouble with using the URL that you provided. Please try again later." at bounding box center [1481, 98] width 145 height 52
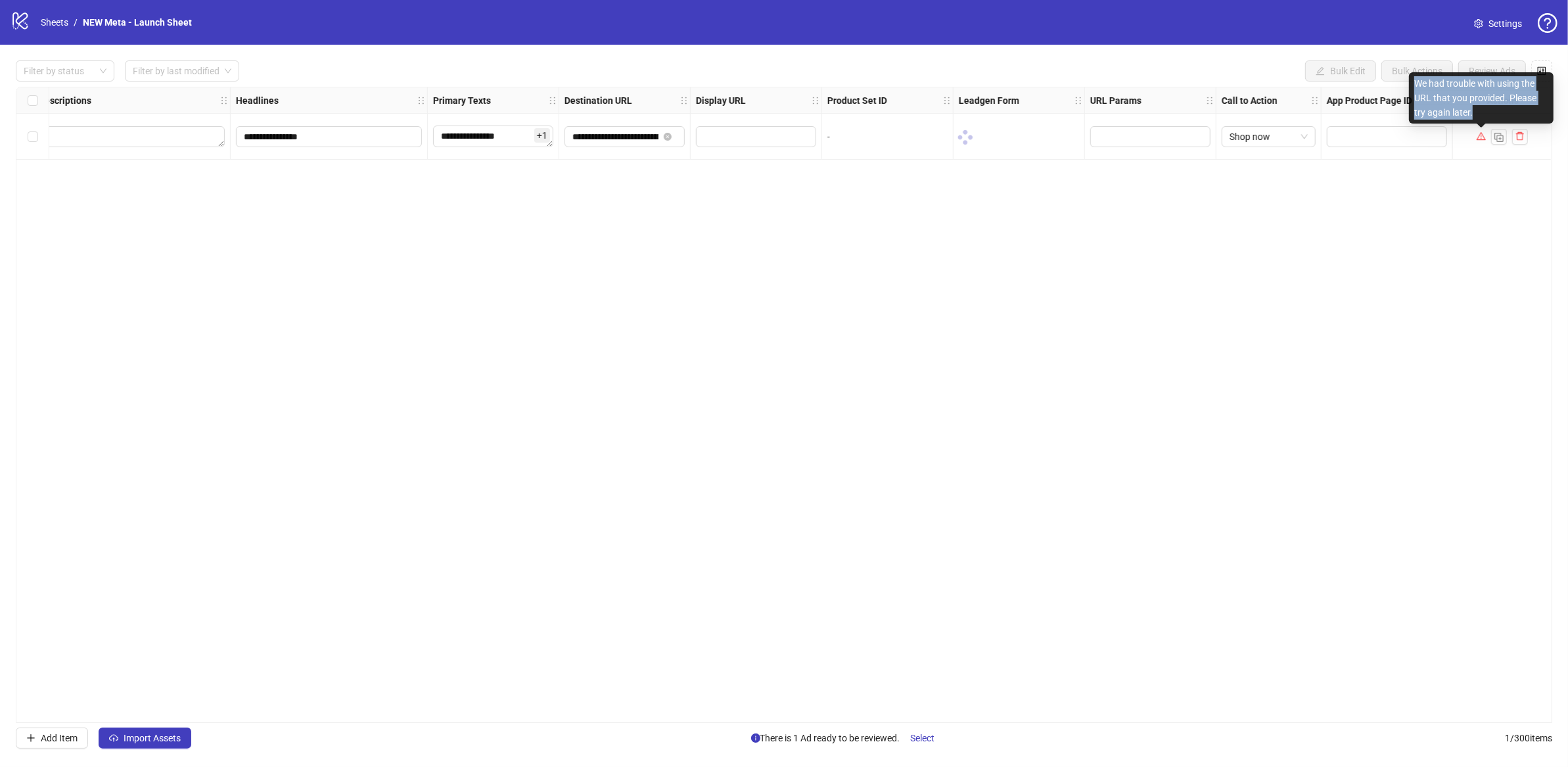
click at [1478, 103] on div "We had trouble with using the URL that you provided. Please try again later." at bounding box center [1481, 98] width 145 height 52
click at [15, 27] on icon at bounding box center [20, 20] width 15 height 17
click at [1481, 105] on div "We had trouble with using the URL that you provided. Please try again later." at bounding box center [1481, 98] width 145 height 52
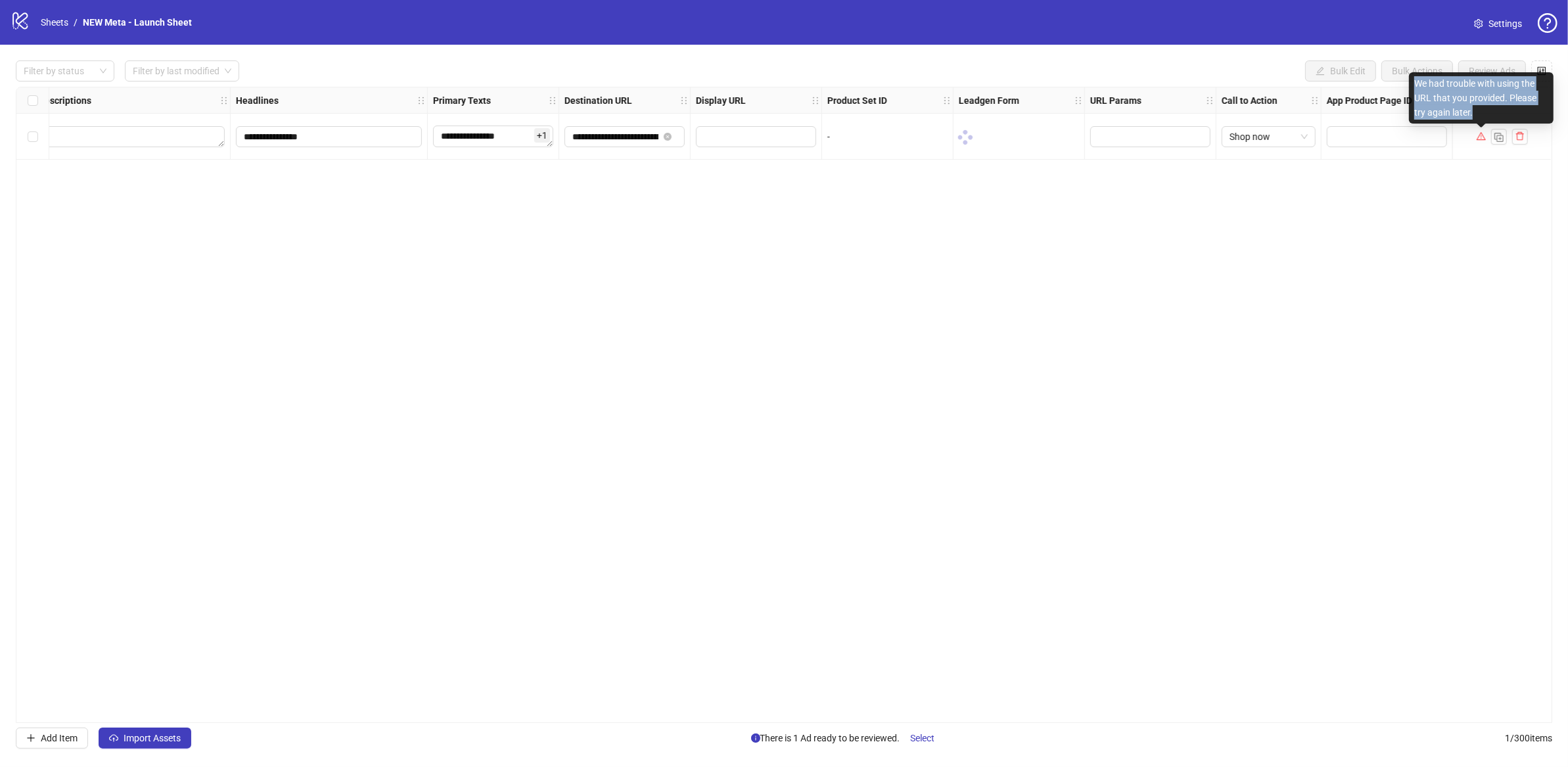
copy div "We had trouble with using the URL that you provided. Please try again later."
click at [38, 20] on link "Sheets" at bounding box center [54, 22] width 33 height 14
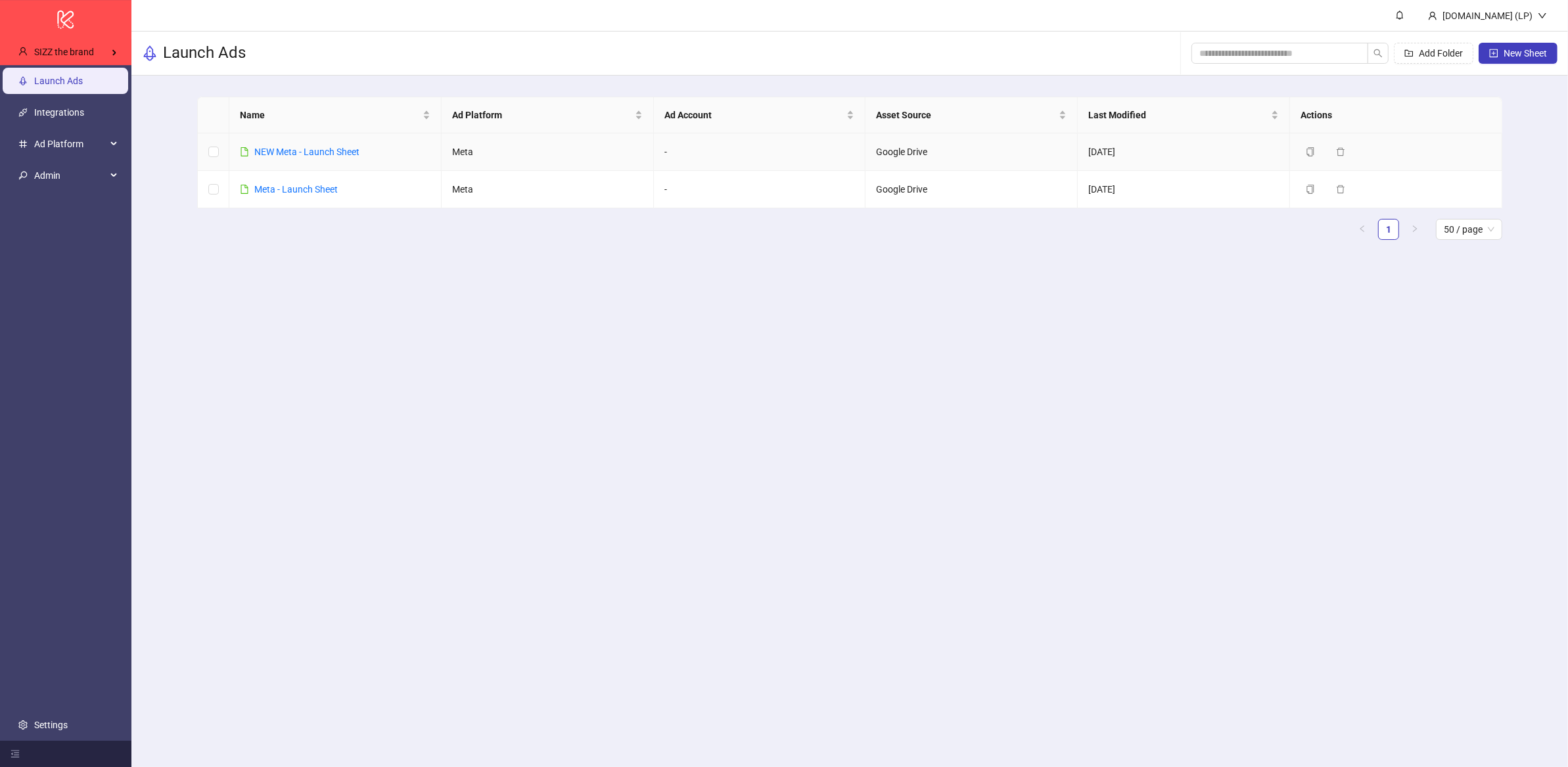
click at [290, 144] on td "NEW Meta - Launch Sheet" at bounding box center [335, 152] width 213 height 37
click at [289, 146] on link "NEW Meta - Launch Sheet" at bounding box center [307, 152] width 105 height 11
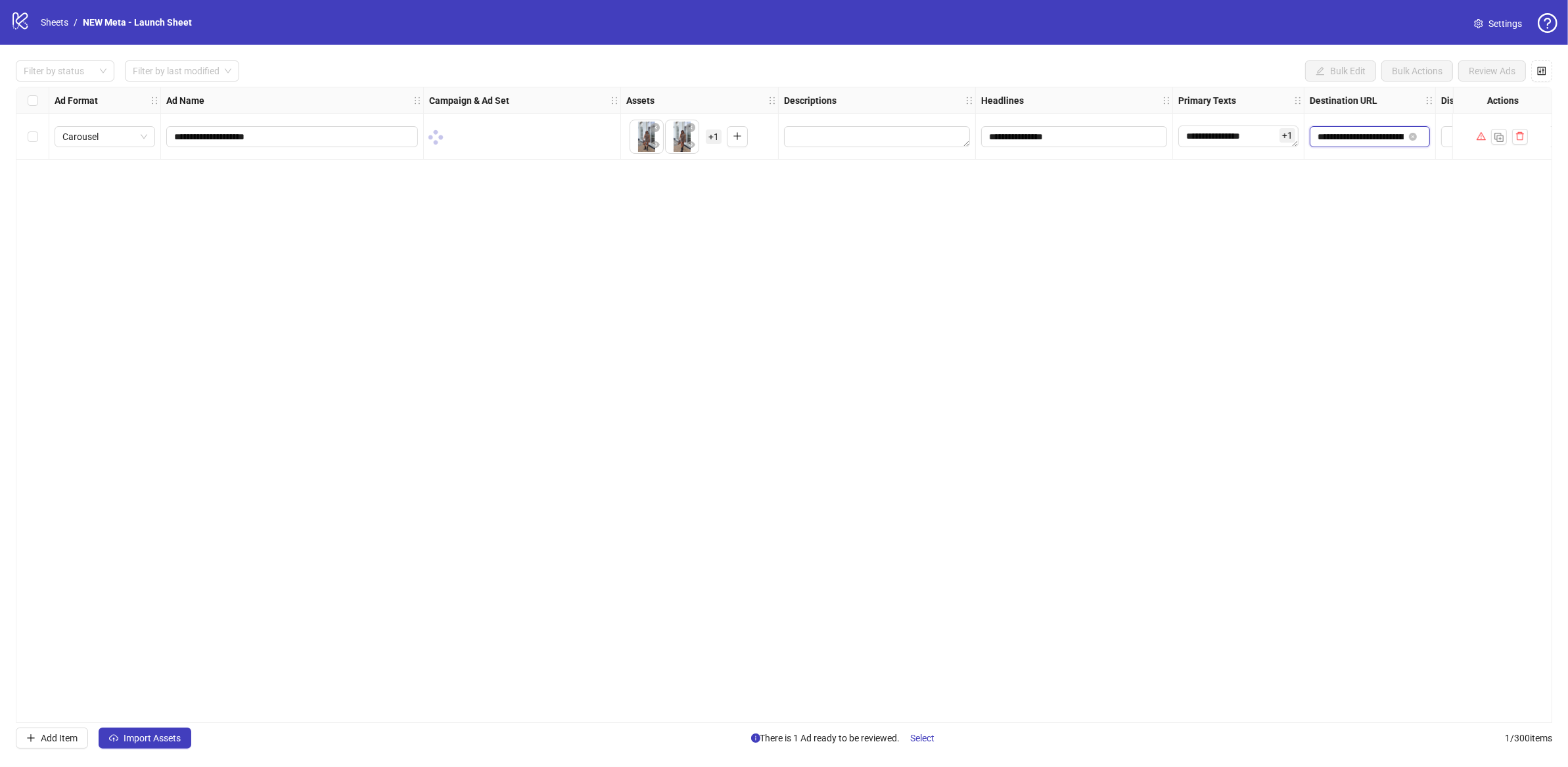
click at [1398, 141] on input "**********" at bounding box center [1360, 137] width 86 height 14
click at [1428, 307] on div "**********" at bounding box center [784, 404] width 1537 height 636
click at [1332, 140] on input "**********" at bounding box center [1360, 137] width 86 height 14
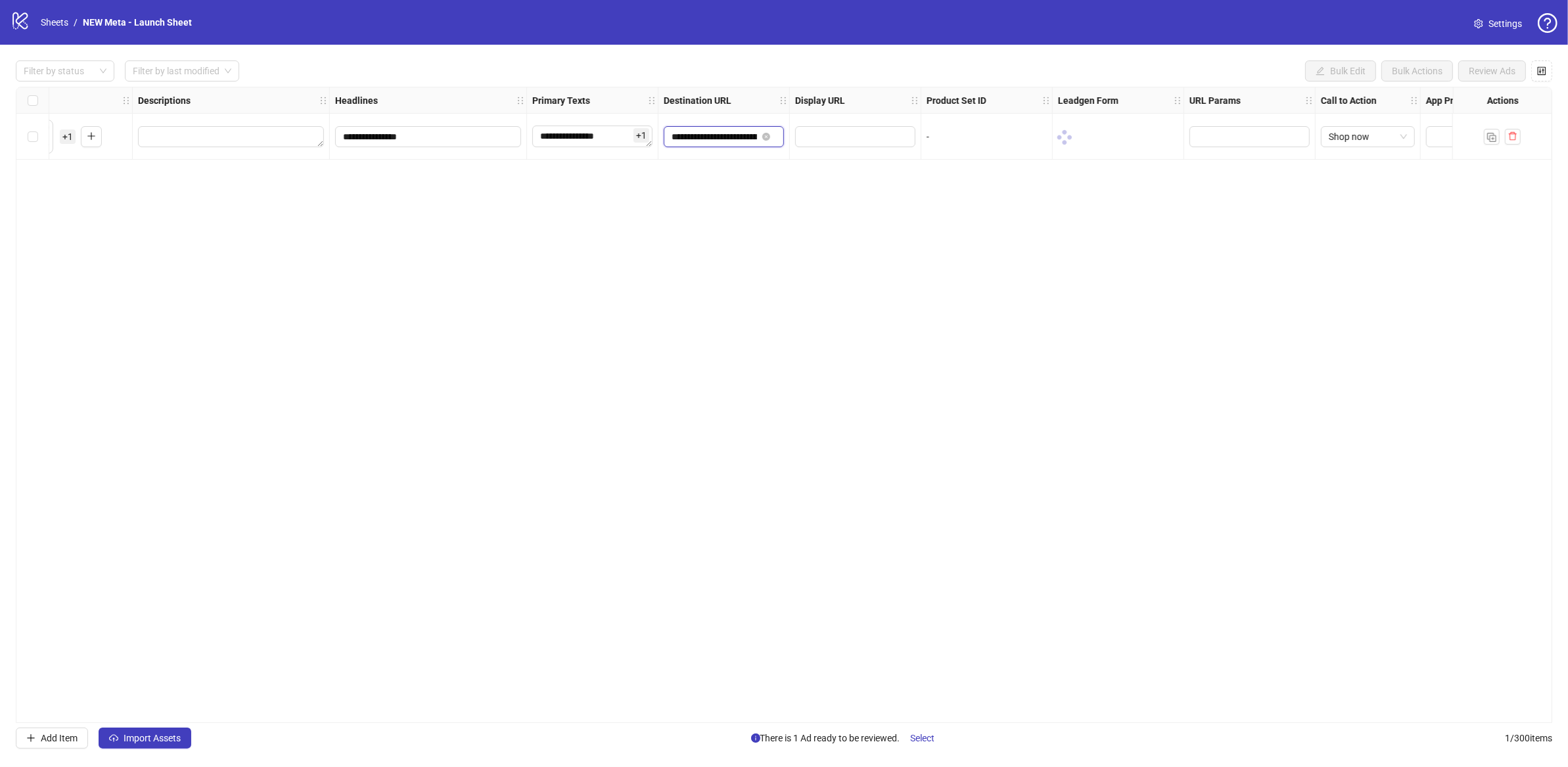
scroll to position [0, 746]
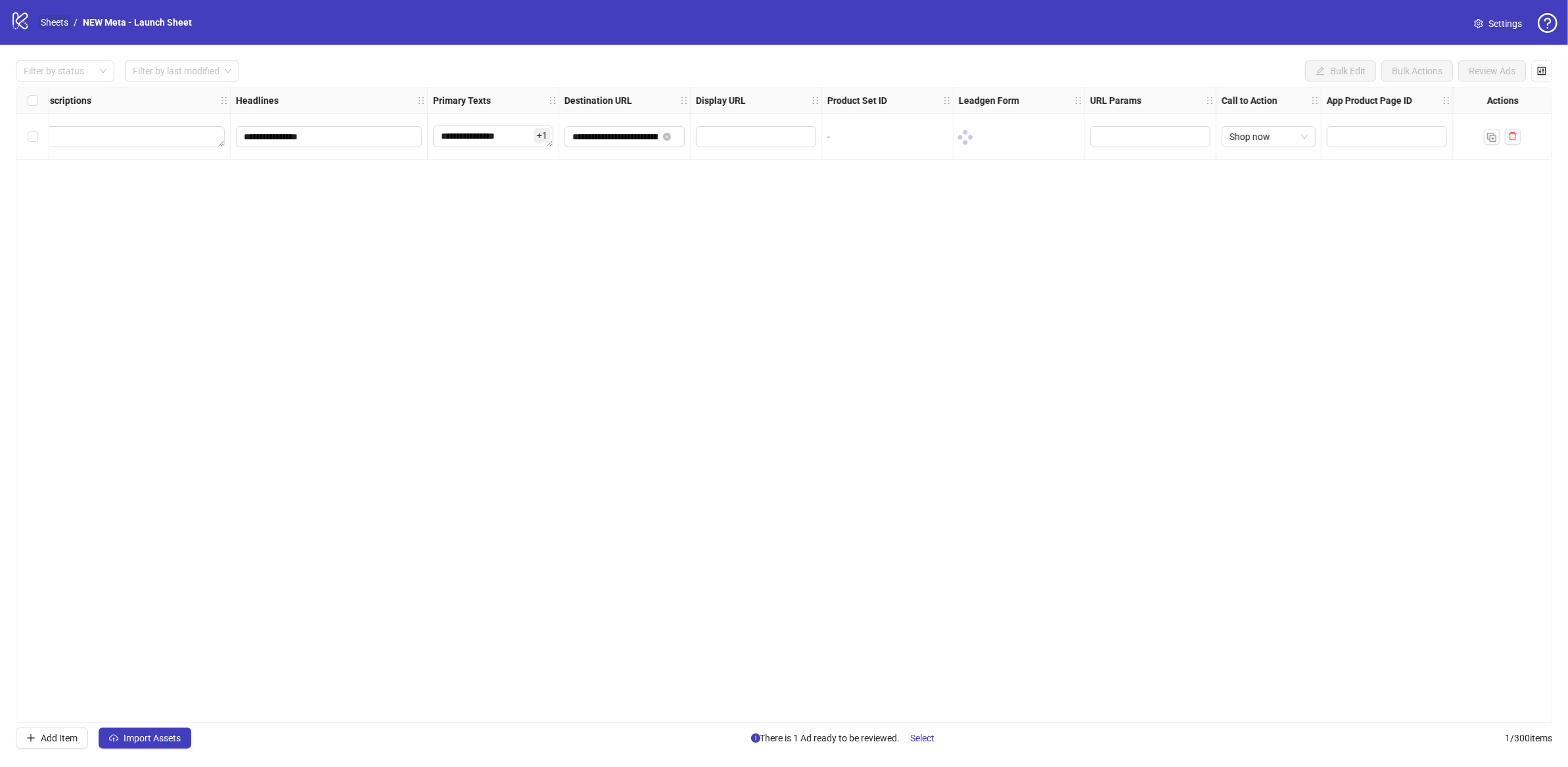
click at [42, 20] on link "Sheets" at bounding box center [54, 22] width 33 height 14
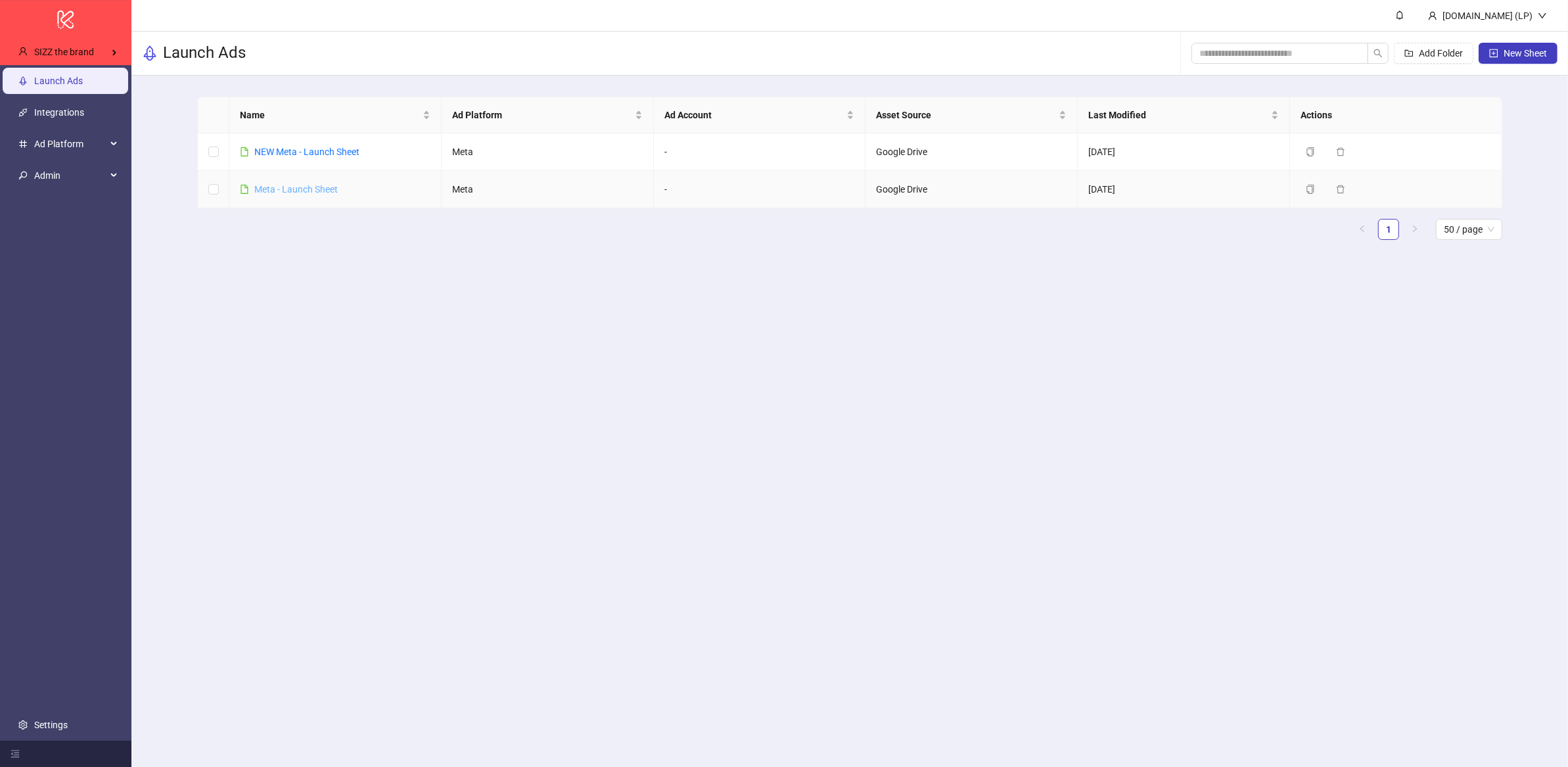
click at [277, 187] on link "Meta - Launch Sheet" at bounding box center [296, 189] width 83 height 11
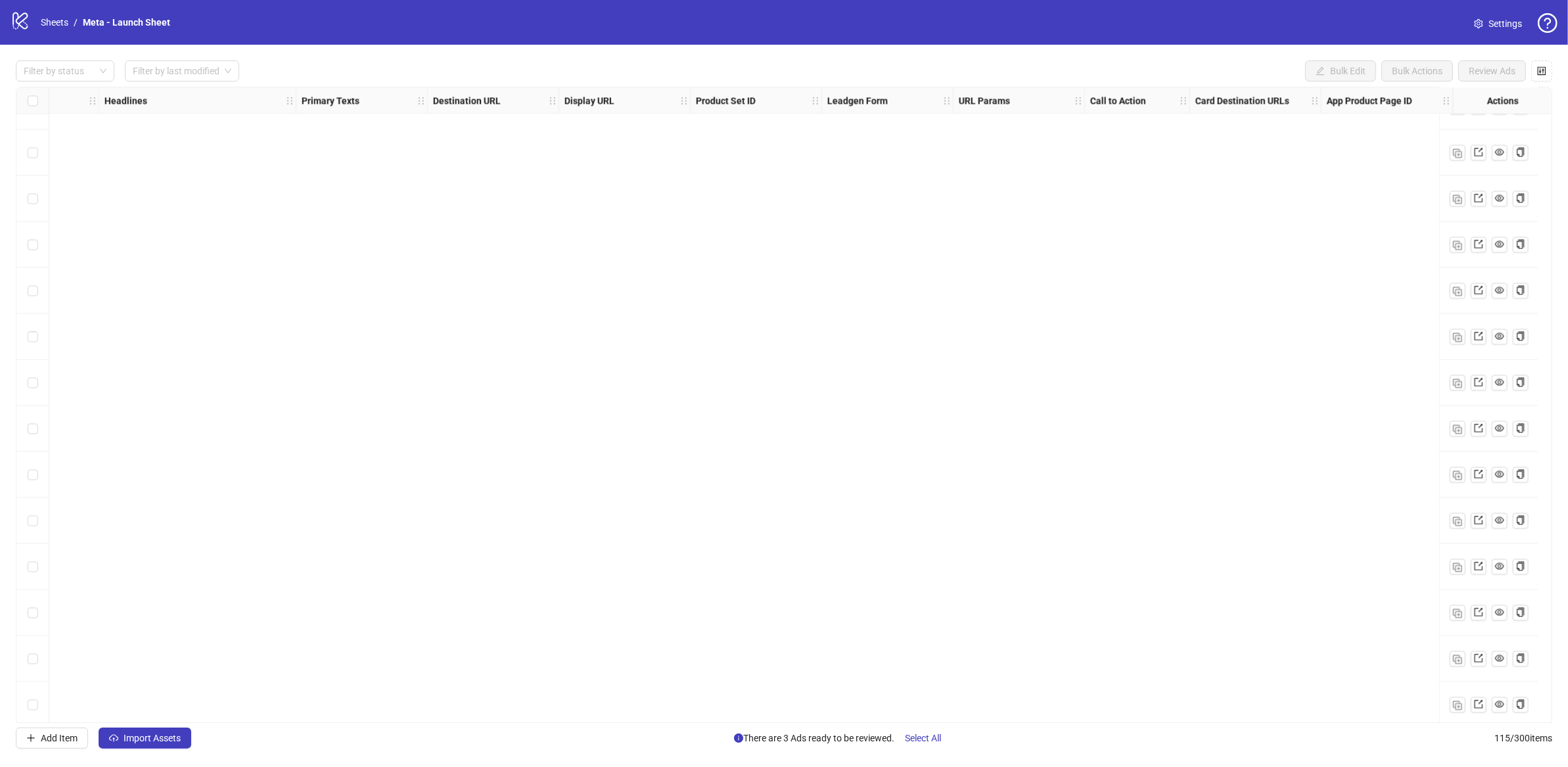
scroll to position [4686, 890]
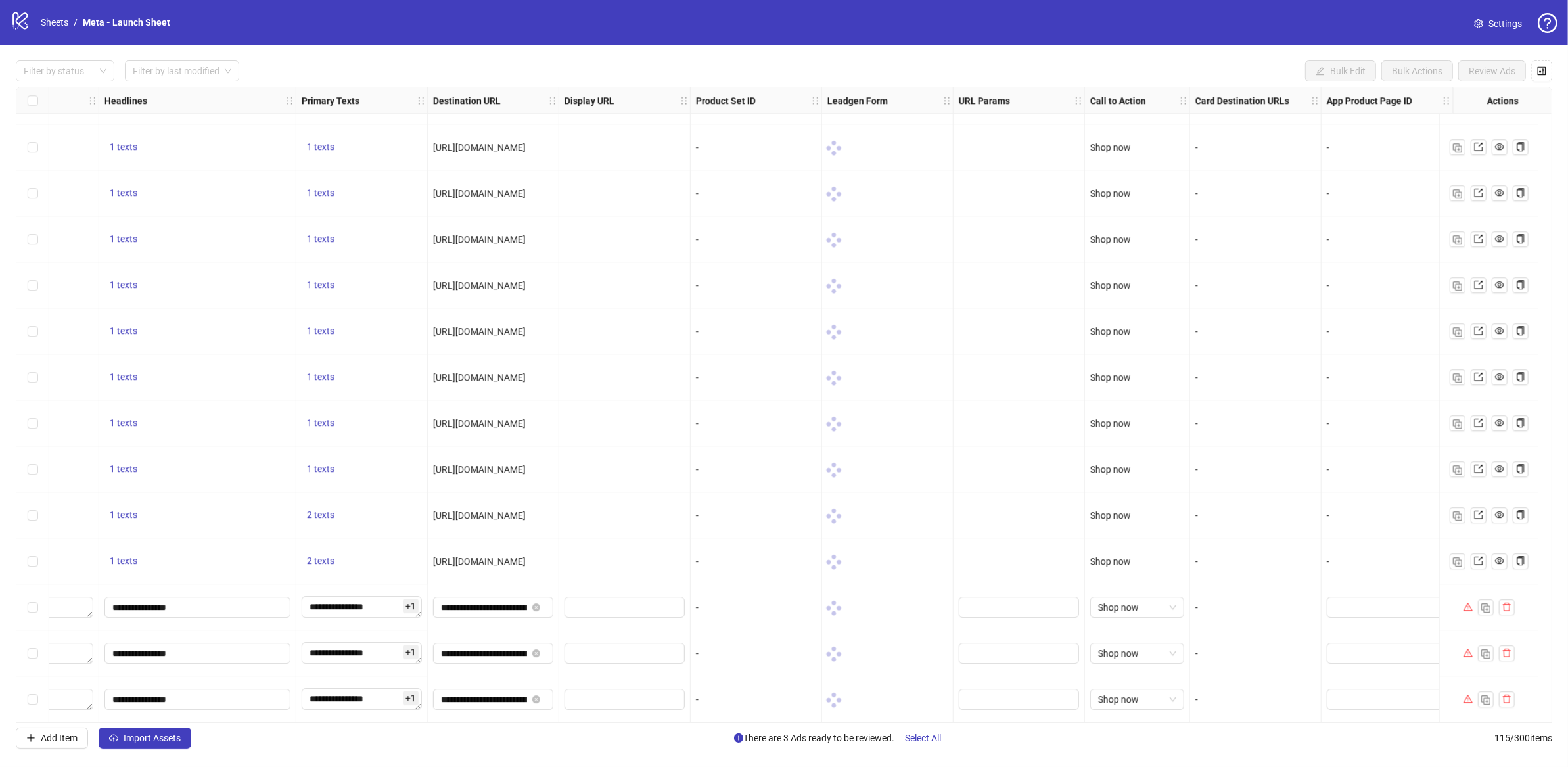
click at [468, 560] on span "https://sizzthebrand.com/collections/t-shirts" at bounding box center [480, 561] width 93 height 11
copy span "https://sizzthebrand.com/collections/t-shirts"
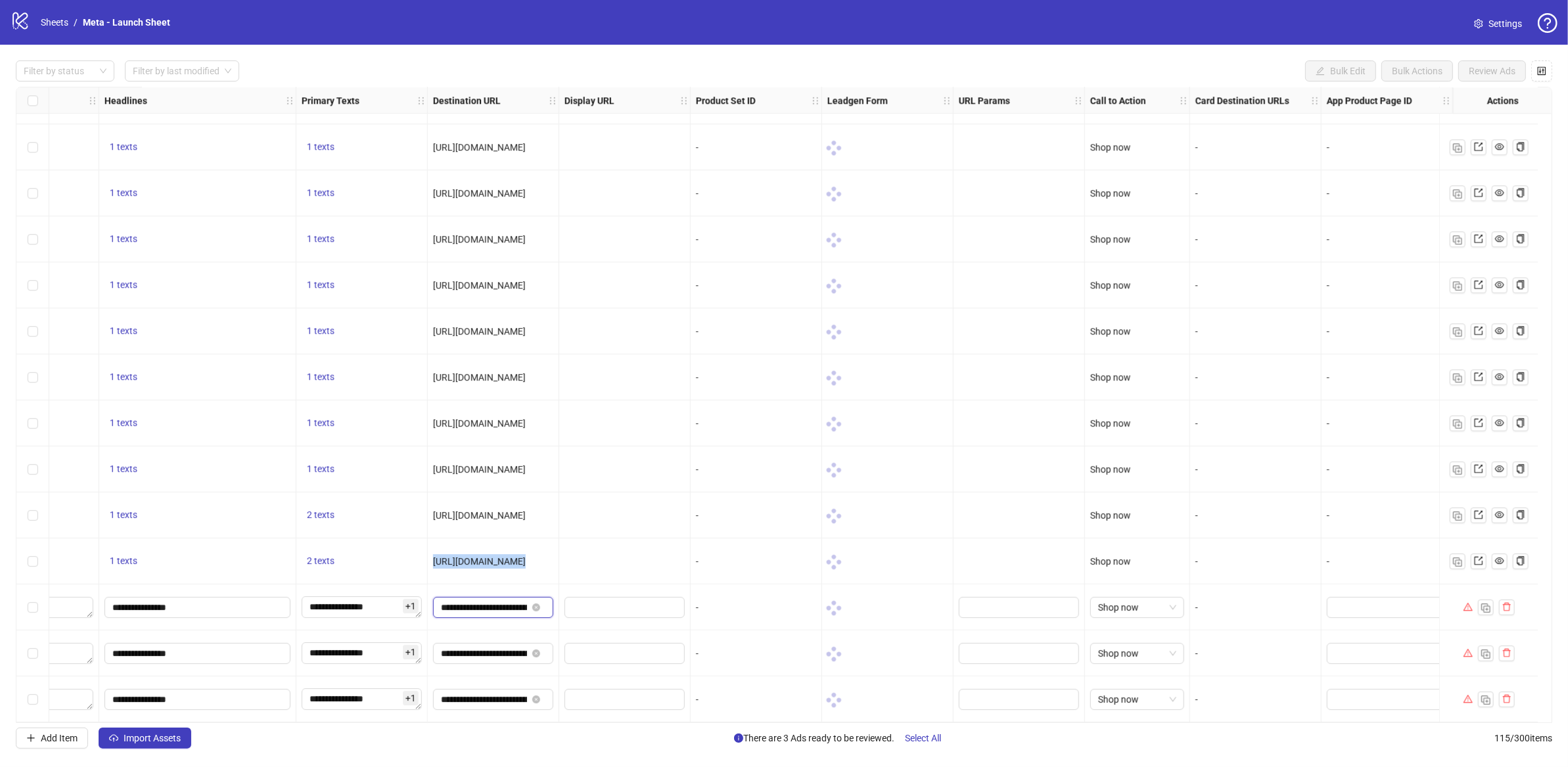
click at [462, 600] on input "**********" at bounding box center [483, 607] width 86 height 14
click at [467, 646] on input "**********" at bounding box center [483, 652] width 86 height 14
click at [71, 15] on ol "Sheets / Meta - Launch Sheet" at bounding box center [105, 22] width 130 height 14
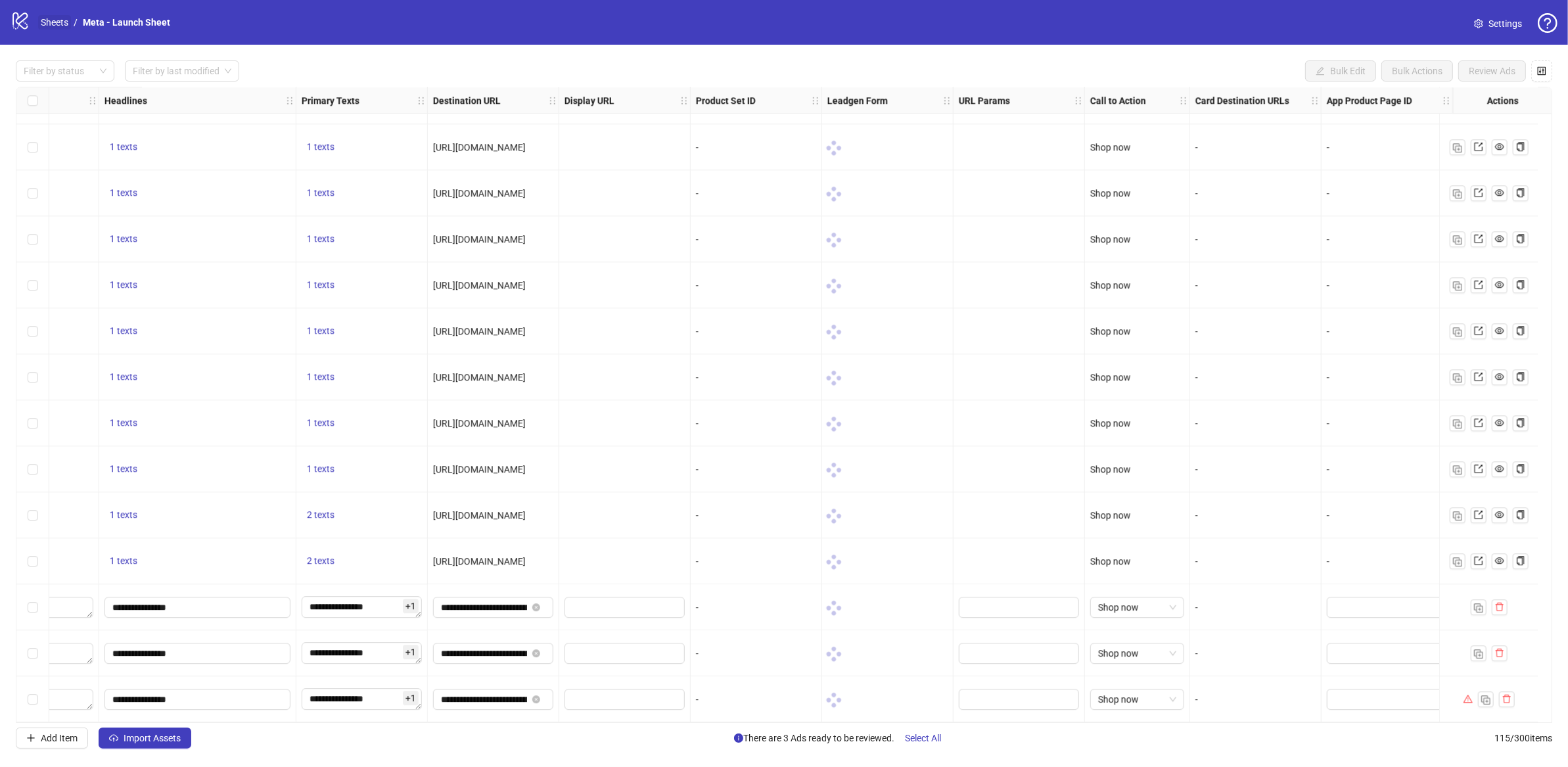
click at [61, 22] on link "Sheets" at bounding box center [54, 22] width 33 height 14
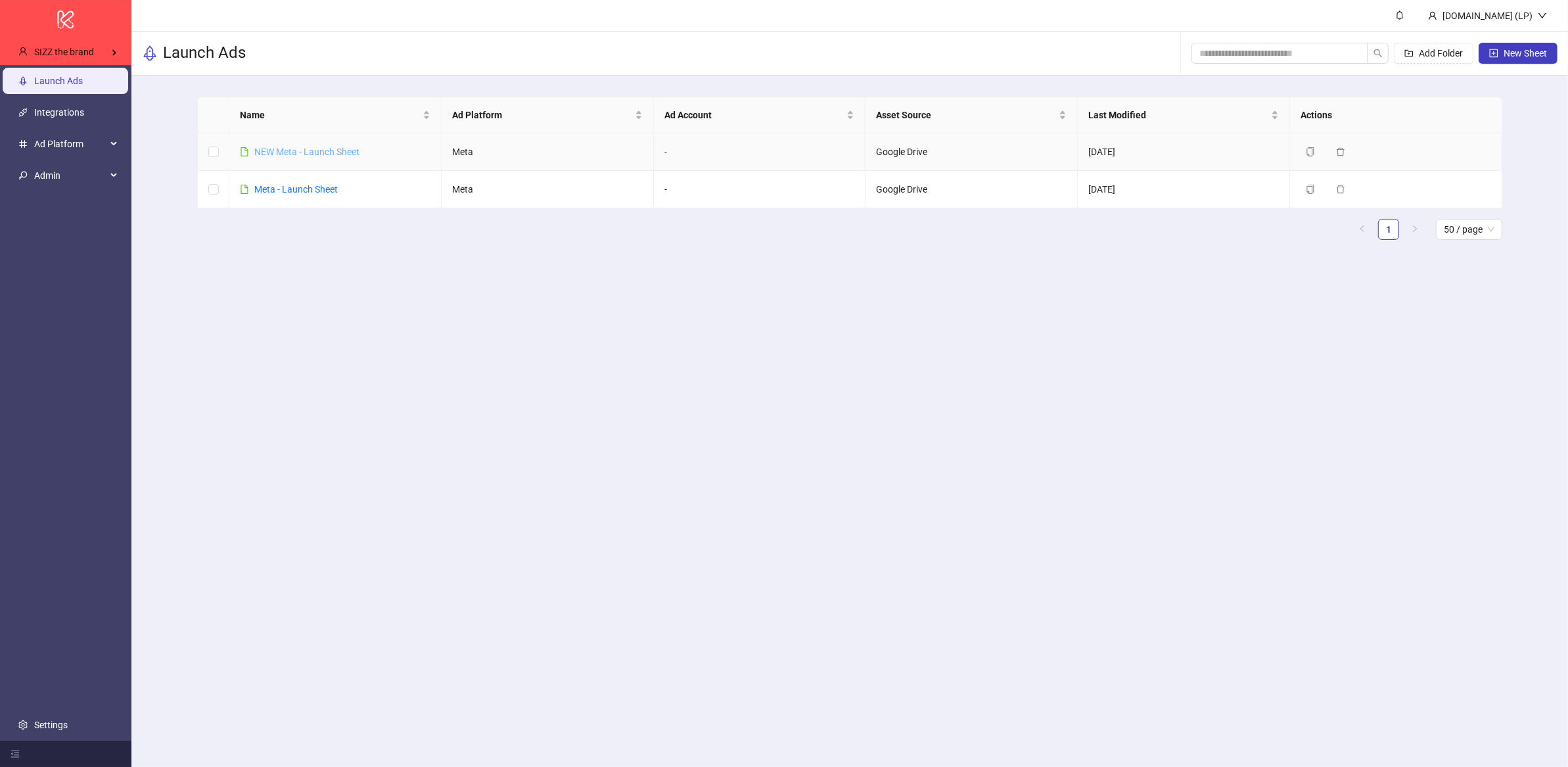
click at [301, 154] on link "NEW Meta - Launch Sheet" at bounding box center [307, 152] width 105 height 11
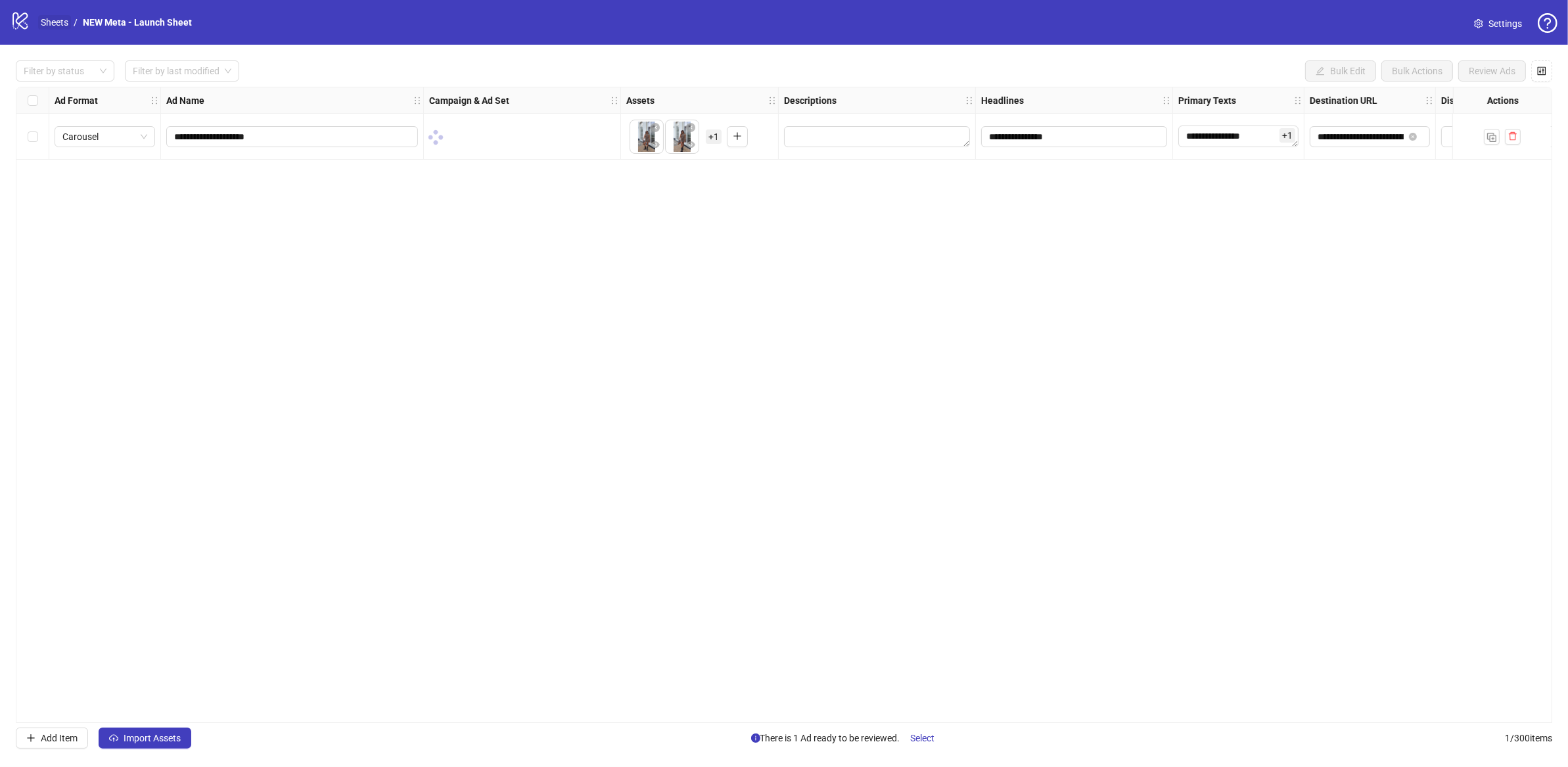
click at [60, 24] on link "Sheets" at bounding box center [54, 22] width 33 height 14
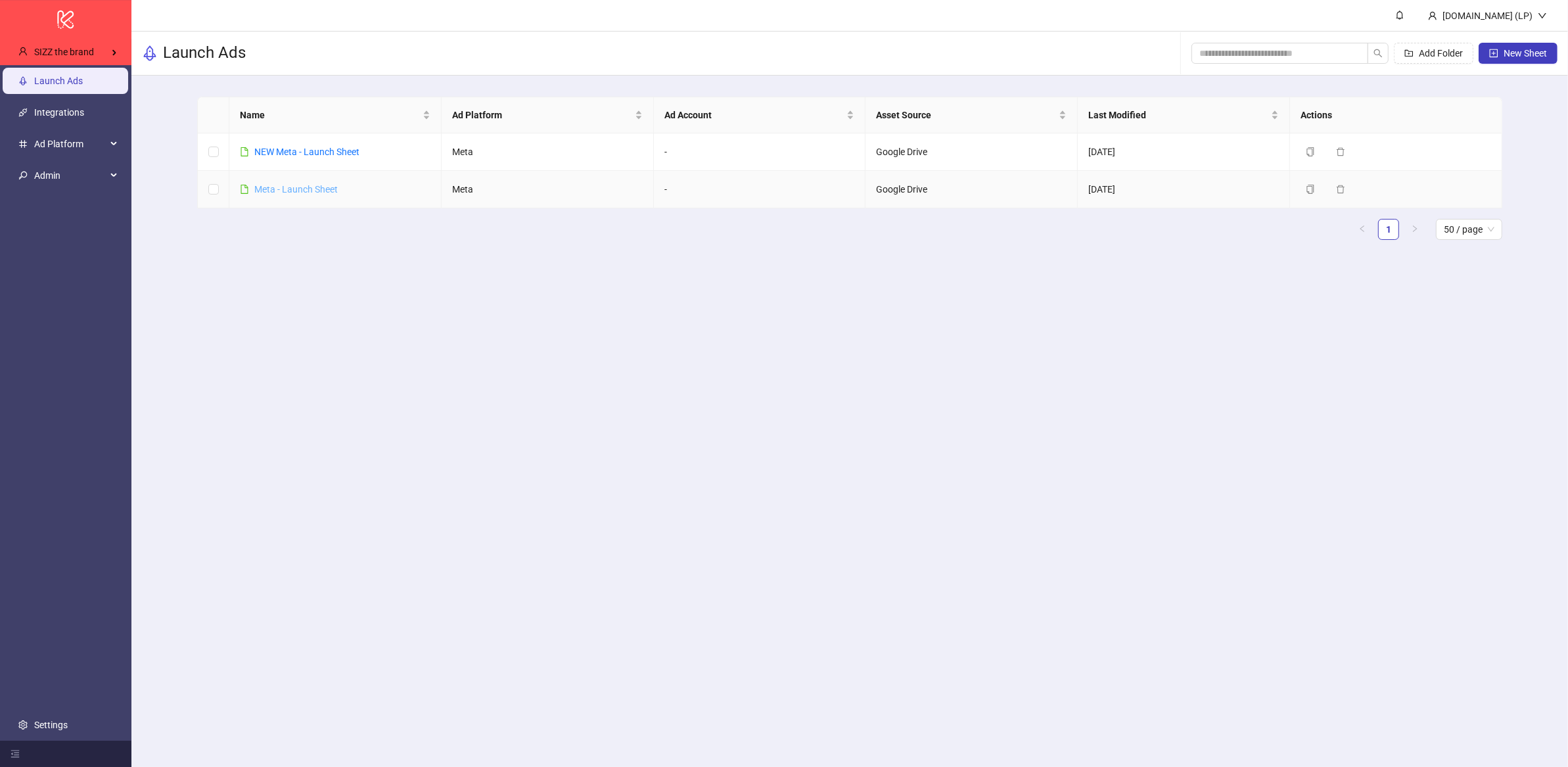
click at [302, 187] on link "Meta - Launch Sheet" at bounding box center [296, 189] width 83 height 11
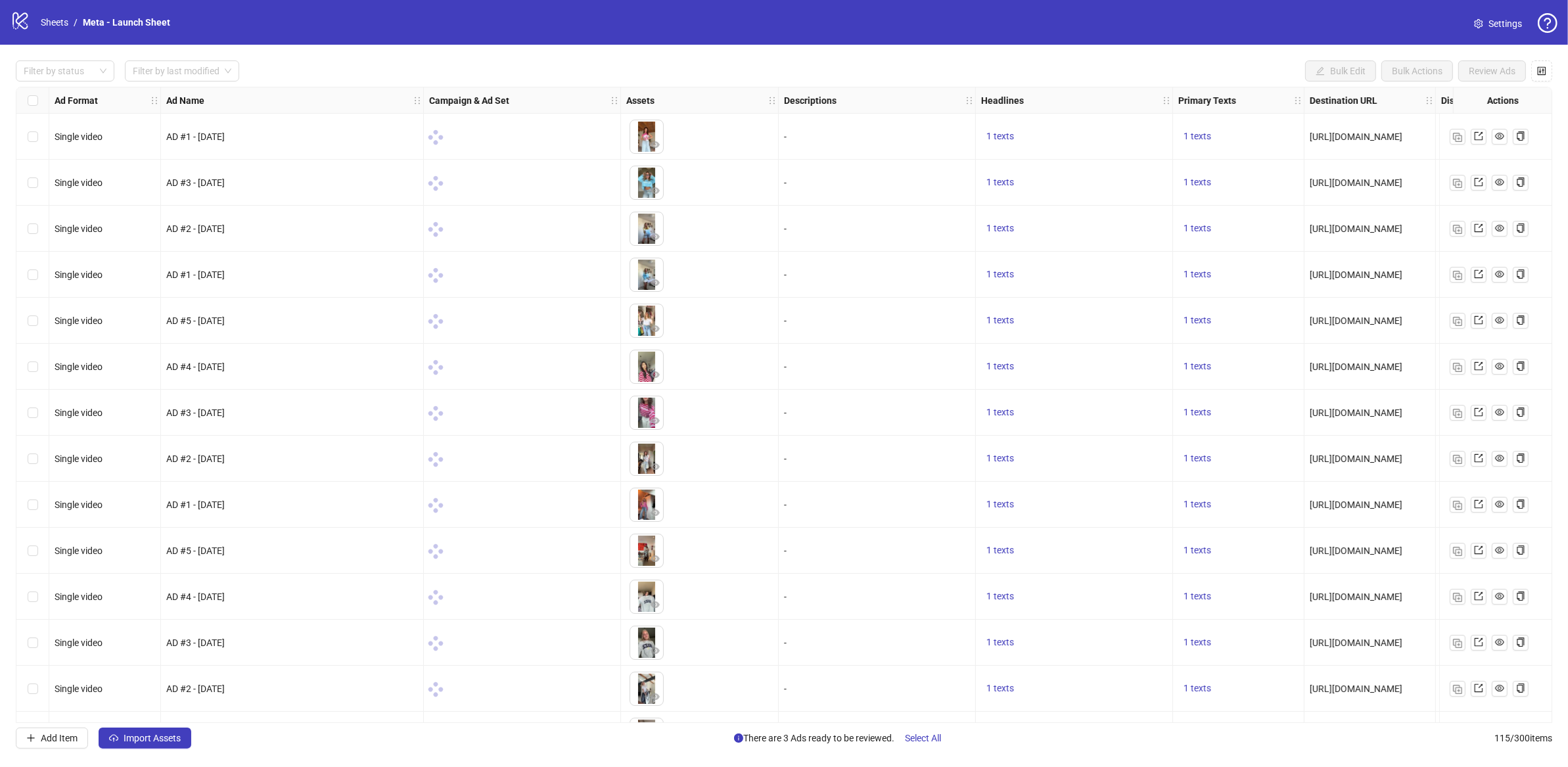
click at [11, 30] on icon "logo/logo-mobile" at bounding box center [20, 20] width 20 height 20
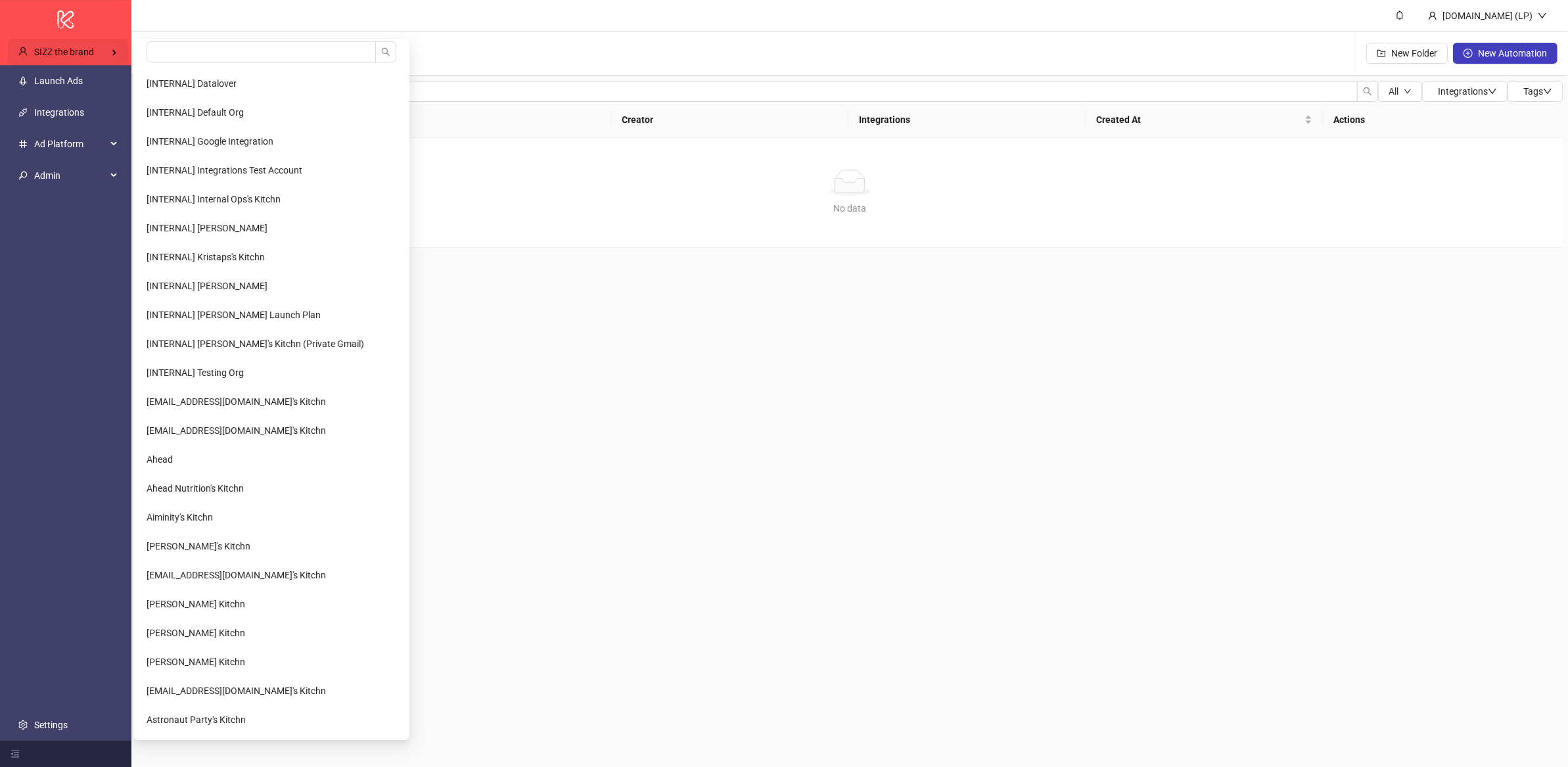
click at [82, 53] on span "SIZZ the brand" at bounding box center [64, 52] width 60 height 11
click at [201, 55] on input "search" at bounding box center [261, 52] width 229 height 21
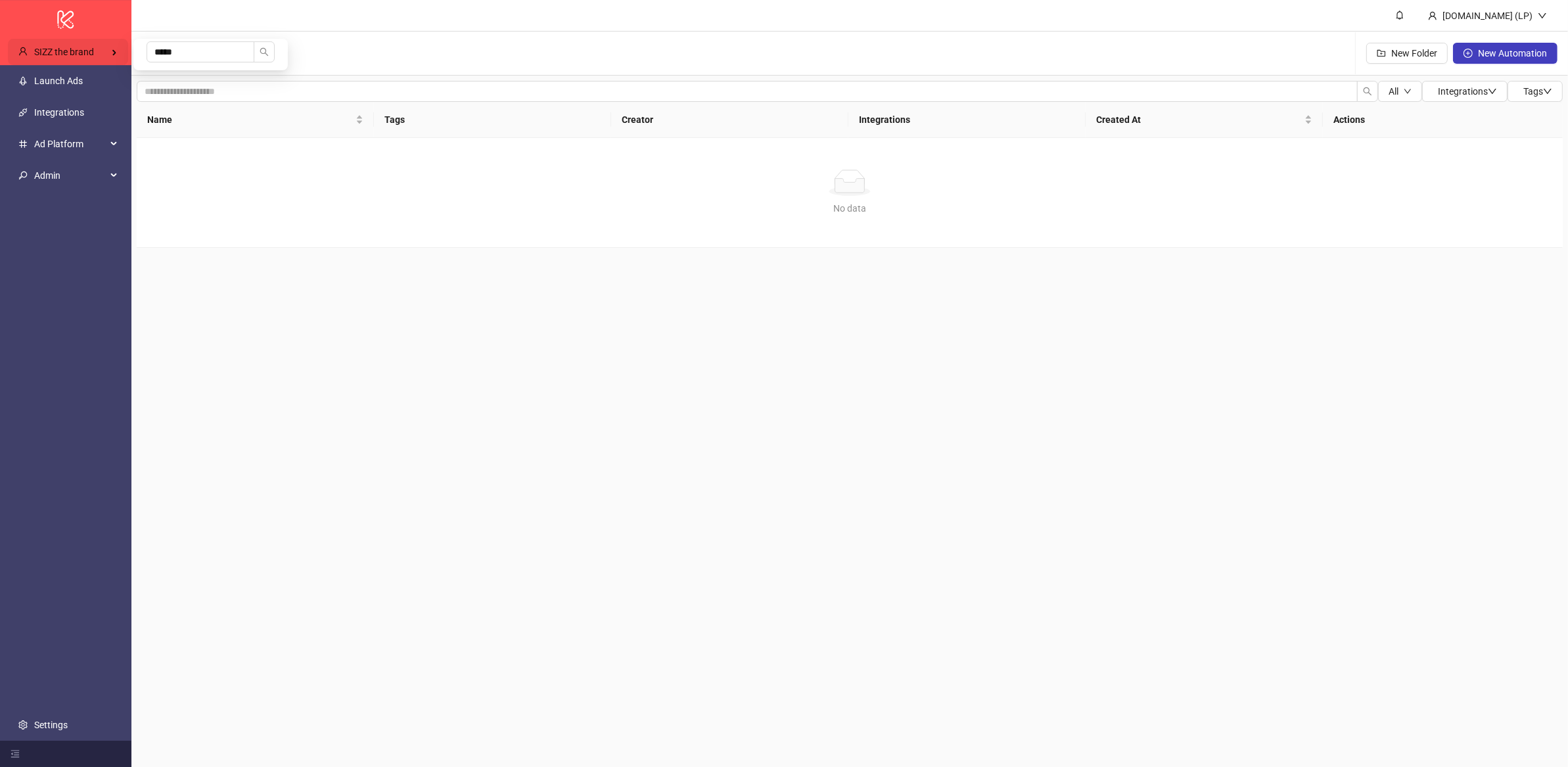
click at [105, 51] on div "SIZZ the brand" at bounding box center [68, 52] width 120 height 27
click at [183, 50] on input "*****" at bounding box center [200, 52] width 108 height 21
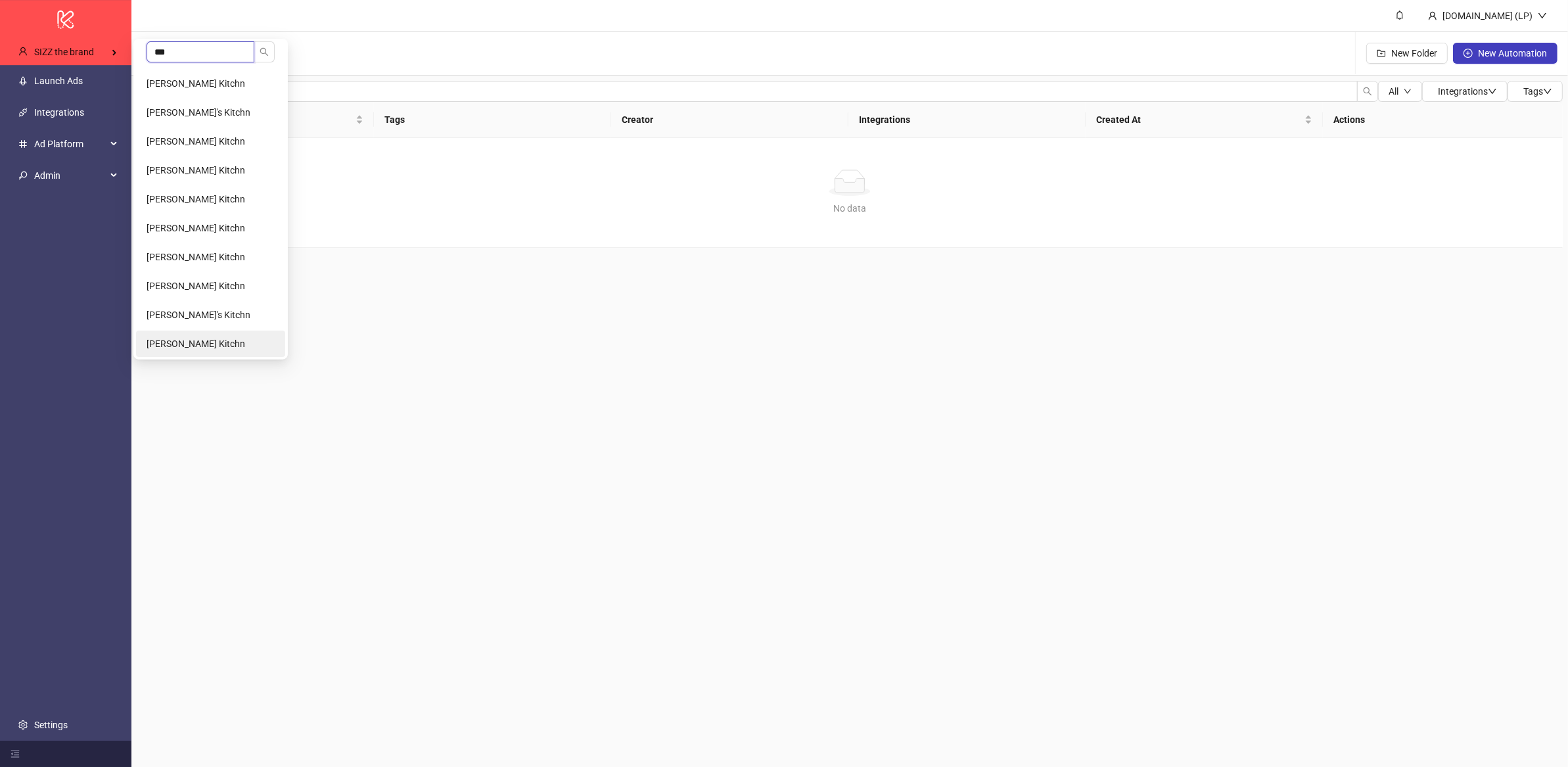
type input "***"
click at [150, 336] on li "Mikołaj Małecki's Kitchn" at bounding box center [210, 344] width 150 height 27
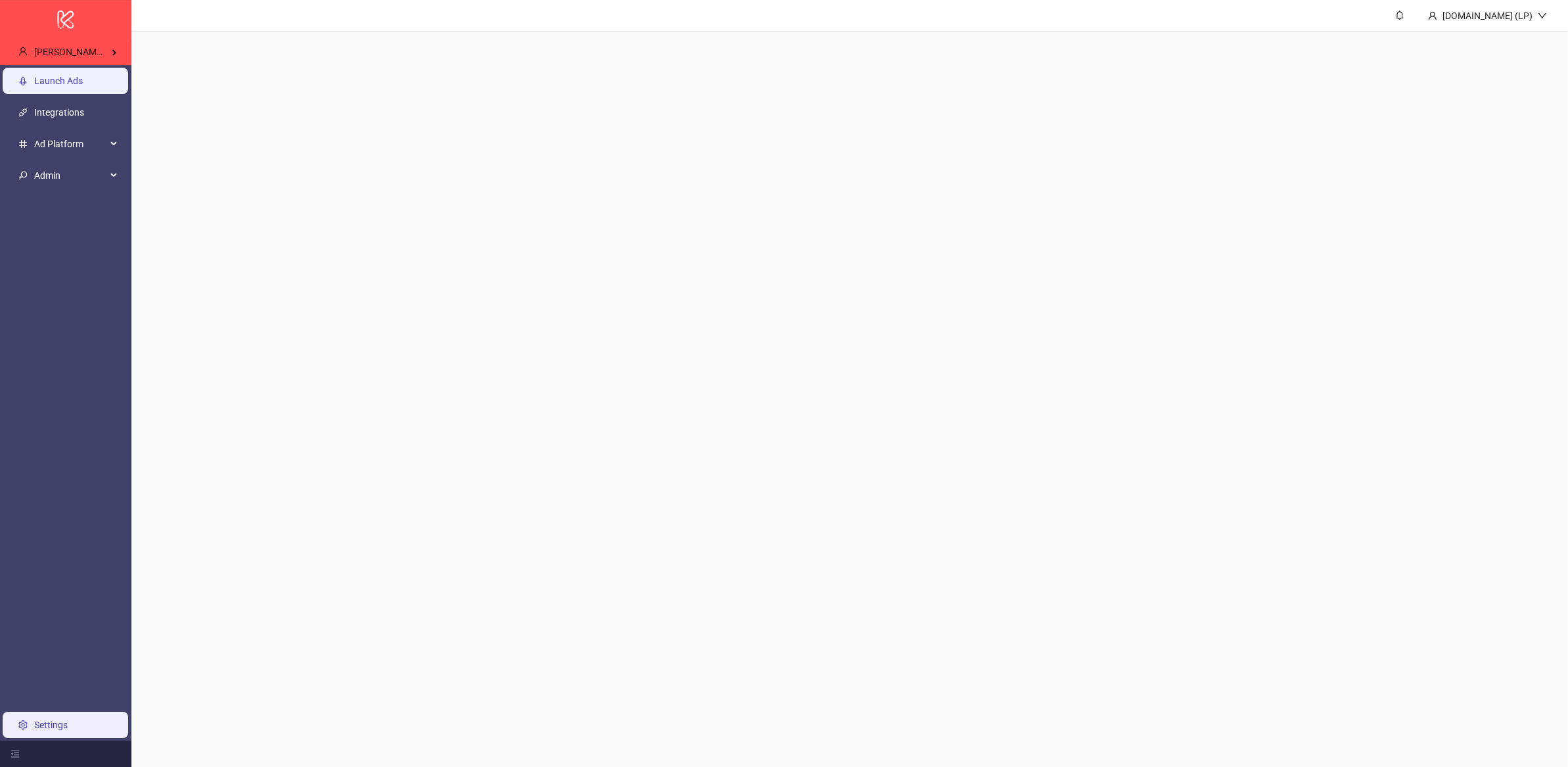
click at [83, 81] on link "Launch Ads" at bounding box center [58, 81] width 49 height 11
click at [68, 86] on link "Launch Ads" at bounding box center [58, 81] width 49 height 11
click at [91, 96] on ul "Launch Ads Integrations Ad Platform Admin Settings" at bounding box center [65, 403] width 131 height 675
click at [84, 107] on link "Integrations" at bounding box center [59, 112] width 50 height 11
click at [64, 138] on span "Ad Platform" at bounding box center [70, 143] width 72 height 27
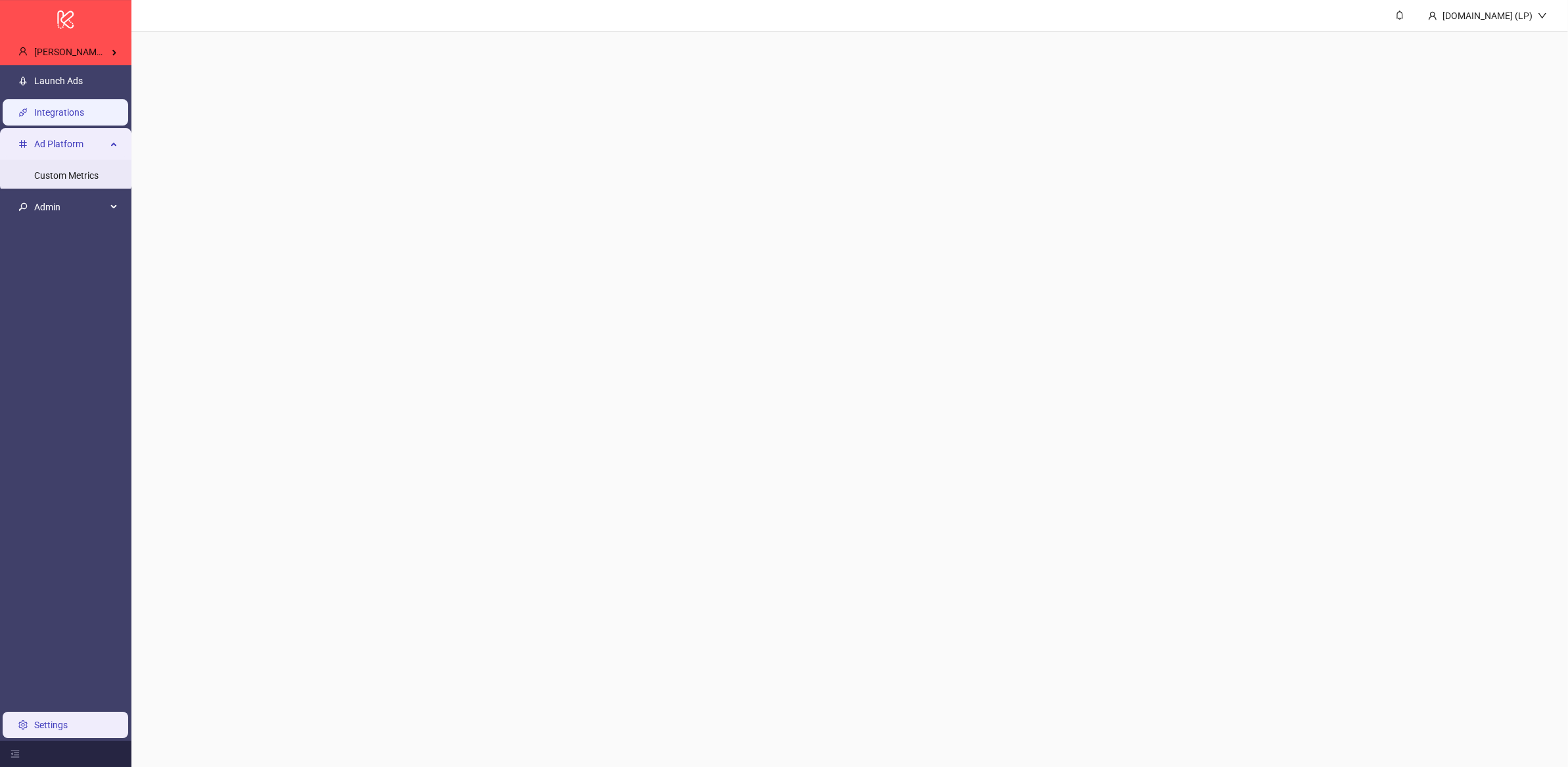
click at [82, 114] on link "Integrations" at bounding box center [59, 112] width 50 height 11
